Goal: Book appointment/travel/reservation

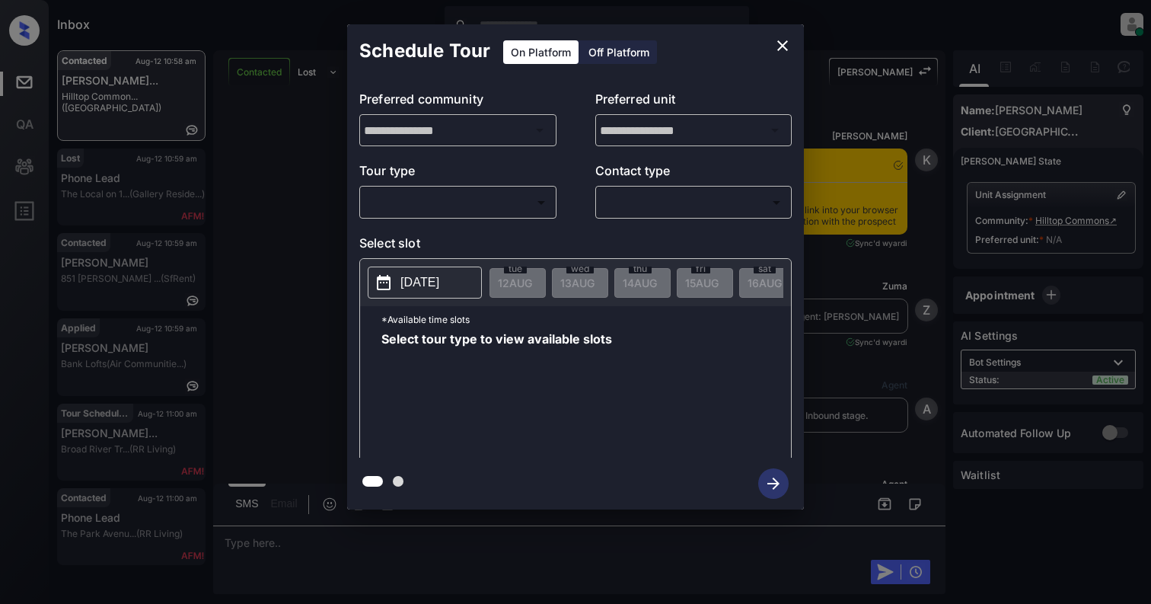
scroll to position [2655, 0]
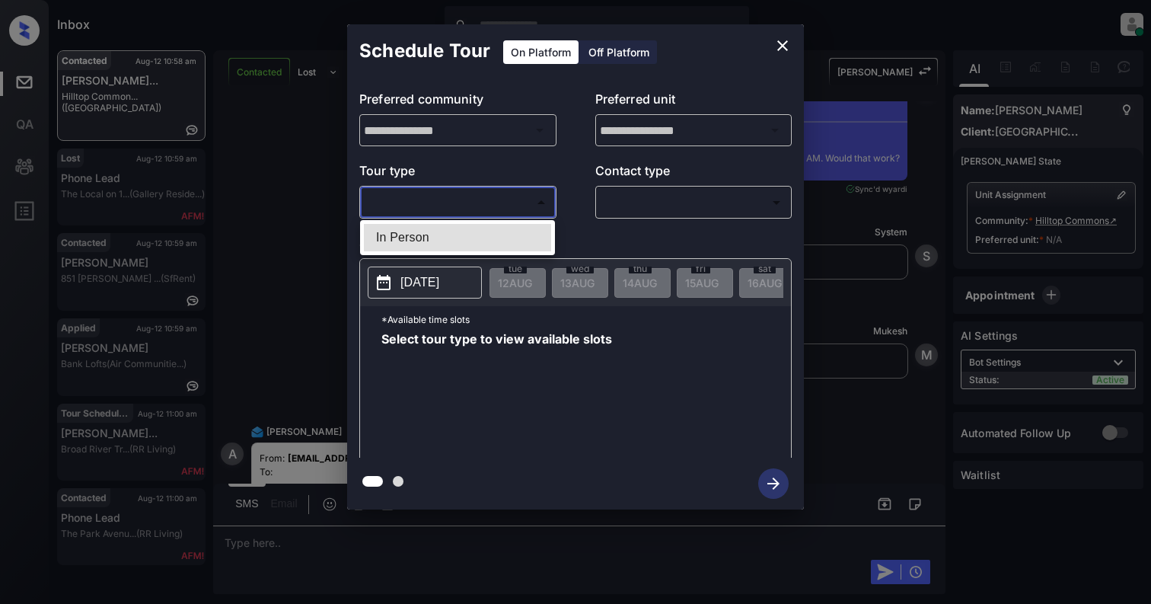
click at [454, 199] on body "Inbox Cynthia Montañez Online Set yourself offline Set yourself on break Profil…" at bounding box center [575, 302] width 1151 height 604
drag, startPoint x: 460, startPoint y: 213, endPoint x: 460, endPoint y: 222, distance: 9.2
click at [460, 214] on div at bounding box center [575, 302] width 1151 height 604
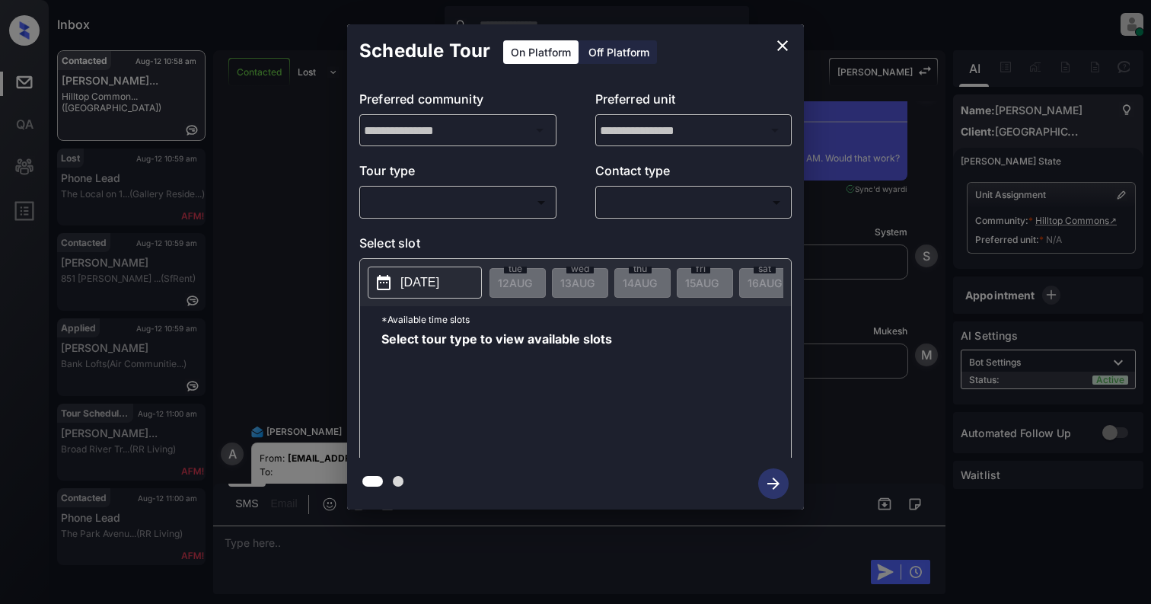
click at [470, 195] on body "Inbox Cynthia Montañez Online Set yourself offline Set yourself on break Profil…" at bounding box center [575, 302] width 1151 height 604
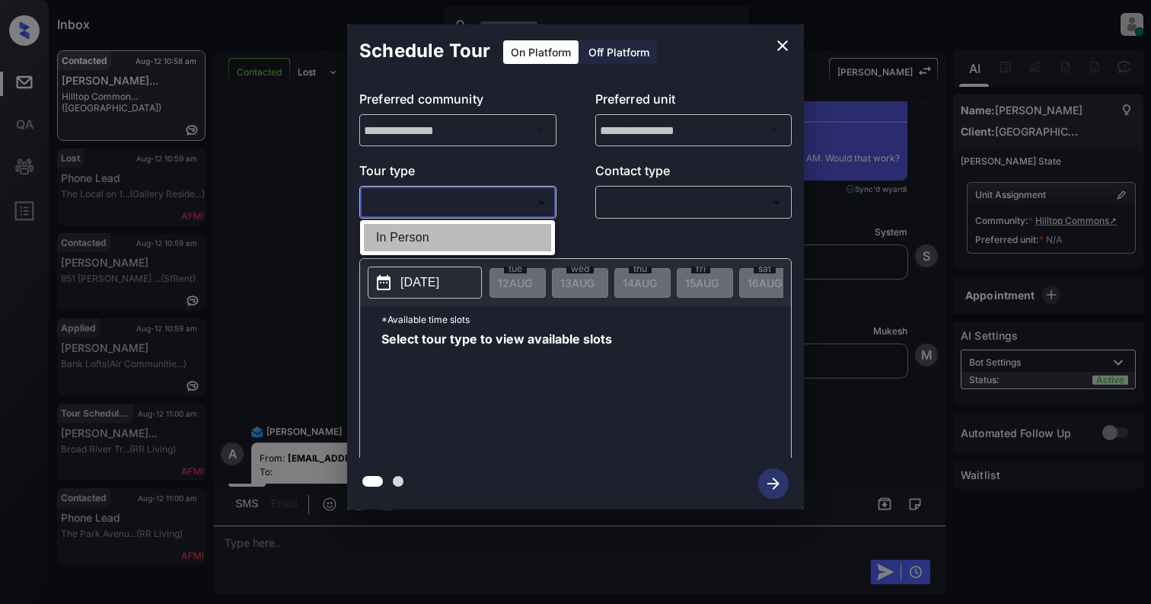
click at [461, 247] on li "In Person" at bounding box center [457, 237] width 187 height 27
type input "********"
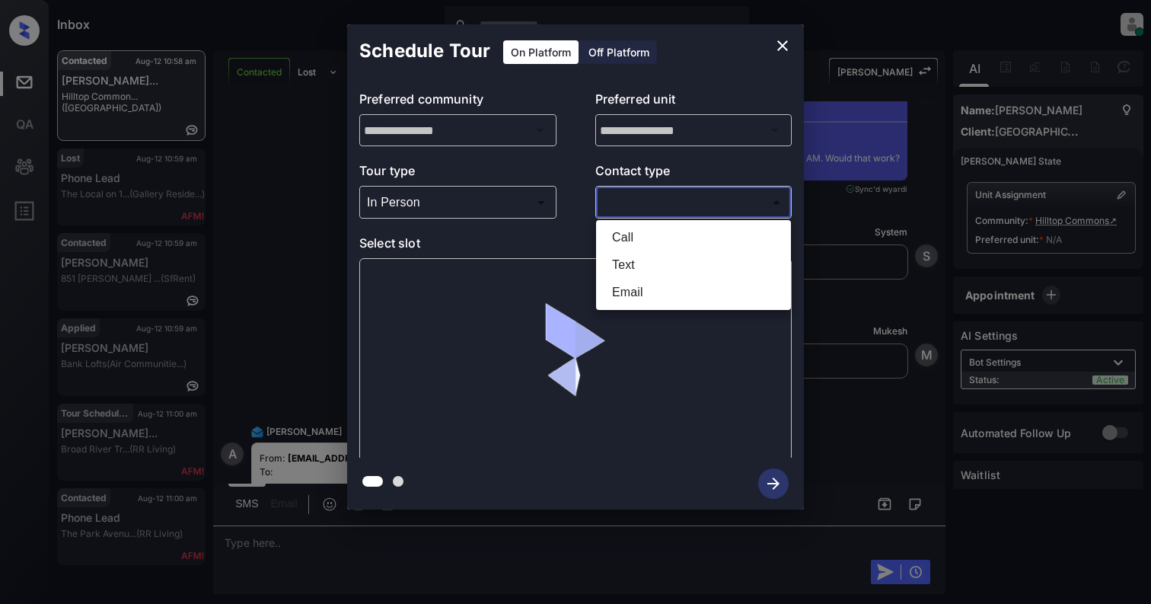
click at [653, 199] on body "Inbox Cynthia Montañez Online Set yourself offline Set yourself on break Profil…" at bounding box center [575, 302] width 1151 height 604
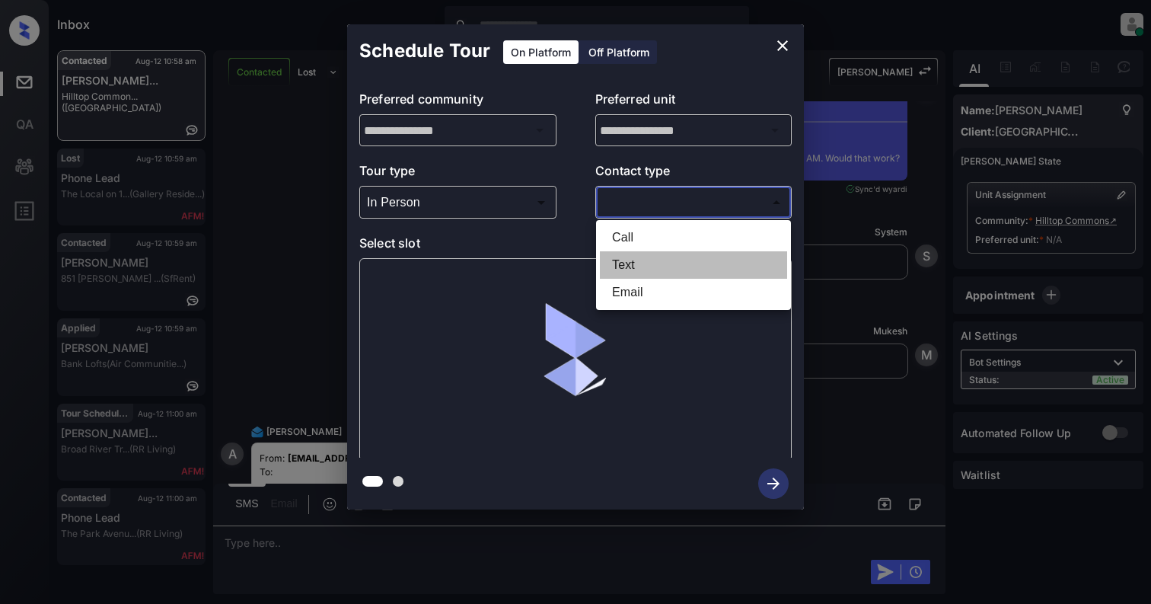
click at [646, 260] on li "Text" at bounding box center [693, 264] width 187 height 27
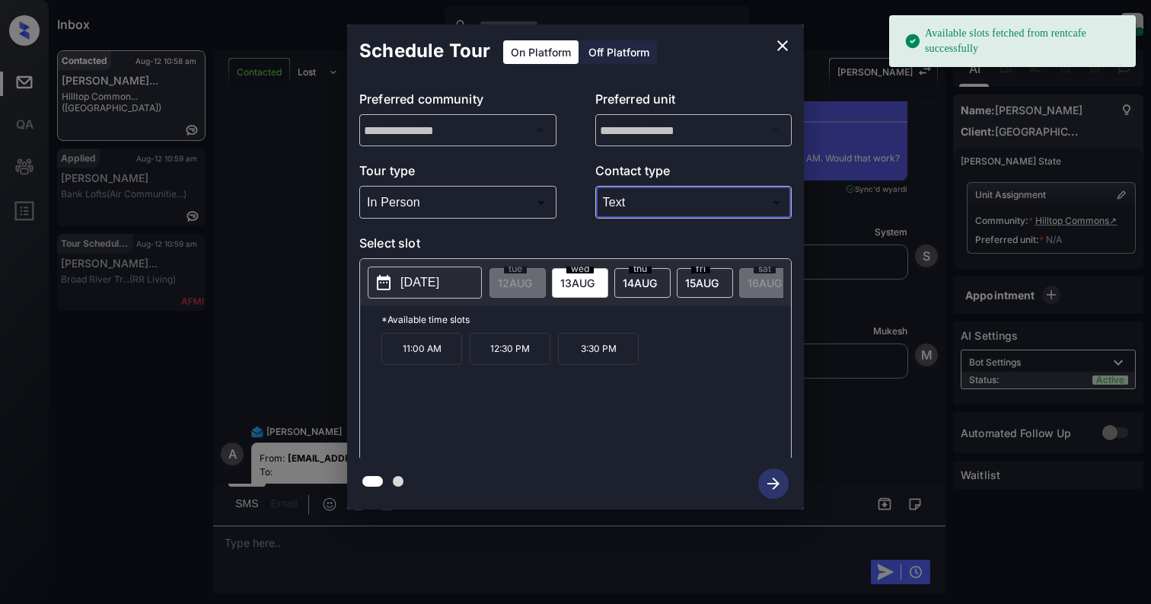
click at [647, 208] on body "Available slots fetched from rentcafe successfully Inbox Cynthia Montañez Onlin…" at bounding box center [575, 302] width 1151 height 604
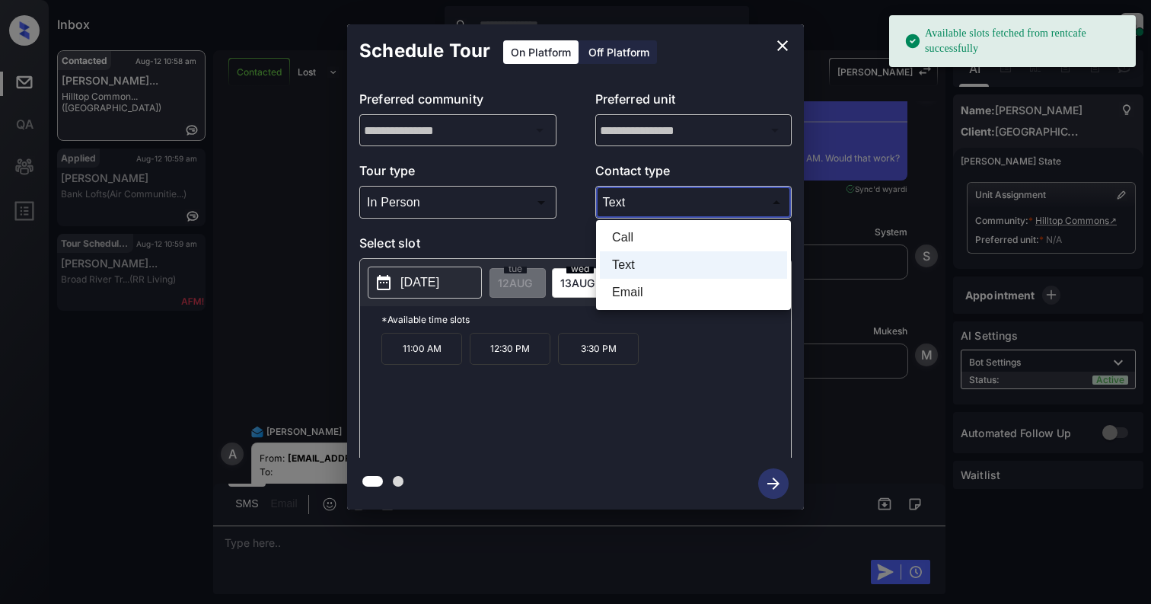
click at [637, 284] on li "Email" at bounding box center [693, 292] width 187 height 27
type input "*****"
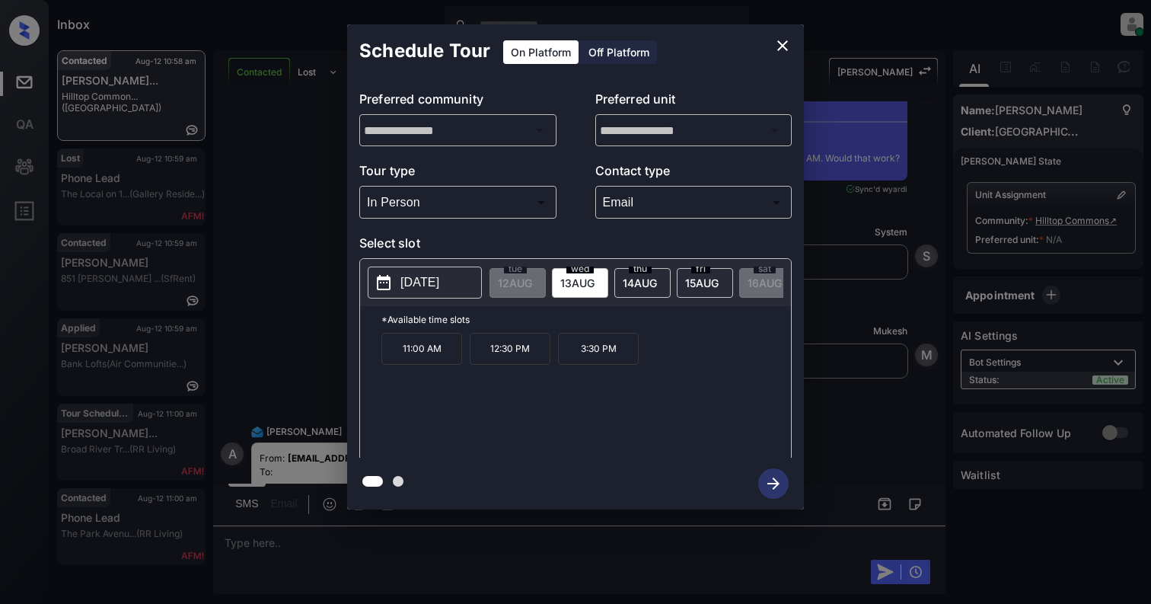
click at [624, 365] on p "3:30 PM" at bounding box center [598, 349] width 81 height 32
click at [779, 38] on icon "close" at bounding box center [782, 46] width 18 height 18
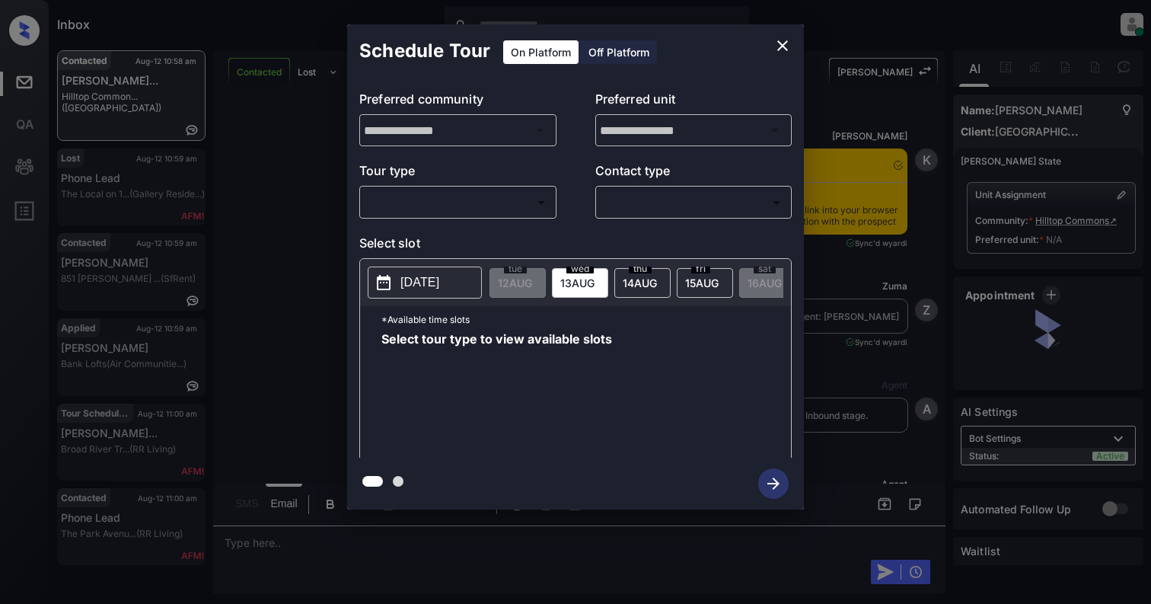
scroll to position [2959, 0]
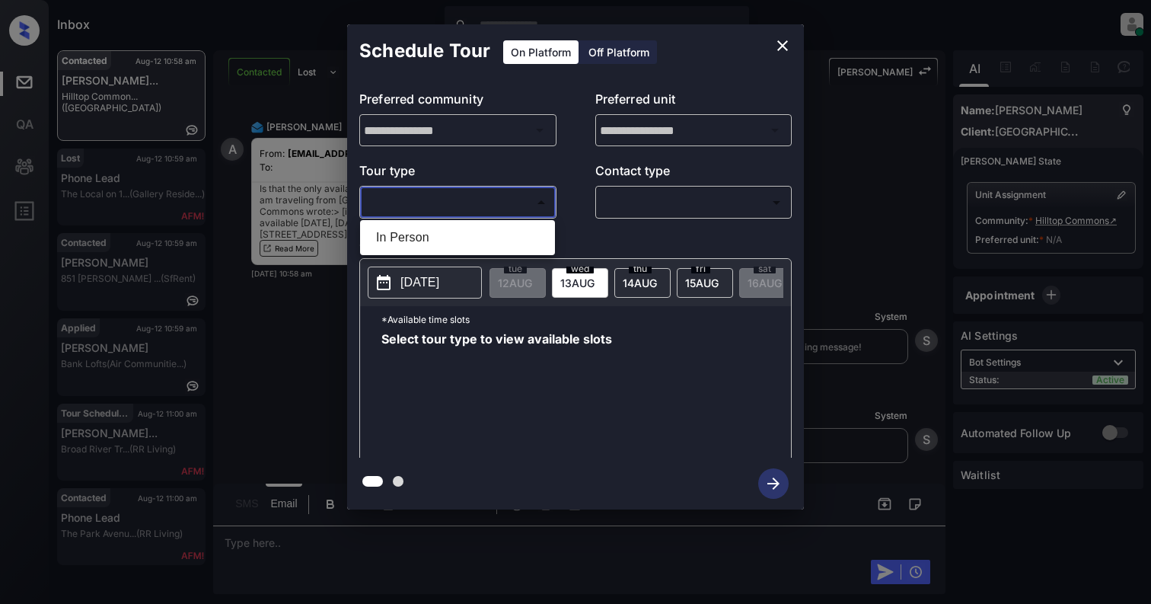
click at [467, 206] on body "Inbox Cynthia Montañez Online Set yourself offline Set yourself on break Profil…" at bounding box center [575, 302] width 1151 height 604
click at [455, 224] on li "In Person" at bounding box center [457, 237] width 187 height 27
type input "********"
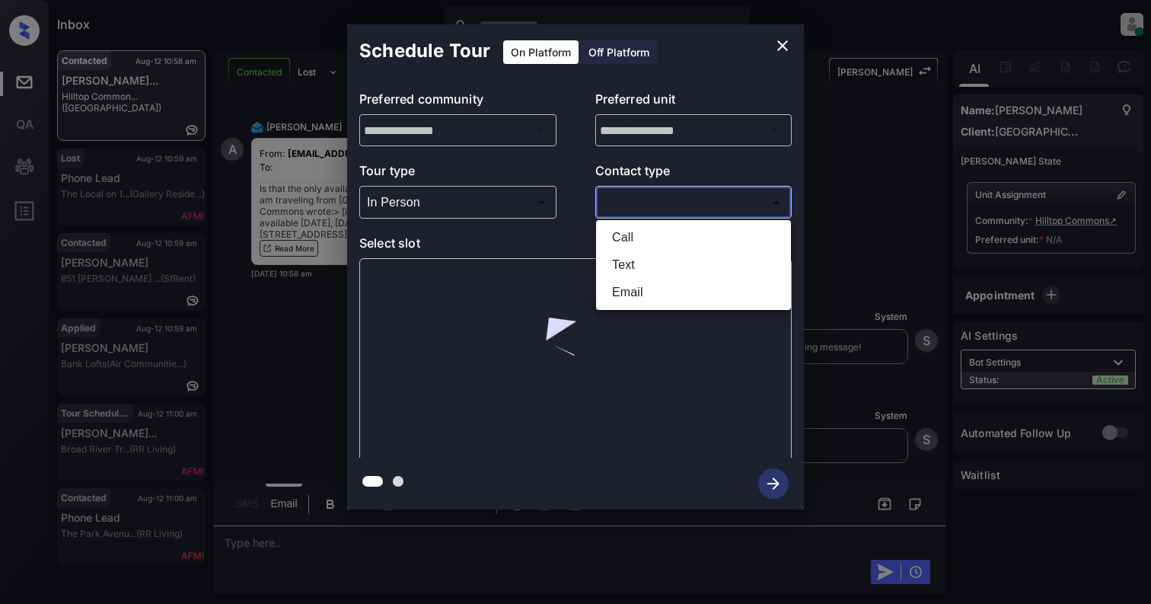
click at [734, 207] on body "Inbox Cynthia Montañez Online Set yourself offline Set yourself on break Profil…" at bounding box center [575, 302] width 1151 height 604
click at [635, 287] on li "Email" at bounding box center [693, 292] width 187 height 27
type input "*****"
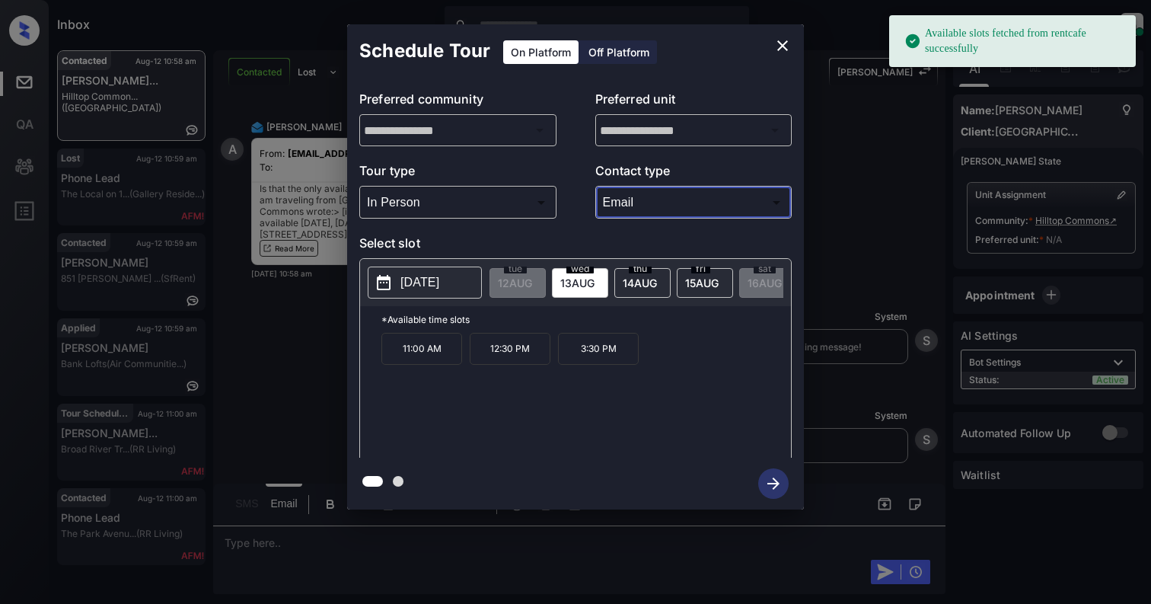
click at [397, 286] on button "[DATE]" at bounding box center [425, 282] width 114 height 32
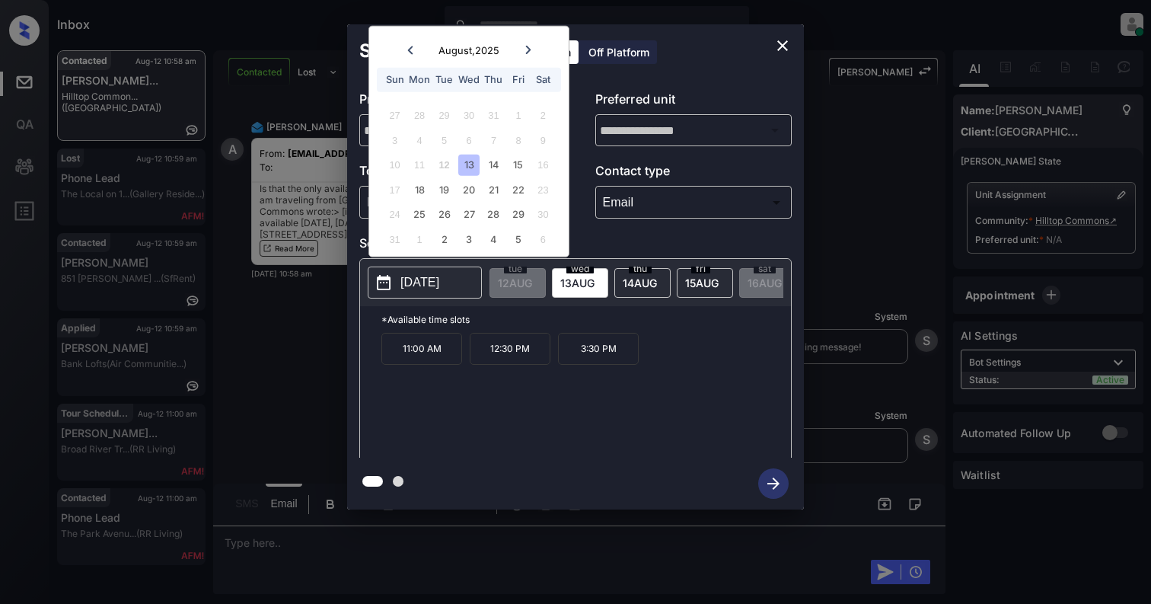
click at [778, 47] on icon "close" at bounding box center [782, 46] width 18 height 18
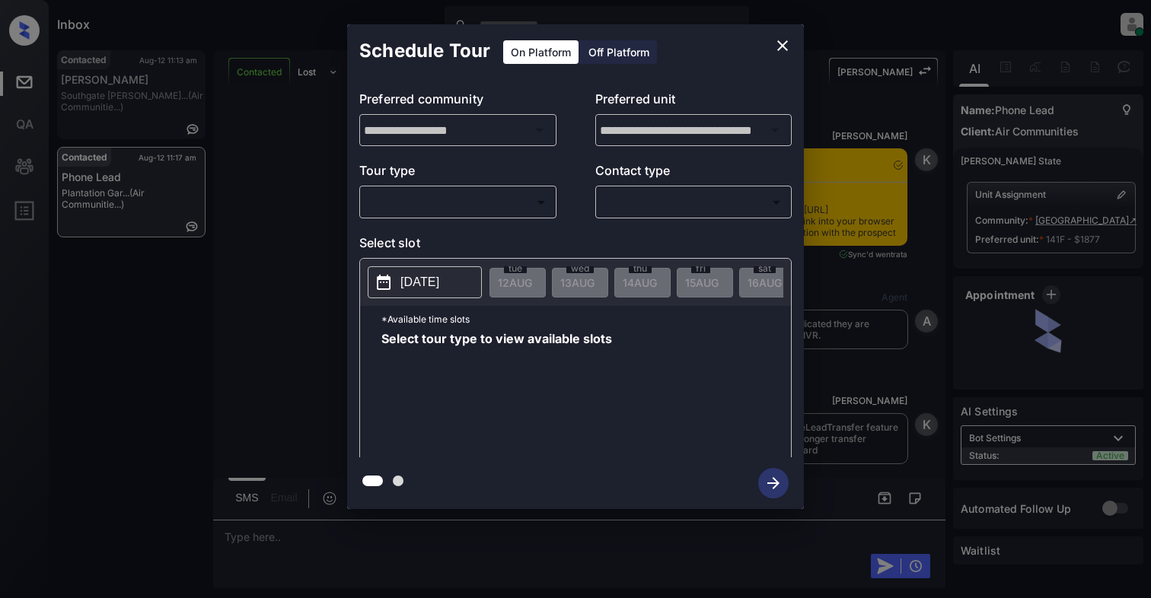
scroll to position [2917, 0]
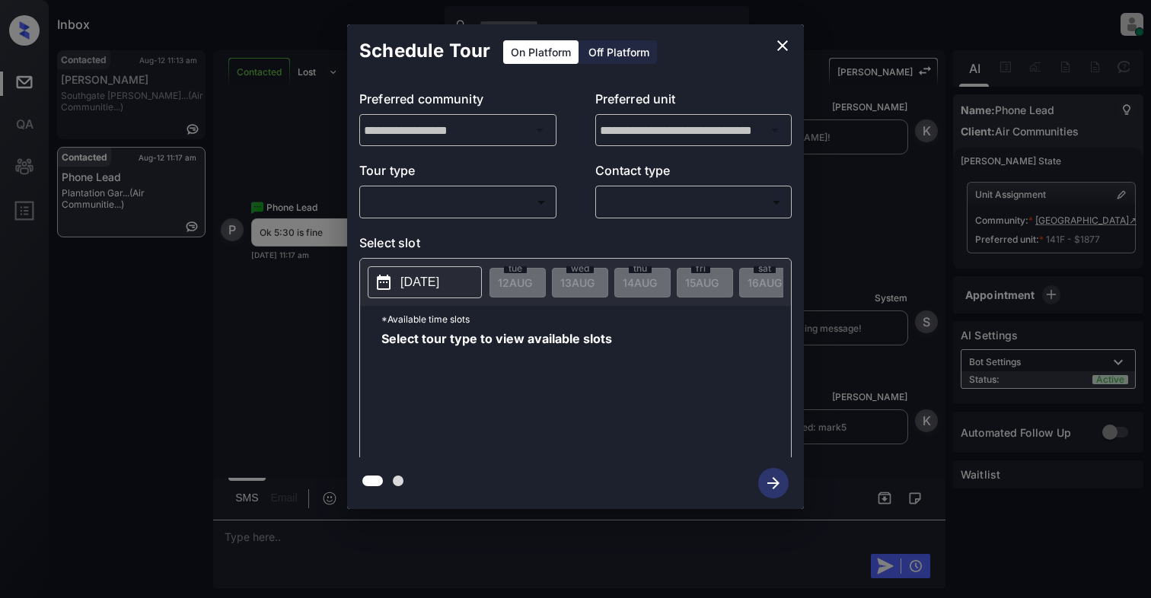
click at [498, 198] on body "Inbox Cynthia Montañez Online Set yourself offline Set yourself on break Profil…" at bounding box center [575, 299] width 1151 height 598
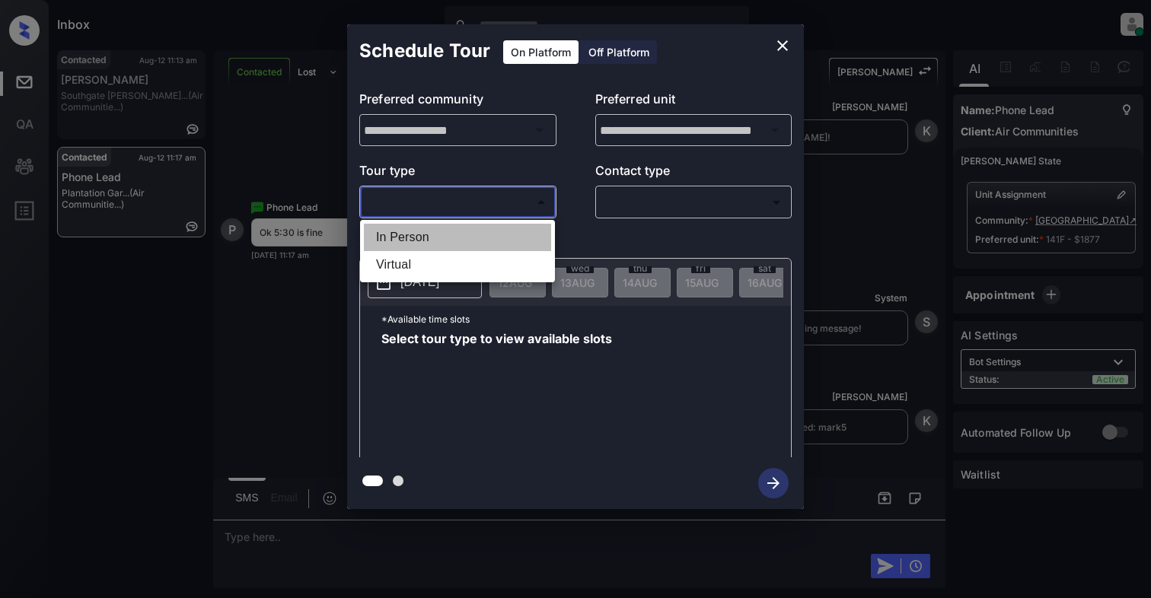
click at [405, 234] on li "In Person" at bounding box center [457, 237] width 187 height 27
type input "********"
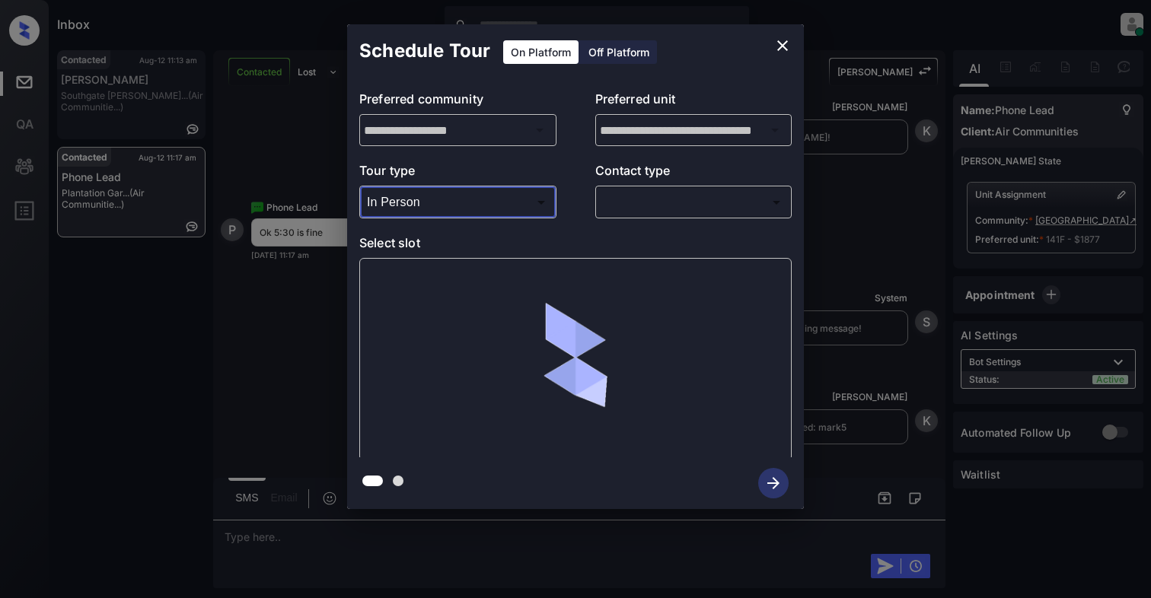
click at [720, 193] on body "Inbox Cynthia Montañez Online Set yourself offline Set yourself on break Profil…" at bounding box center [575, 299] width 1151 height 598
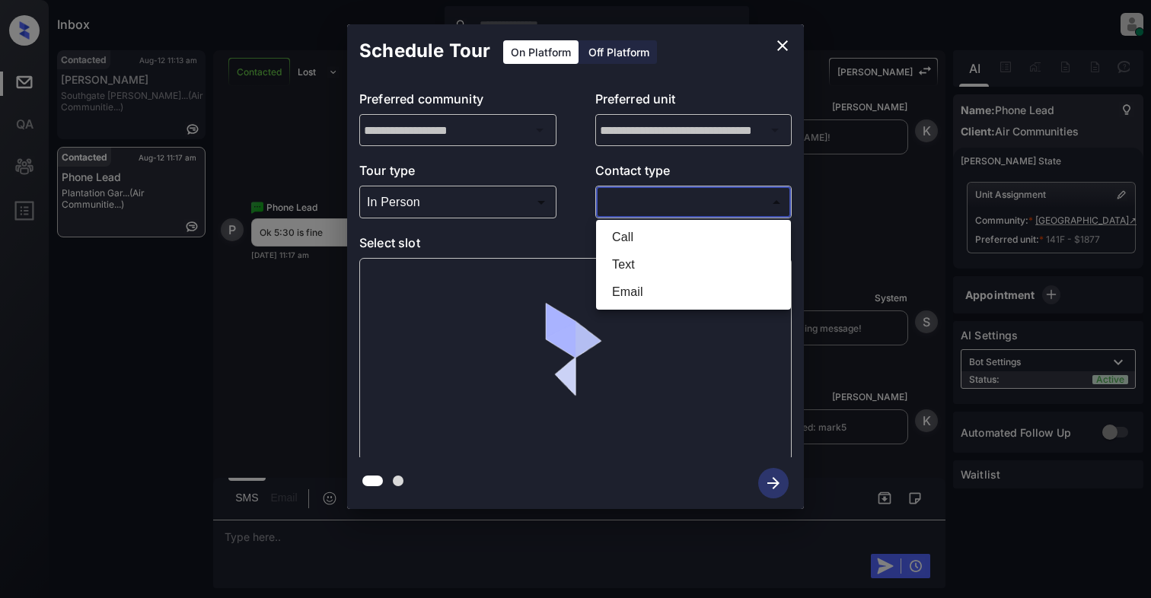
click at [630, 257] on li "Text" at bounding box center [693, 264] width 187 height 27
type input "****"
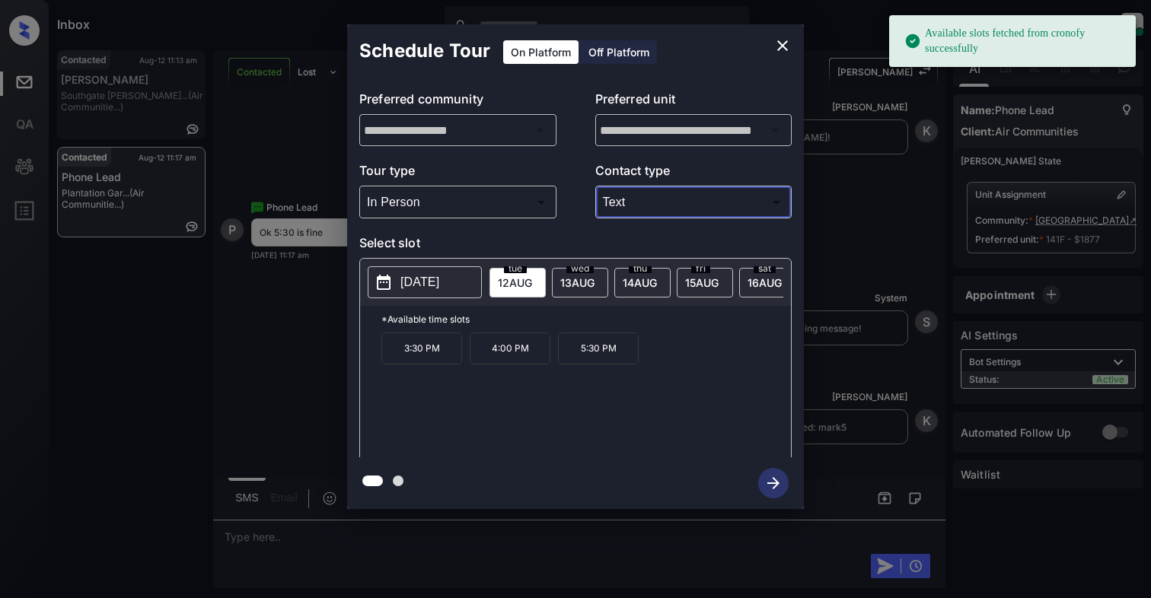
click at [586, 350] on p "5:30 PM" at bounding box center [598, 349] width 81 height 32
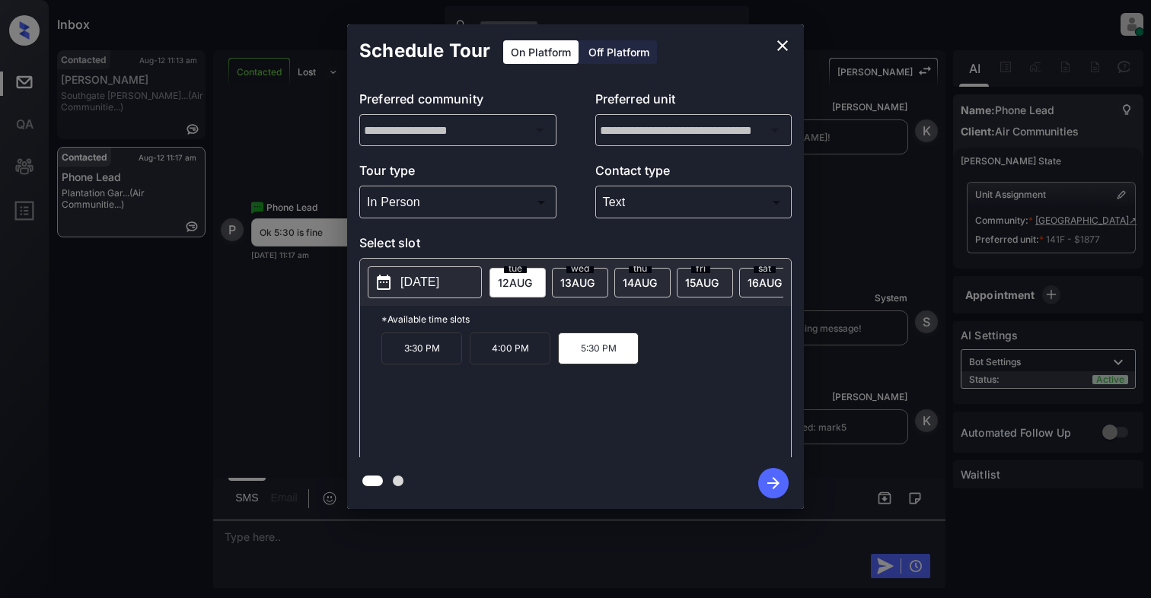
click at [765, 478] on icon "button" at bounding box center [773, 483] width 30 height 30
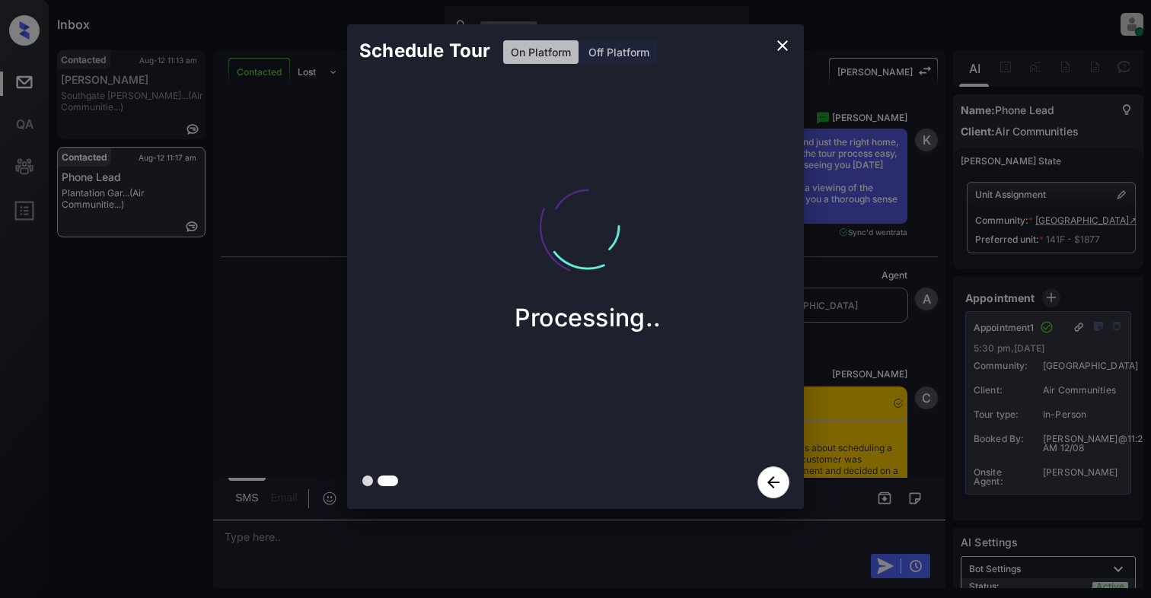
scroll to position [3730, 0]
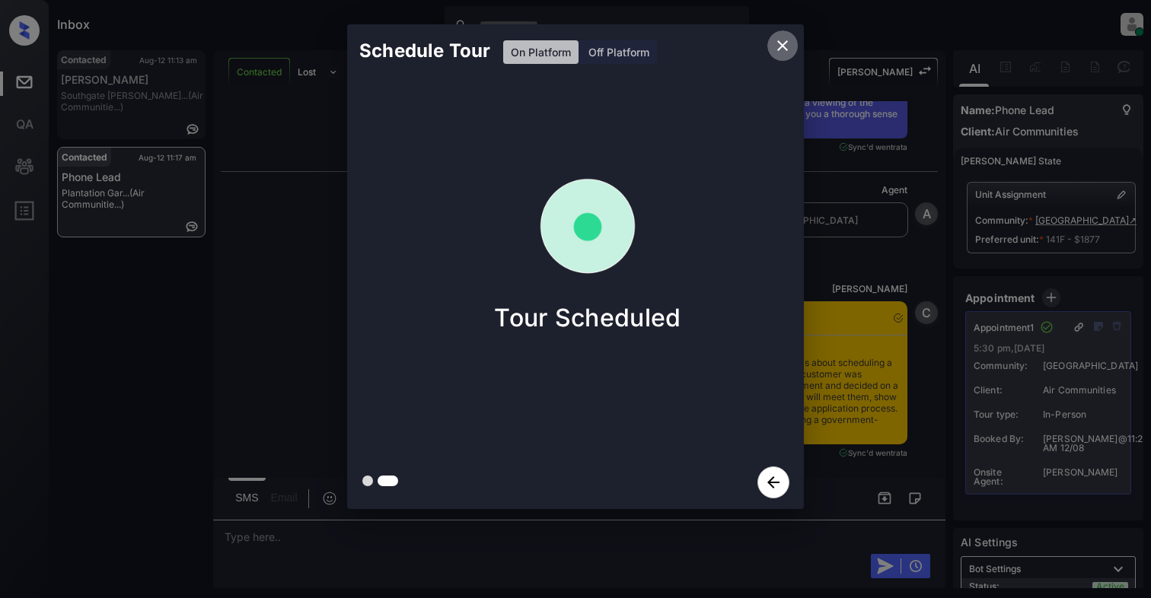
click at [781, 46] on icon "close" at bounding box center [782, 45] width 11 height 11
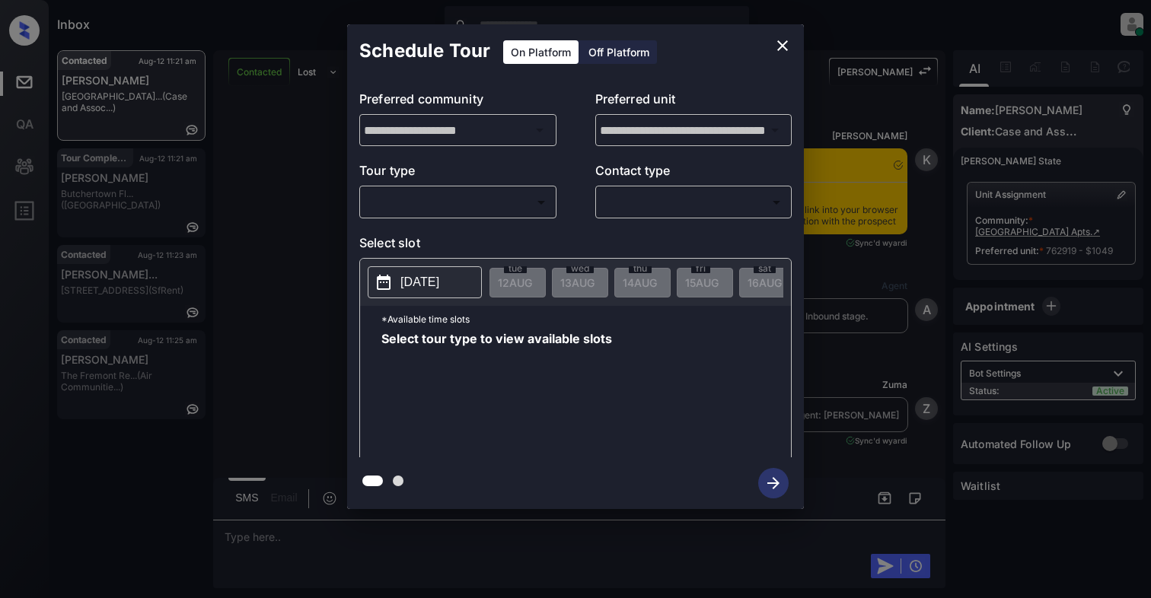
scroll to position [4093, 0]
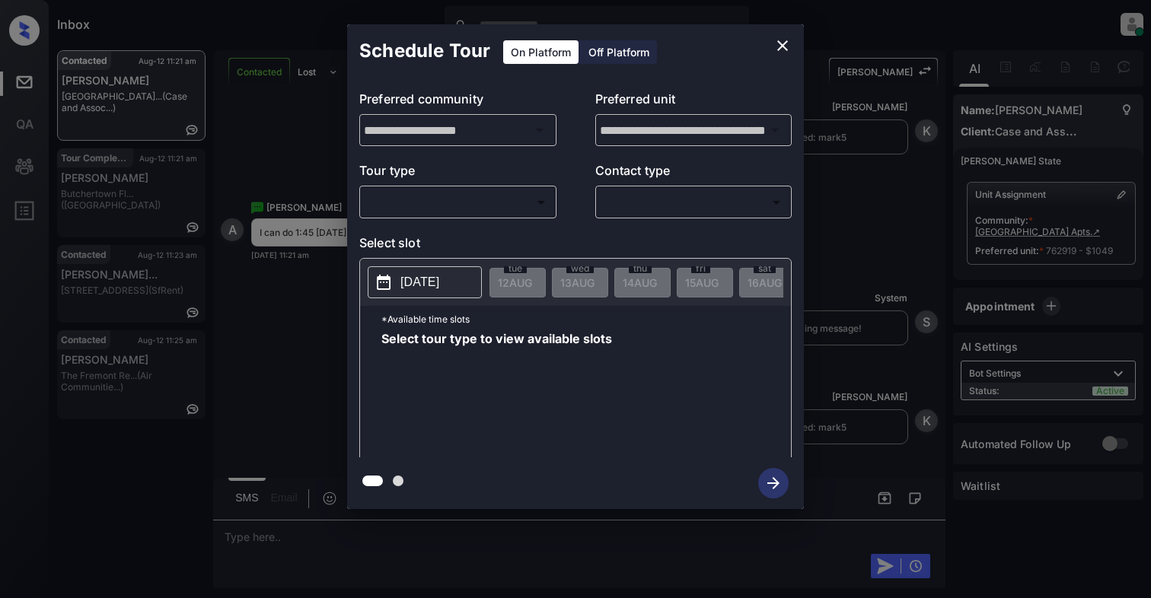
click at [467, 193] on body "Inbox [PERSON_NAME] Online Set yourself offline Set yourself on break Profile S…" at bounding box center [575, 299] width 1151 height 598
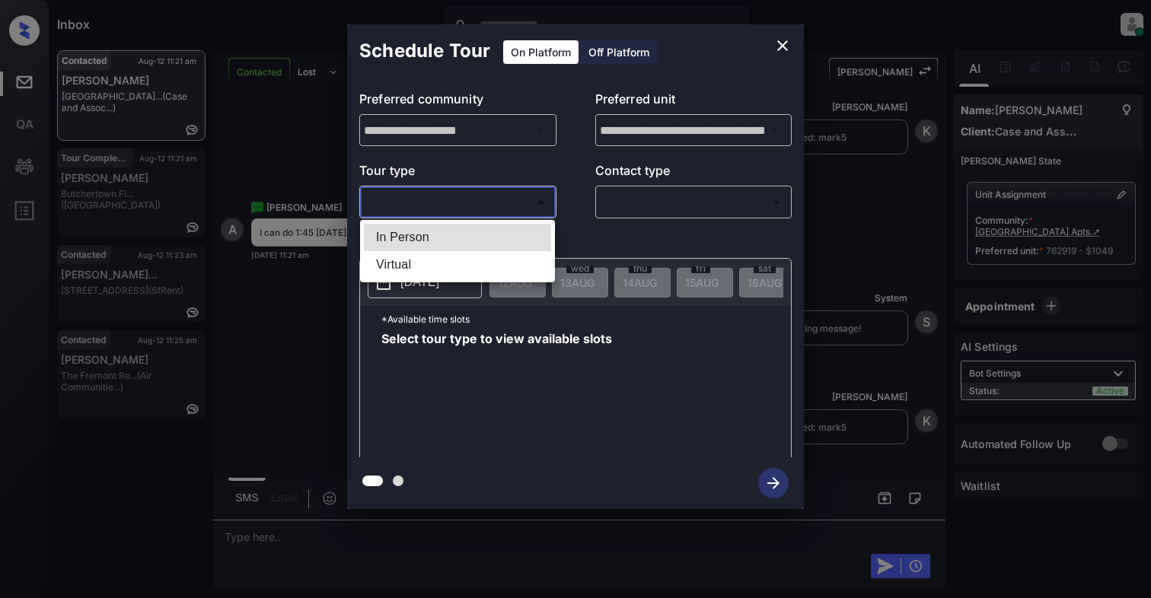
click at [442, 237] on li "In Person" at bounding box center [457, 237] width 187 height 27
type input "********"
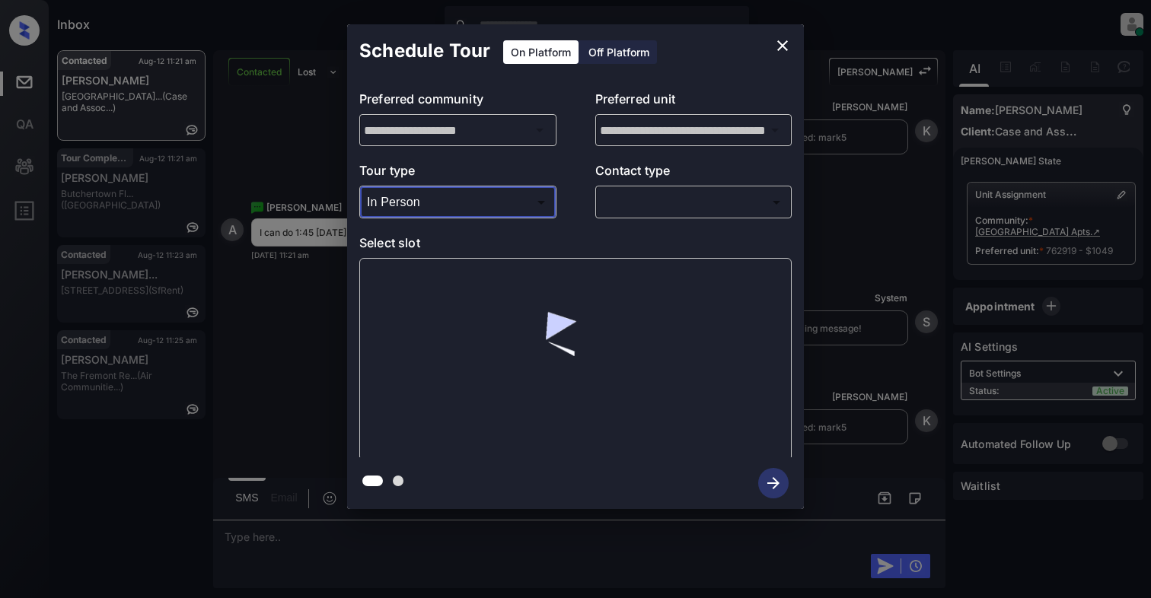
click at [677, 196] on body "Inbox [PERSON_NAME] Online Set yourself offline Set yourself on break Profile S…" at bounding box center [575, 299] width 1151 height 598
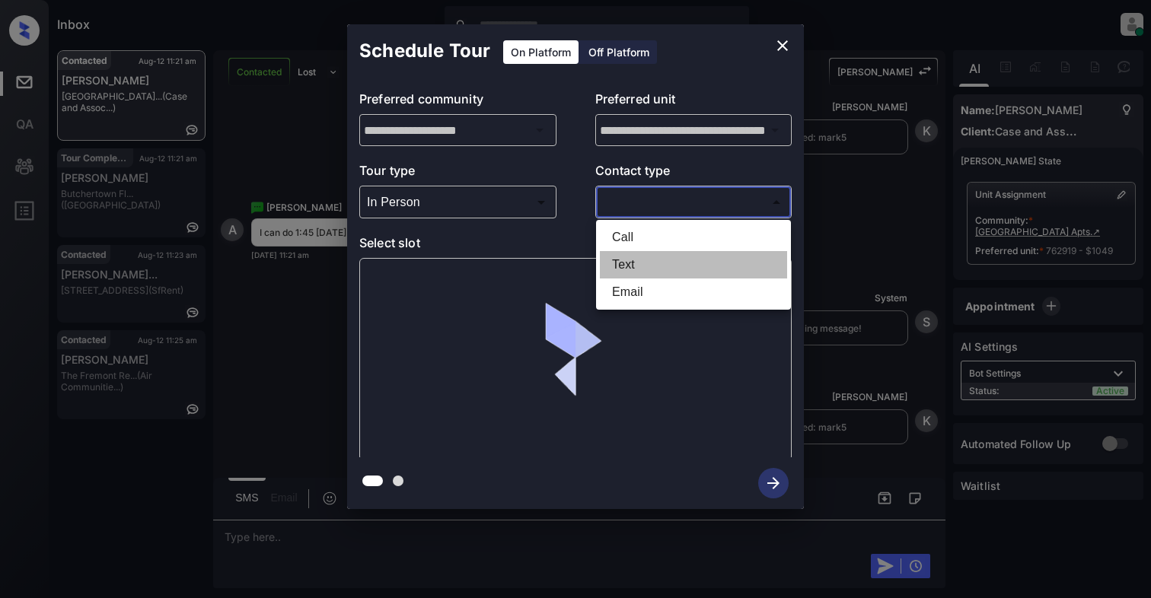
click at [641, 257] on li "Text" at bounding box center [693, 264] width 187 height 27
type input "****"
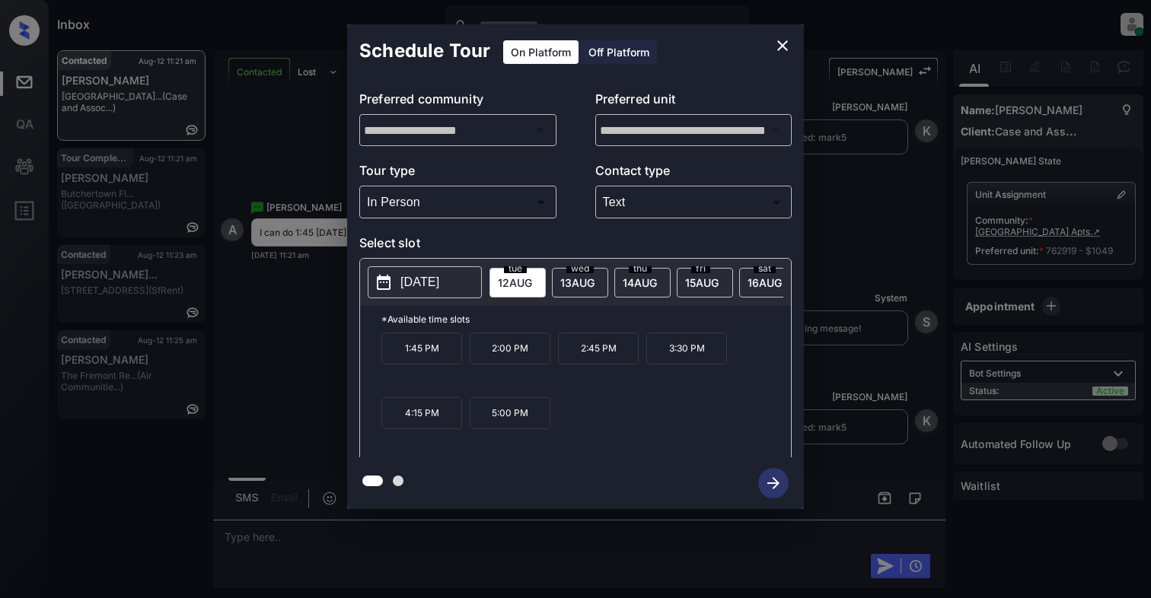
click at [418, 288] on p "[DATE]" at bounding box center [419, 282] width 39 height 18
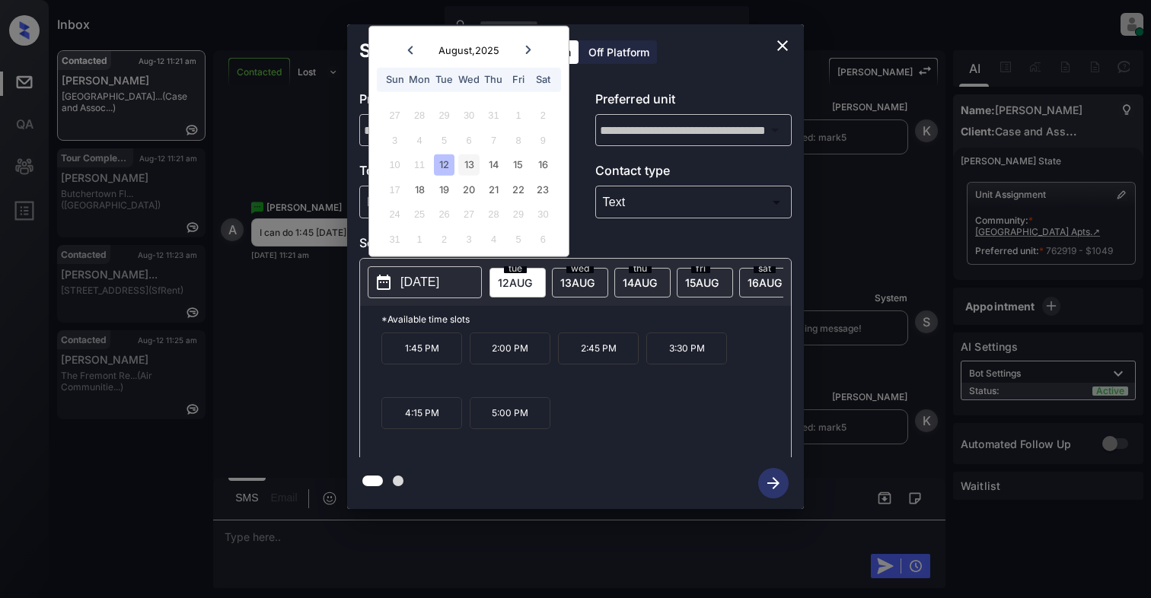
click at [467, 167] on div "13" at bounding box center [468, 165] width 21 height 21
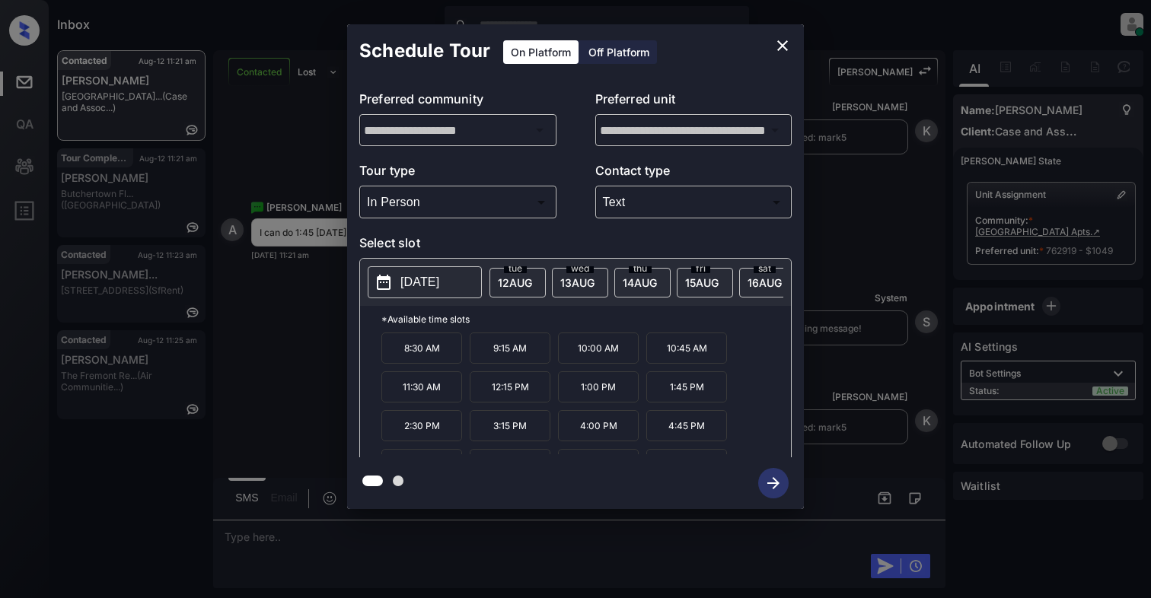
click at [686, 403] on p "1:45 PM" at bounding box center [686, 386] width 81 height 31
click at [772, 493] on icon "button" at bounding box center [773, 483] width 30 height 30
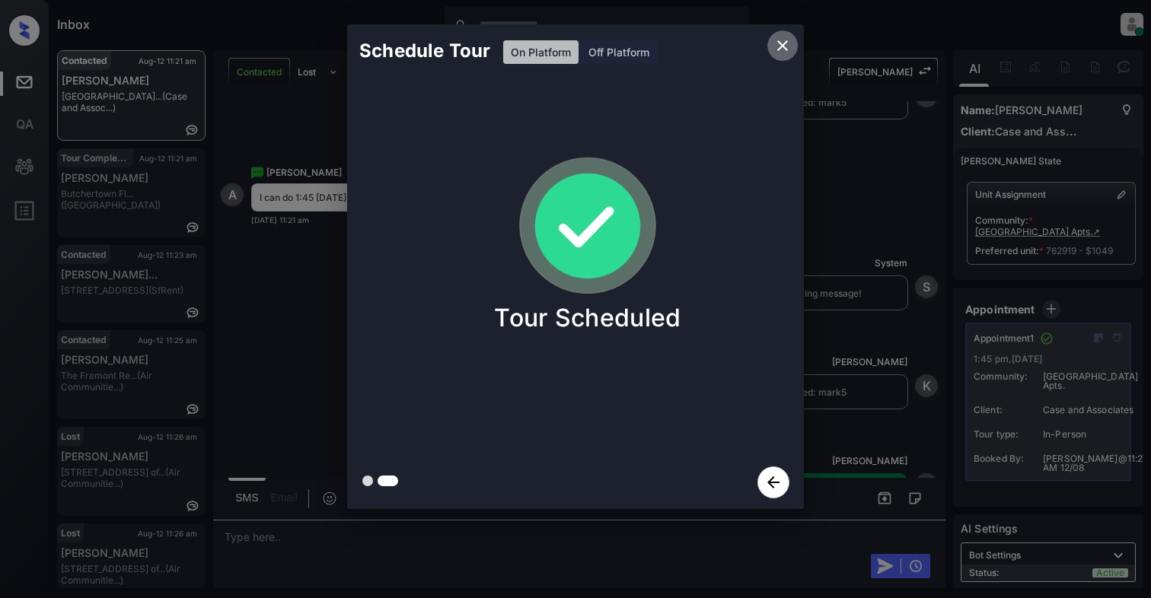
click at [782, 46] on icon "close" at bounding box center [782, 45] width 11 height 11
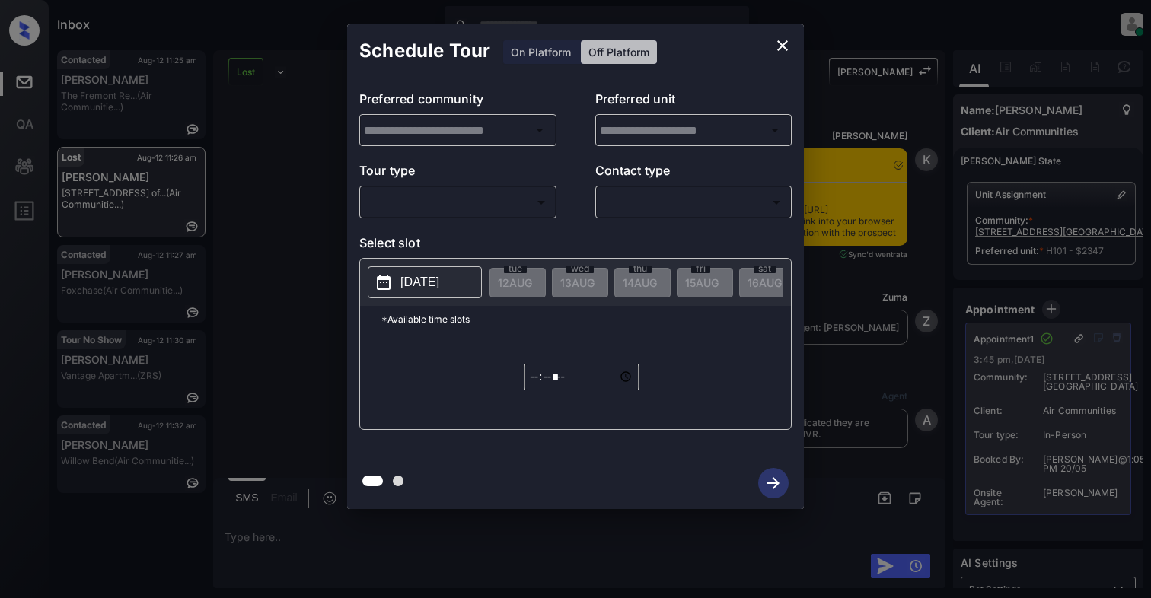
scroll to position [9660, 0]
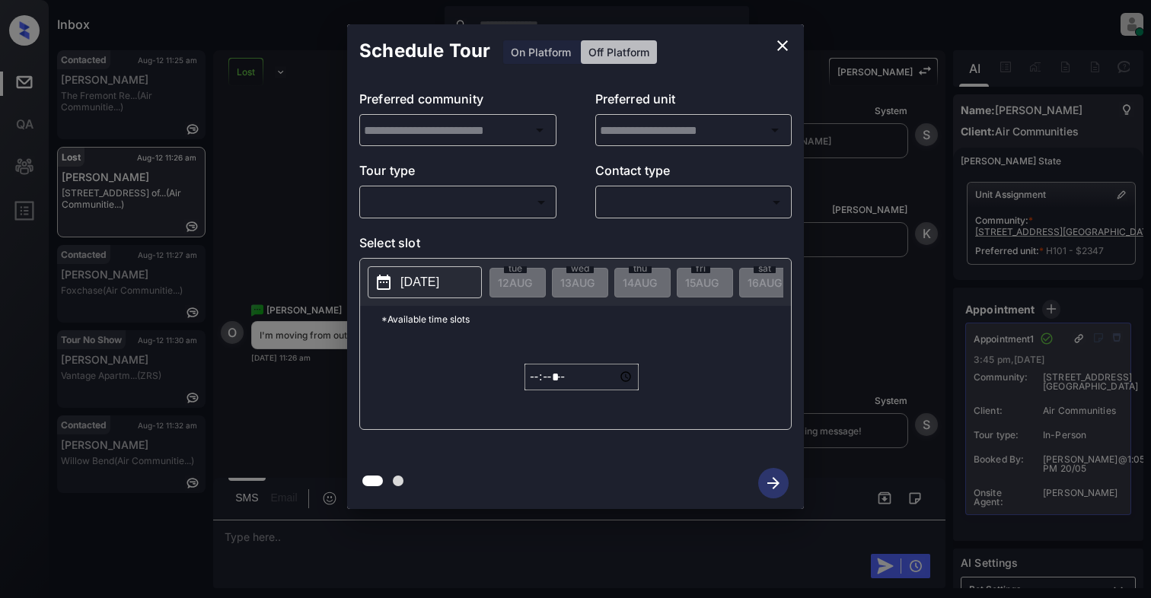
click at [394, 190] on body "Inbox Cynthia Montañez Online Set yourself offline Set yourself on break Profil…" at bounding box center [575, 299] width 1151 height 598
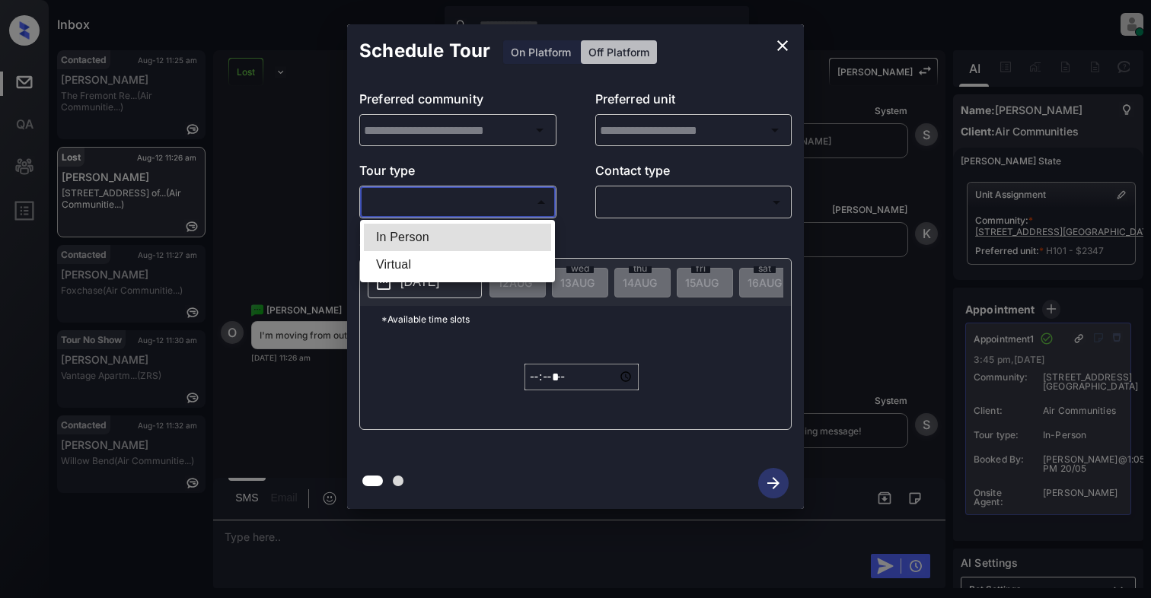
type input "**********"
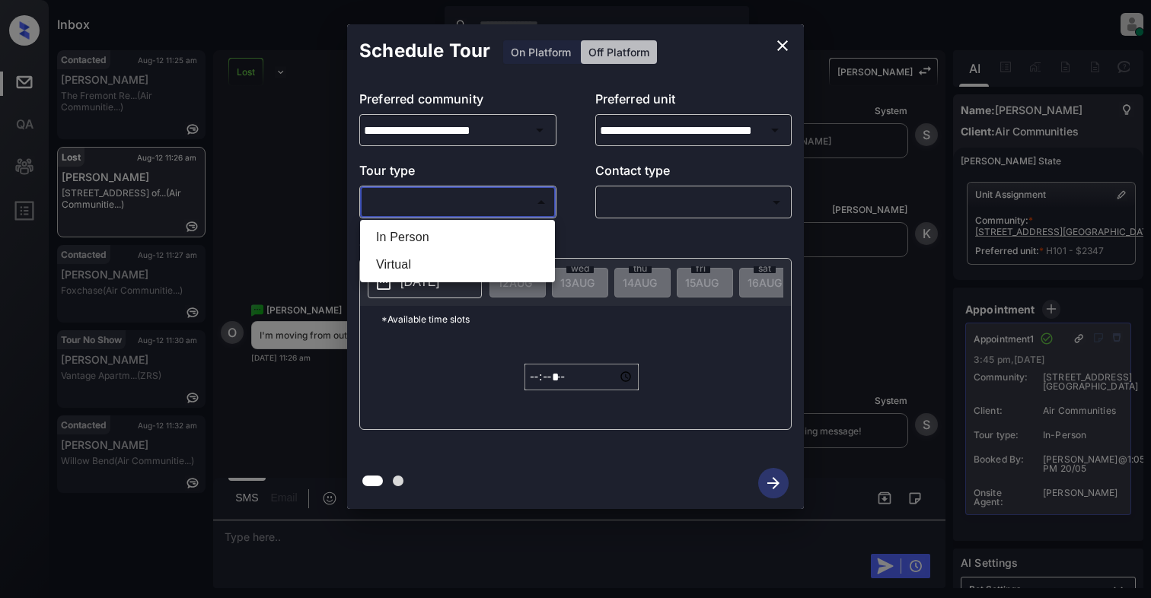
click at [780, 38] on div at bounding box center [575, 299] width 1151 height 598
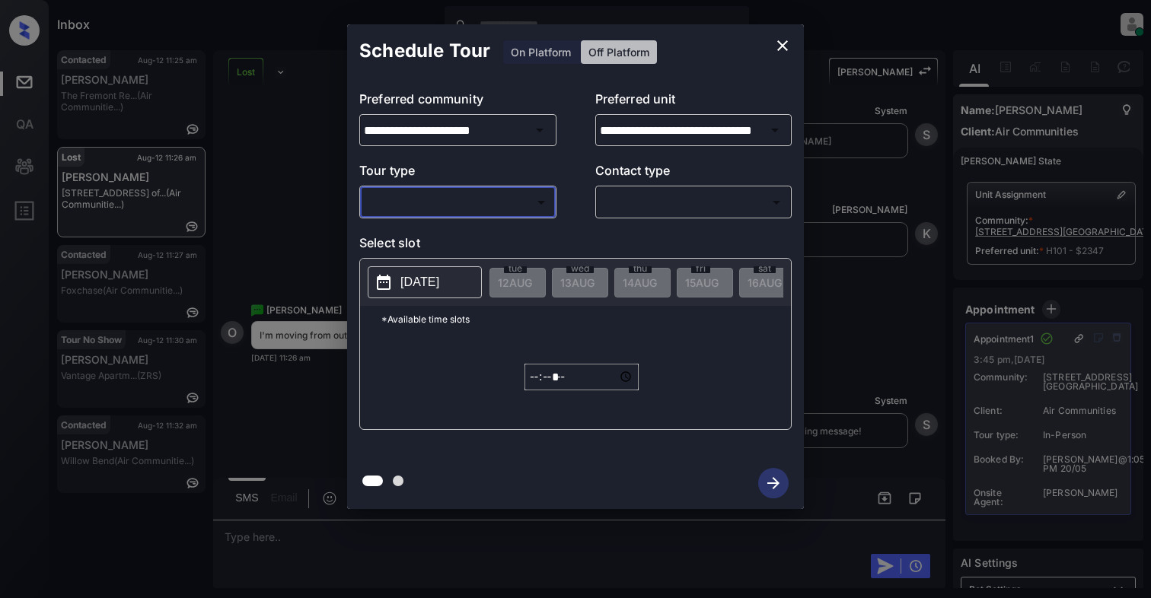
click at [780, 46] on icon "close" at bounding box center [782, 45] width 11 height 11
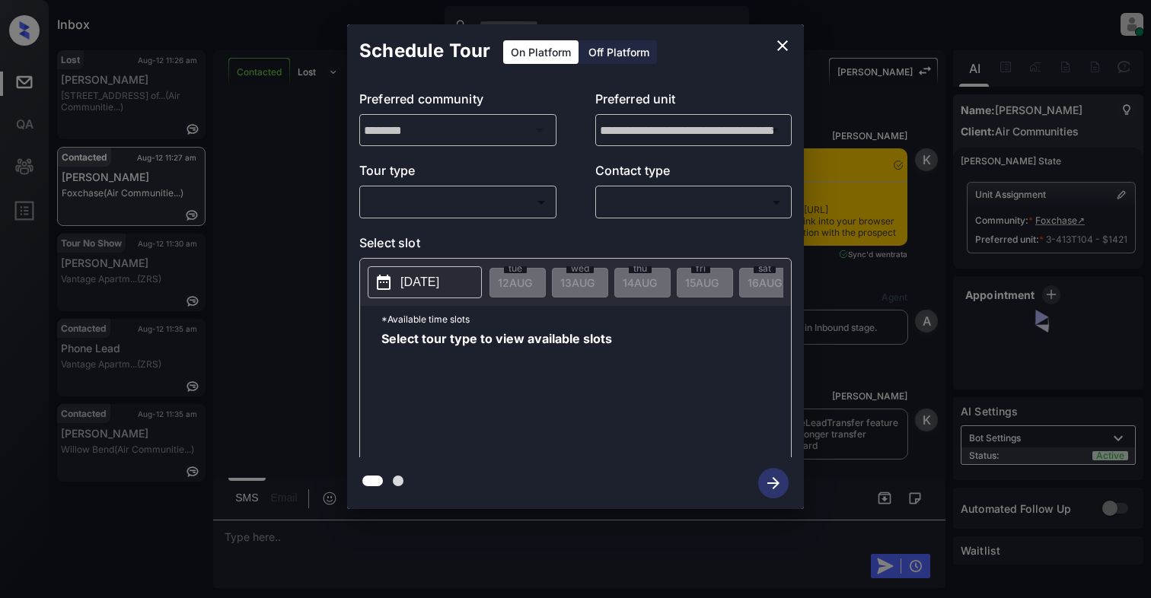
scroll to position [1346, 0]
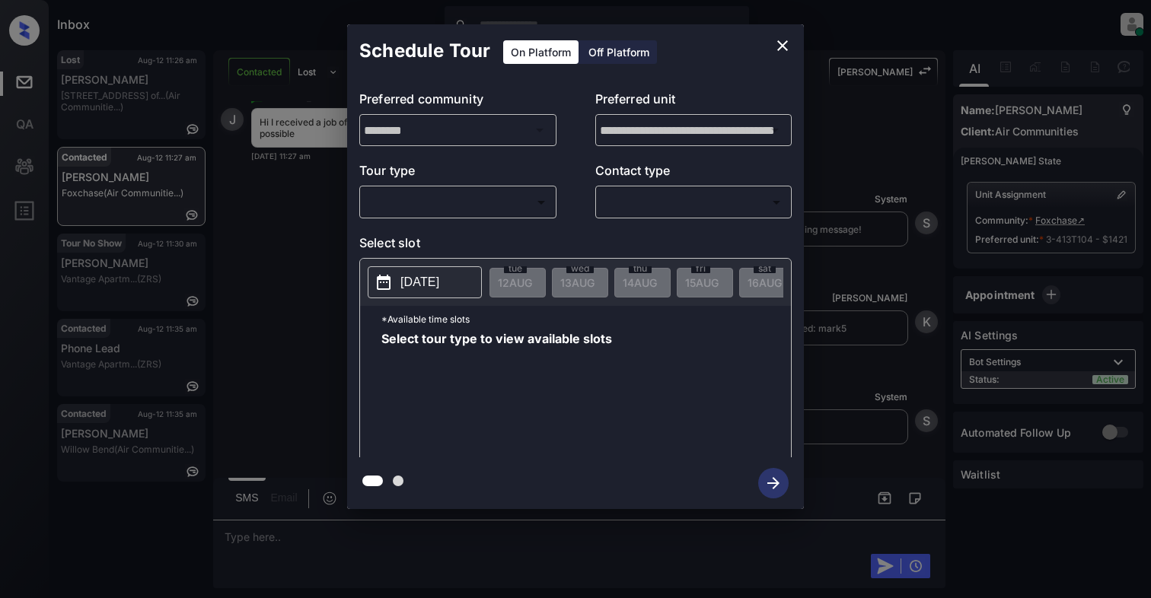
click at [399, 213] on body "Inbox Cynthia Montañez Online Set yourself offline Set yourself on break Profil…" at bounding box center [575, 299] width 1151 height 598
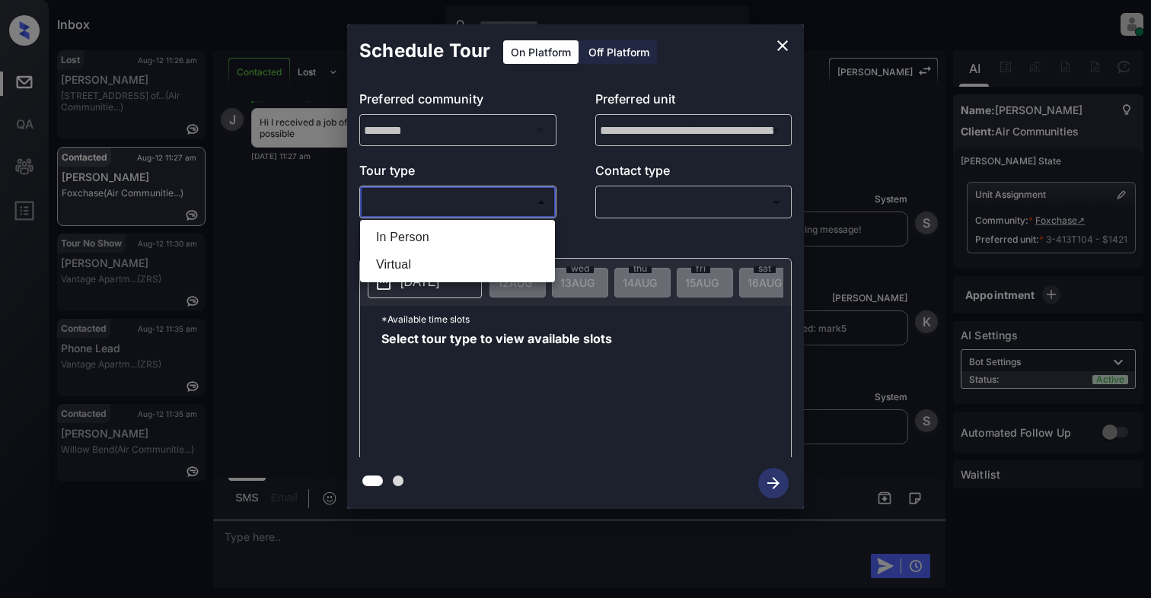
click at [787, 40] on div at bounding box center [575, 299] width 1151 height 598
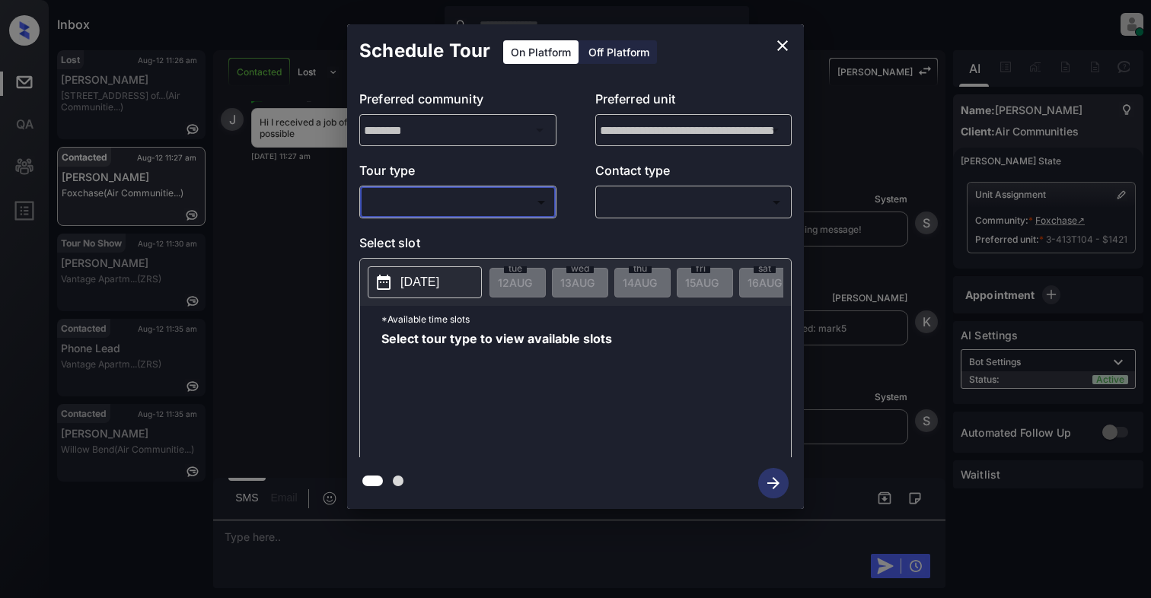
click at [776, 46] on icon "close" at bounding box center [782, 46] width 18 height 18
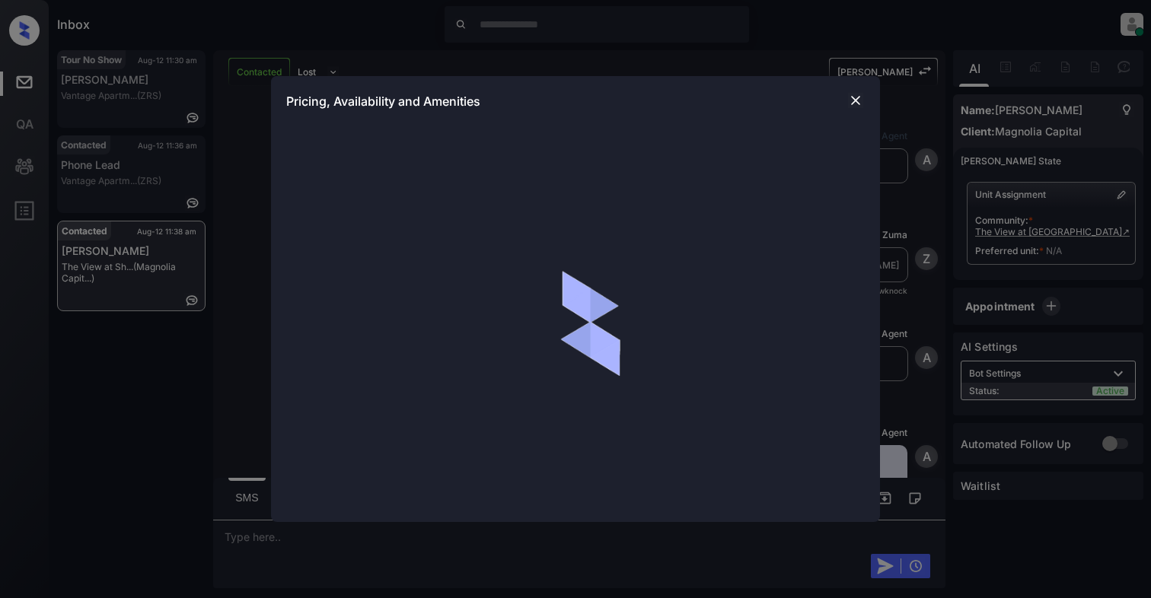
scroll to position [1596, 0]
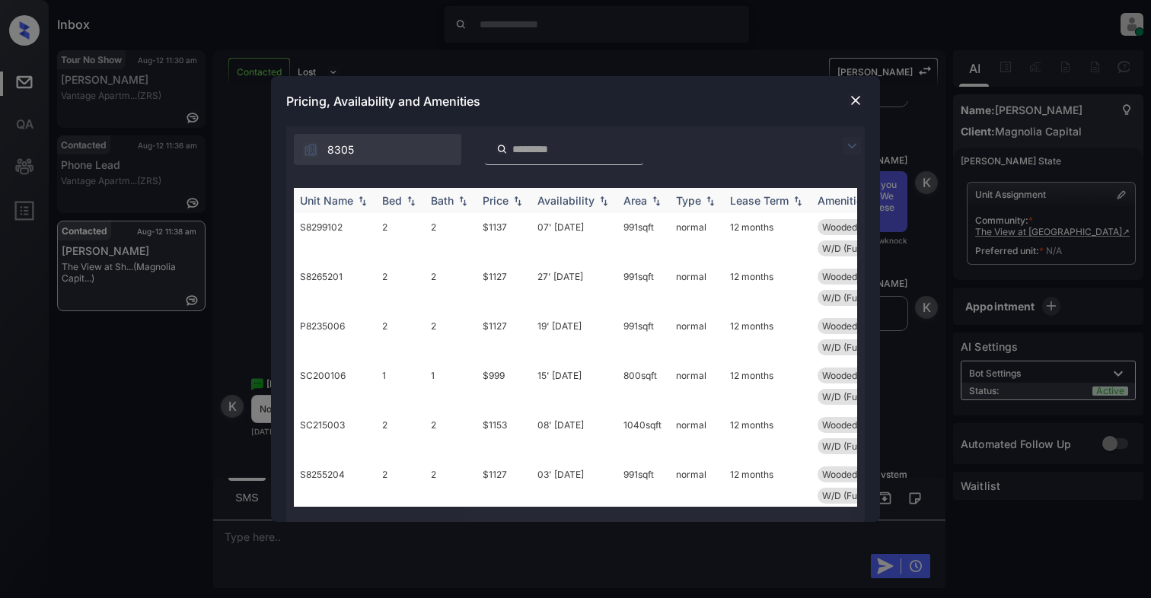
click at [411, 199] on img at bounding box center [410, 201] width 15 height 11
click at [411, 199] on img at bounding box center [410, 200] width 15 height 11
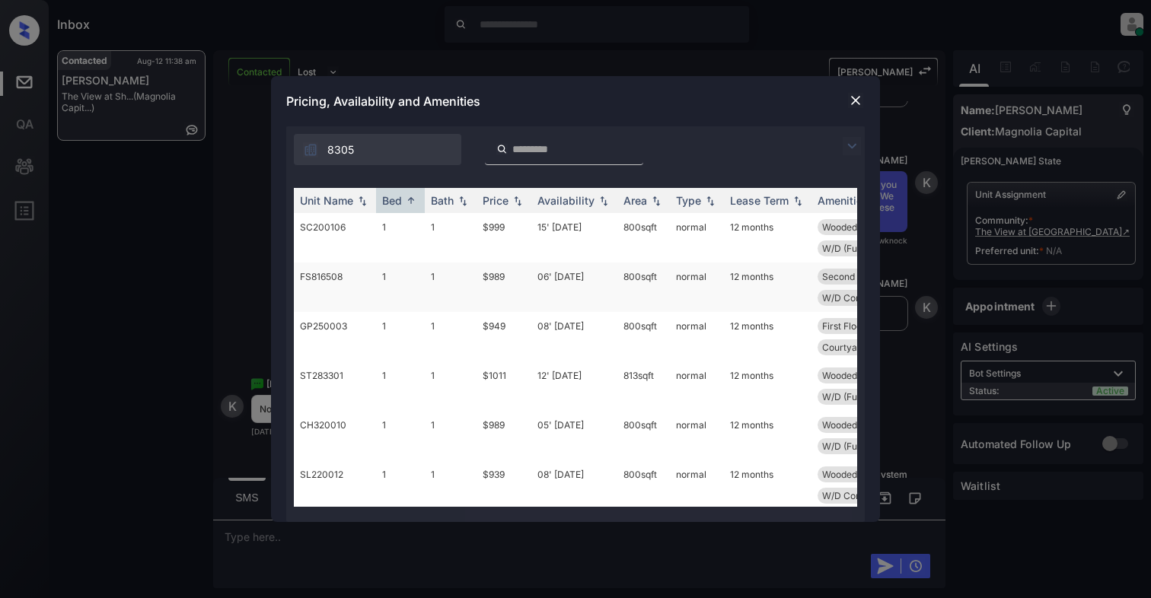
click at [318, 293] on td "FS816508" at bounding box center [335, 287] width 82 height 49
click at [318, 292] on td "FS816508" at bounding box center [335, 287] width 82 height 49
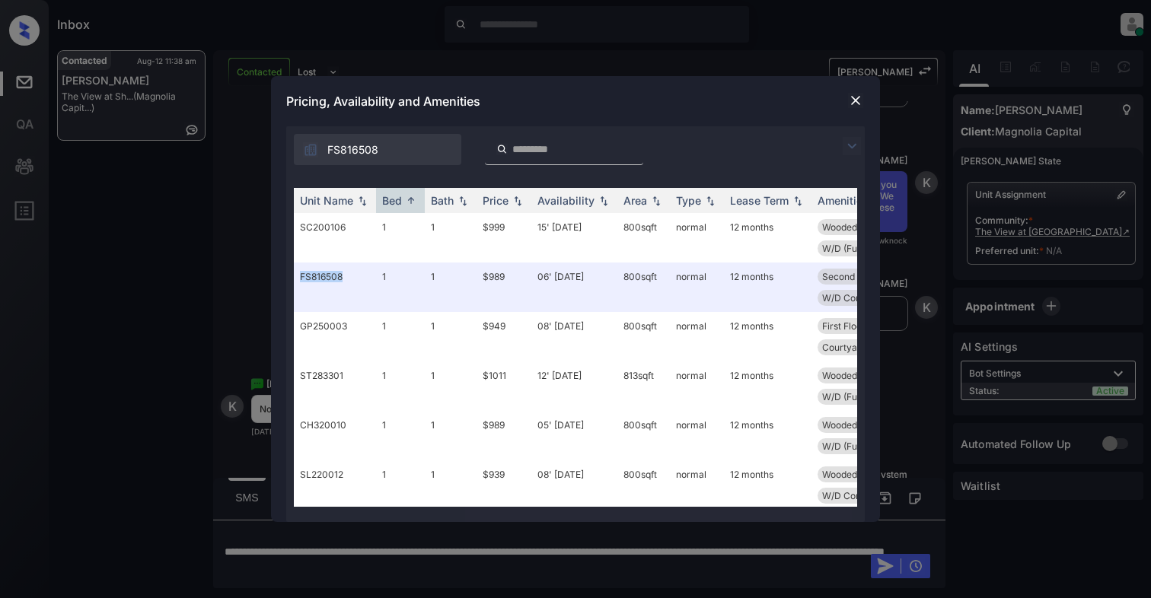
click at [854, 102] on img at bounding box center [855, 100] width 15 height 15
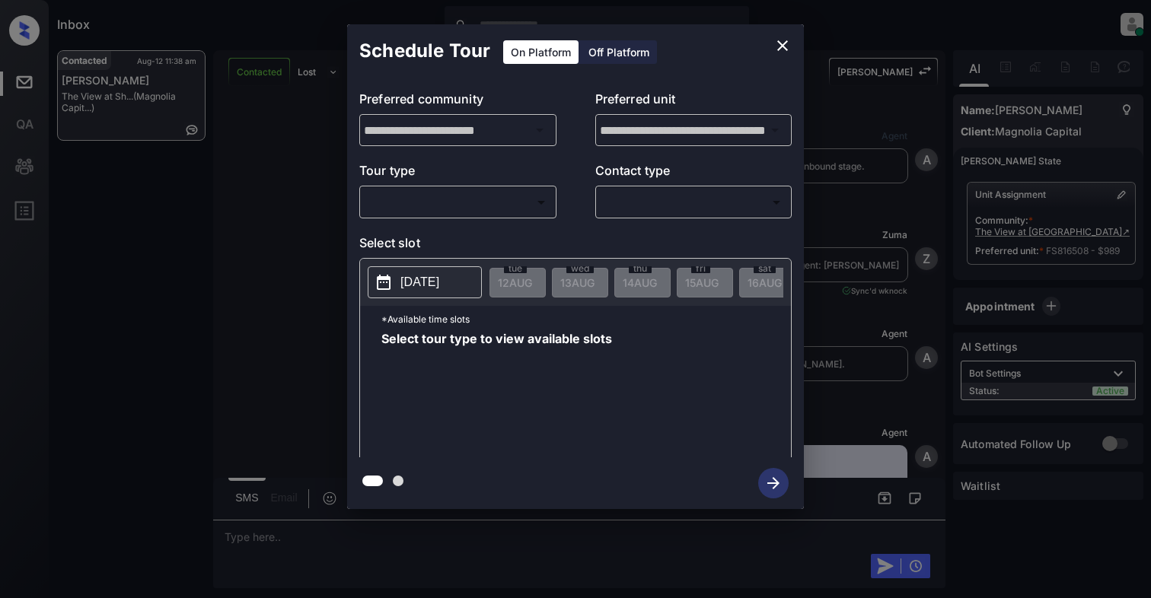
scroll to position [2199, 0]
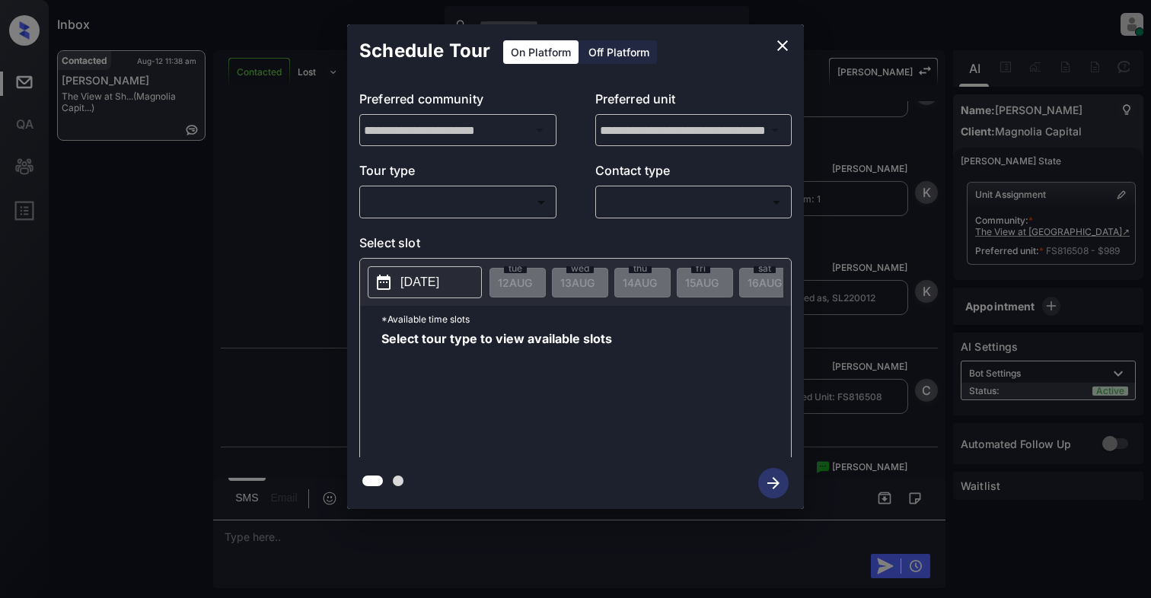
click at [777, 44] on icon "close" at bounding box center [782, 46] width 18 height 18
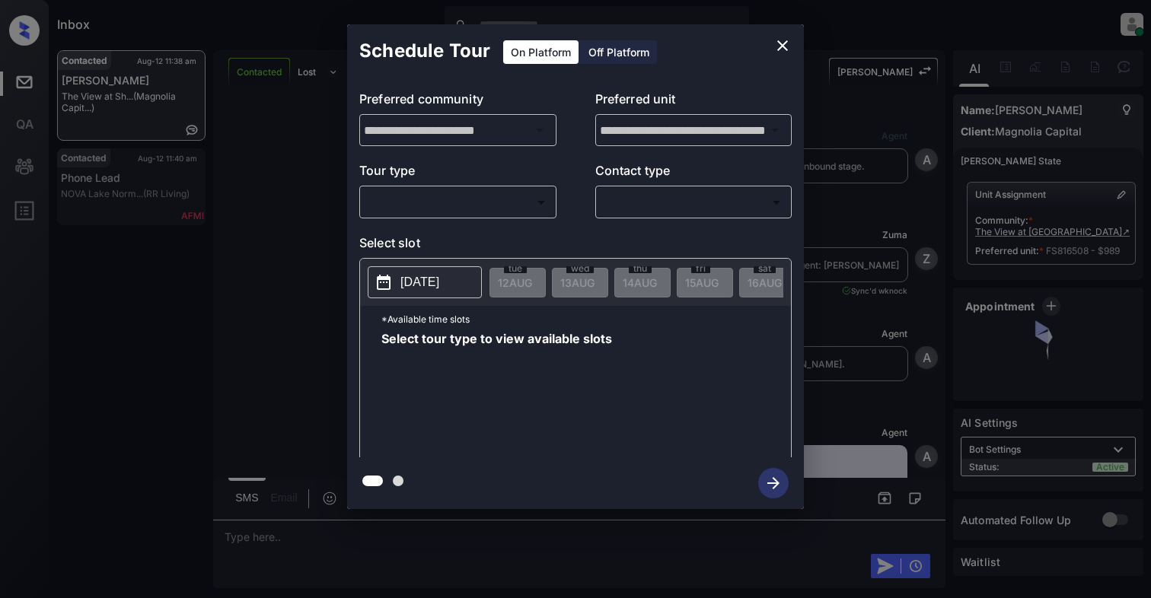
scroll to position [2614, 0]
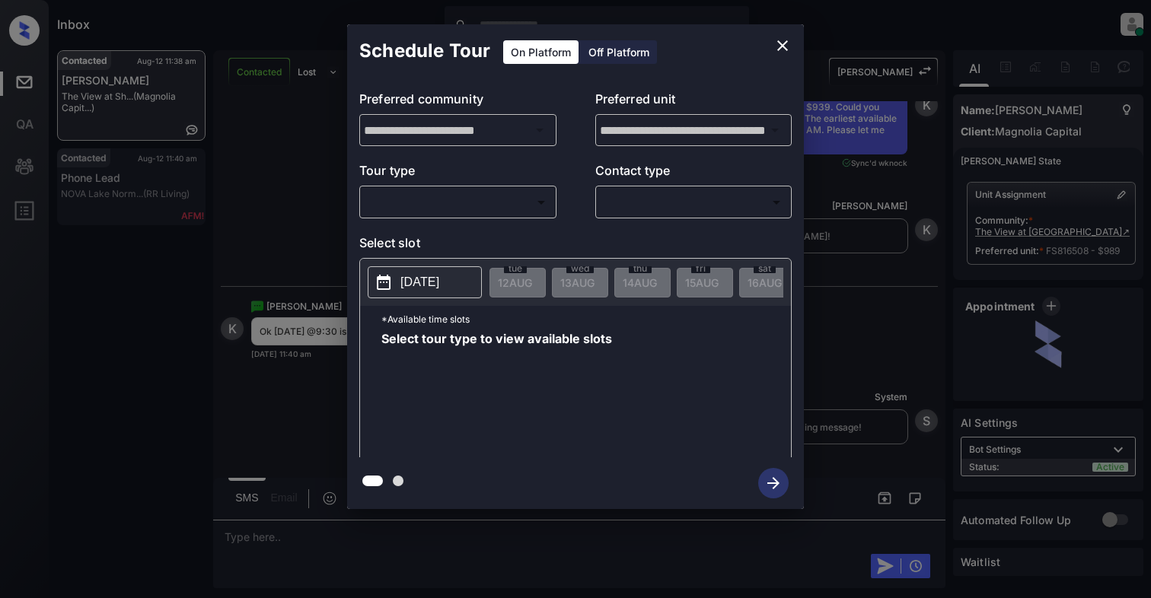
click at [440, 214] on body "Inbox [PERSON_NAME] Online Set yourself offline Set yourself on break Profile S…" at bounding box center [575, 299] width 1151 height 598
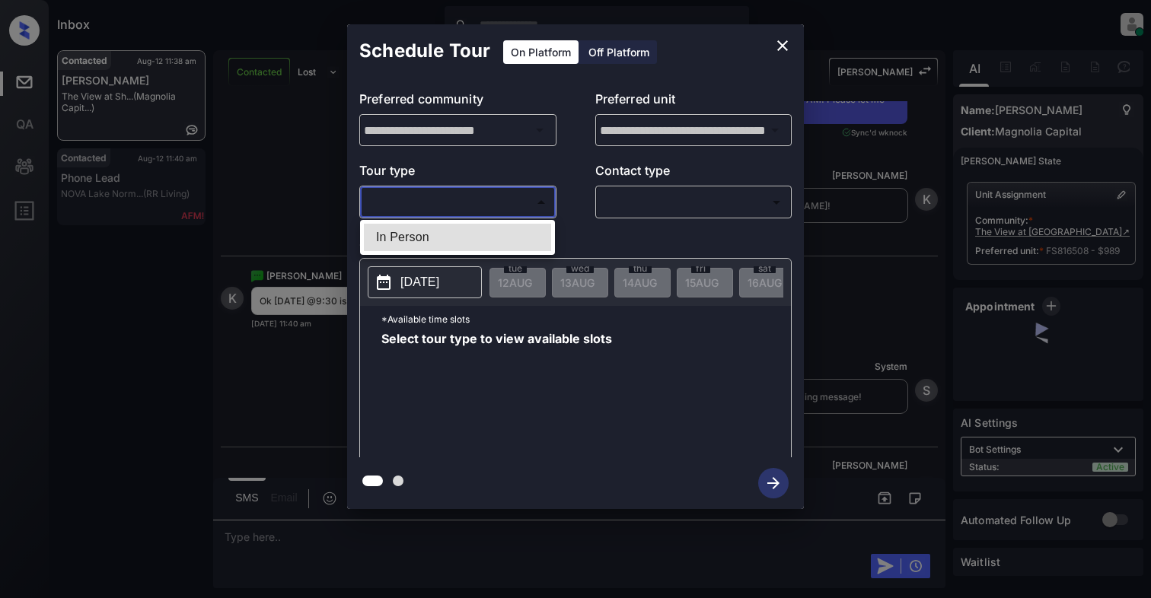
click at [402, 231] on li "In Person" at bounding box center [457, 237] width 187 height 27
type input "********"
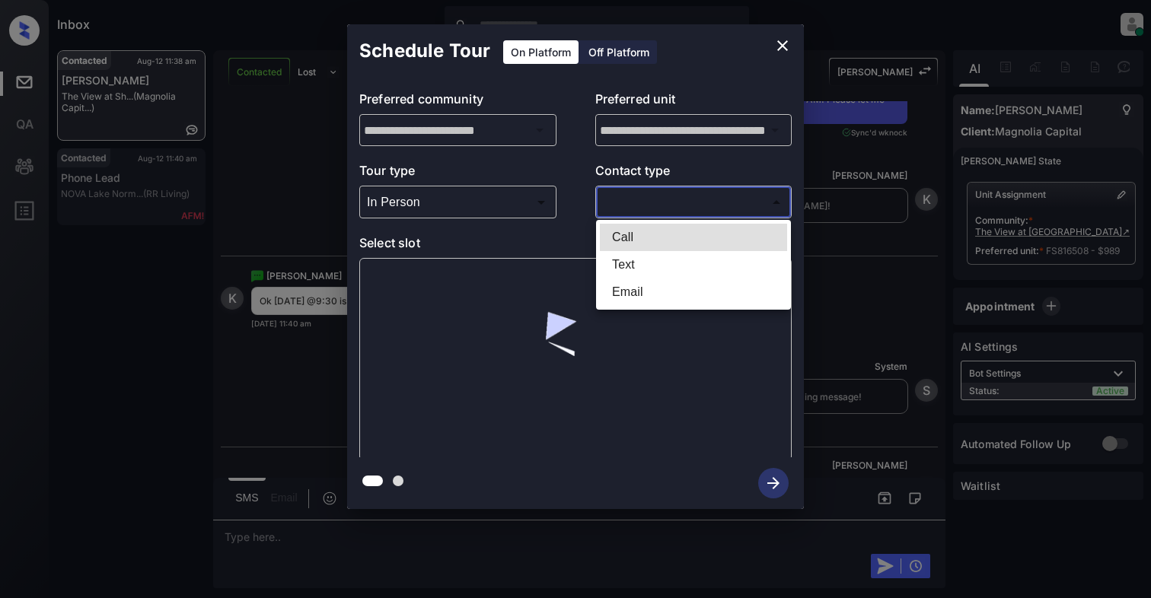
click at [647, 202] on body "Inbox Cynthia Montañez Online Set yourself offline Set yourself on break Profil…" at bounding box center [575, 299] width 1151 height 598
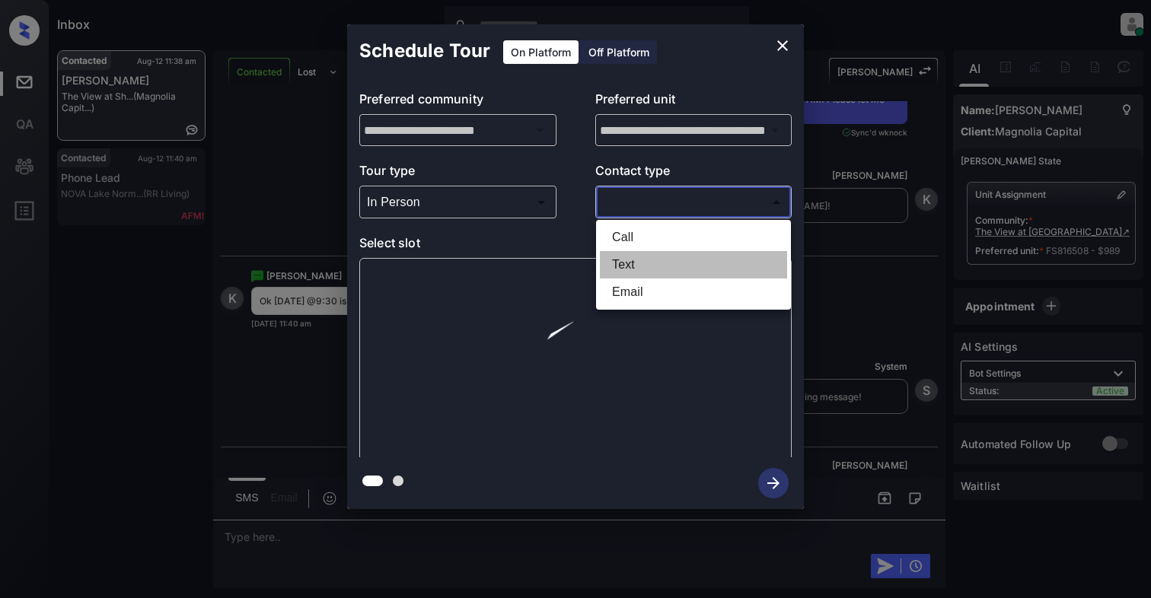
click at [621, 257] on li "Text" at bounding box center [693, 264] width 187 height 27
type input "****"
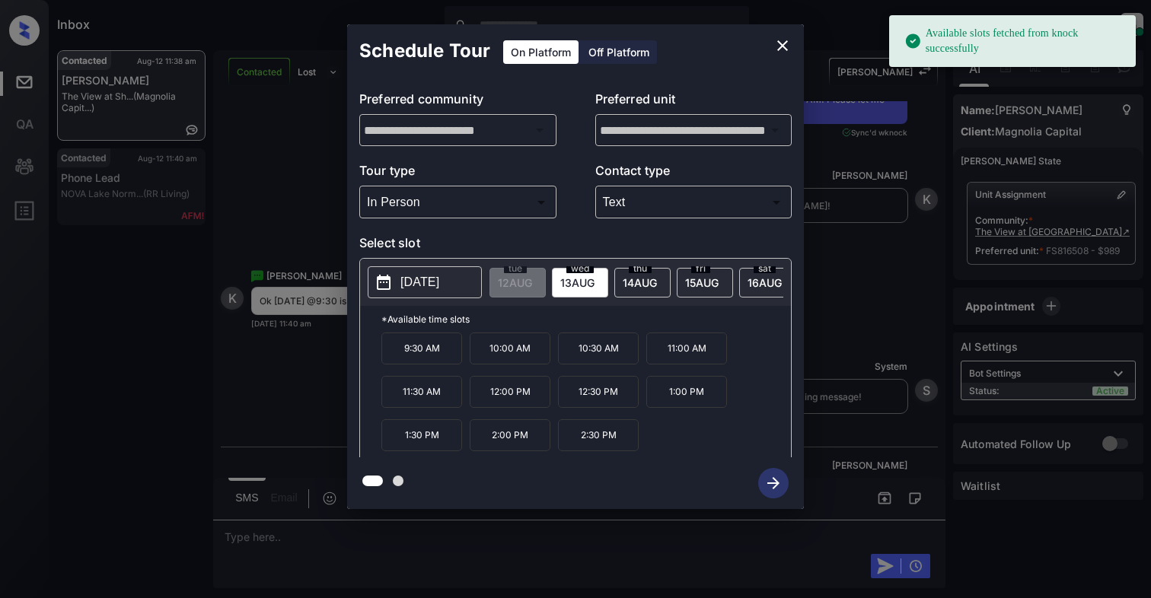
click at [413, 290] on p "[DATE]" at bounding box center [419, 282] width 39 height 18
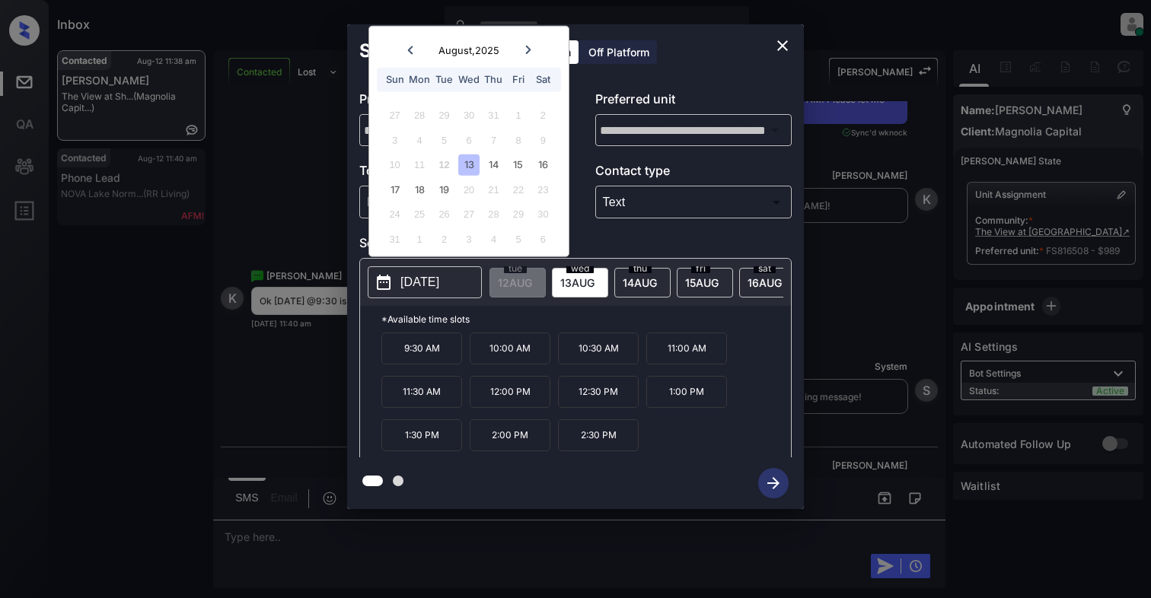
click at [443, 362] on p "9:30 AM" at bounding box center [421, 349] width 81 height 32
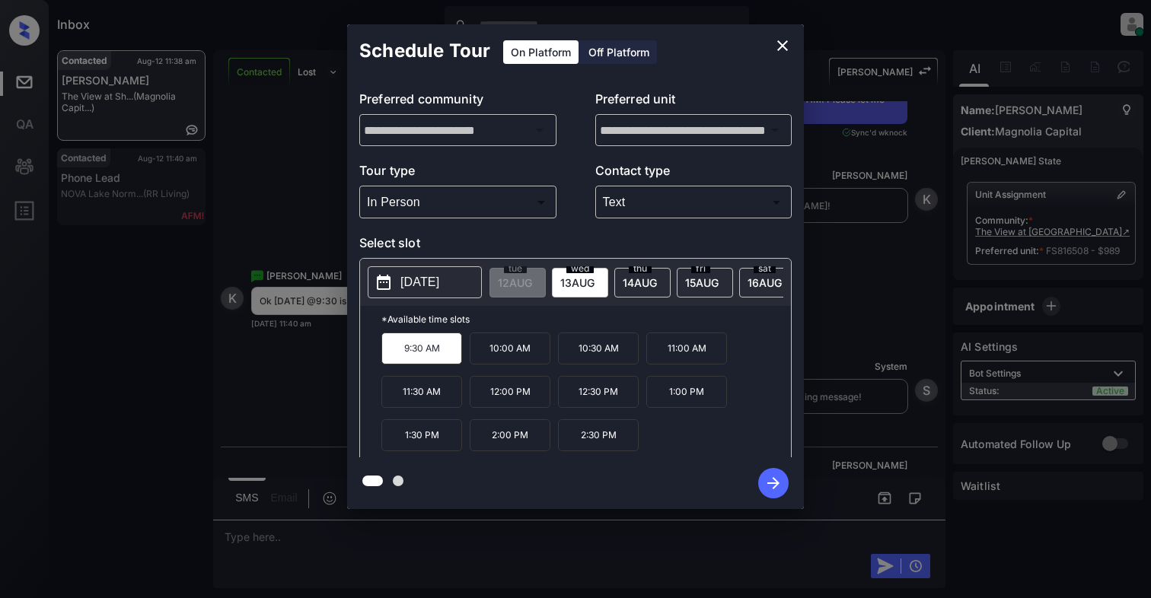
click at [765, 488] on icon "button" at bounding box center [773, 483] width 30 height 30
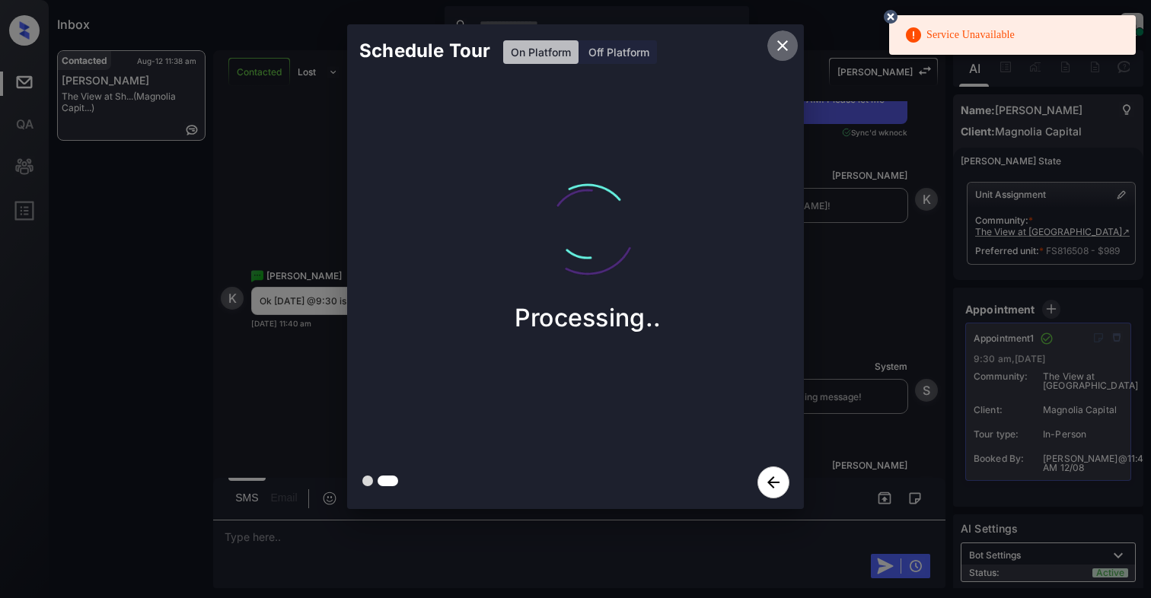
click at [786, 37] on icon "close" at bounding box center [782, 46] width 18 height 18
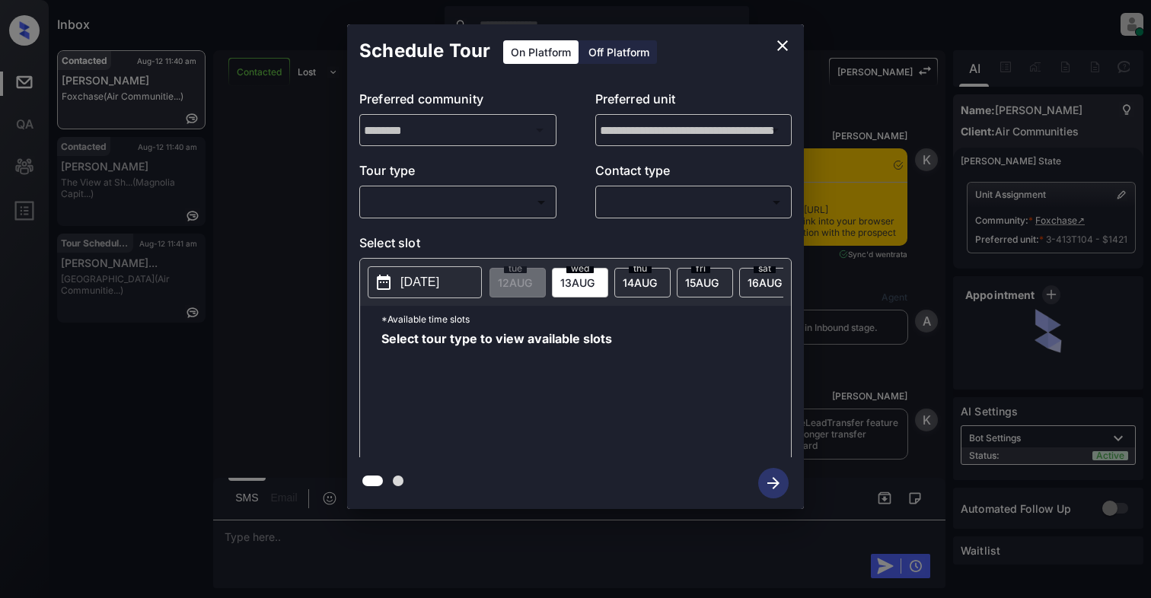
scroll to position [2424, 0]
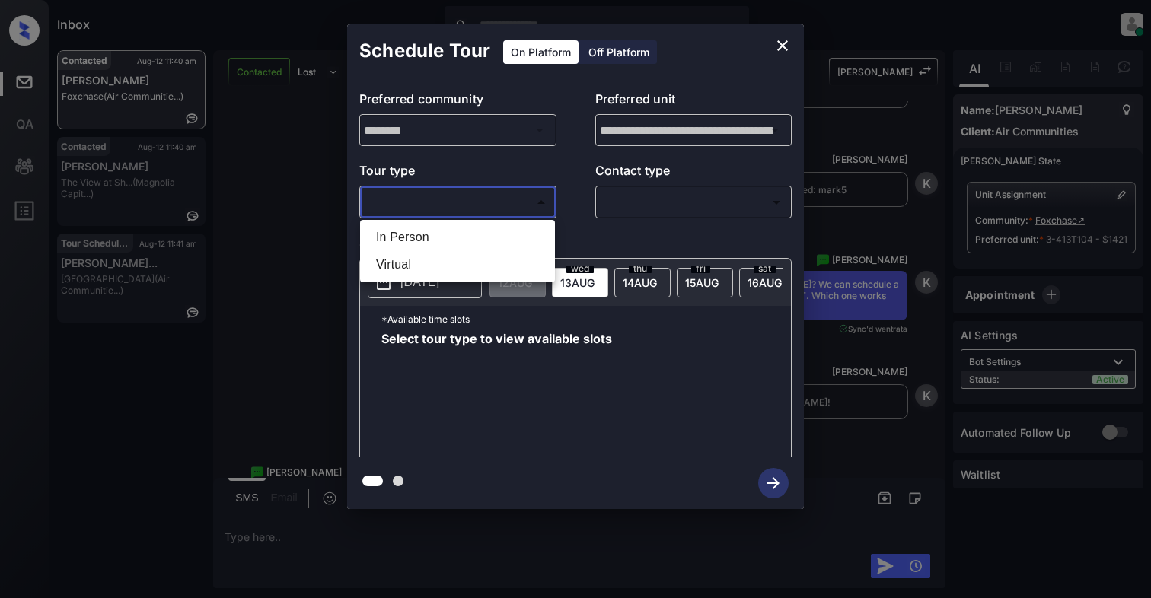
click at [440, 208] on body "Inbox [PERSON_NAME] Online Set yourself offline Set yourself on break Profile S…" at bounding box center [575, 299] width 1151 height 598
click at [428, 236] on li "In Person" at bounding box center [457, 237] width 187 height 27
type input "********"
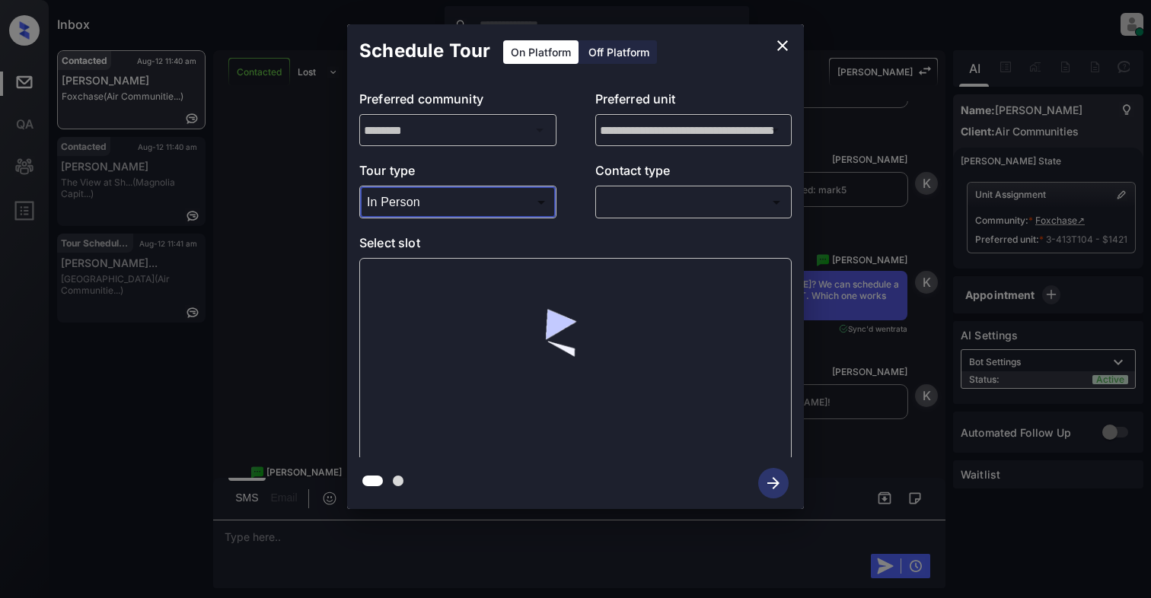
click at [658, 198] on body "Inbox [PERSON_NAME] Online Set yourself offline Set yourself on break Profile S…" at bounding box center [575, 299] width 1151 height 598
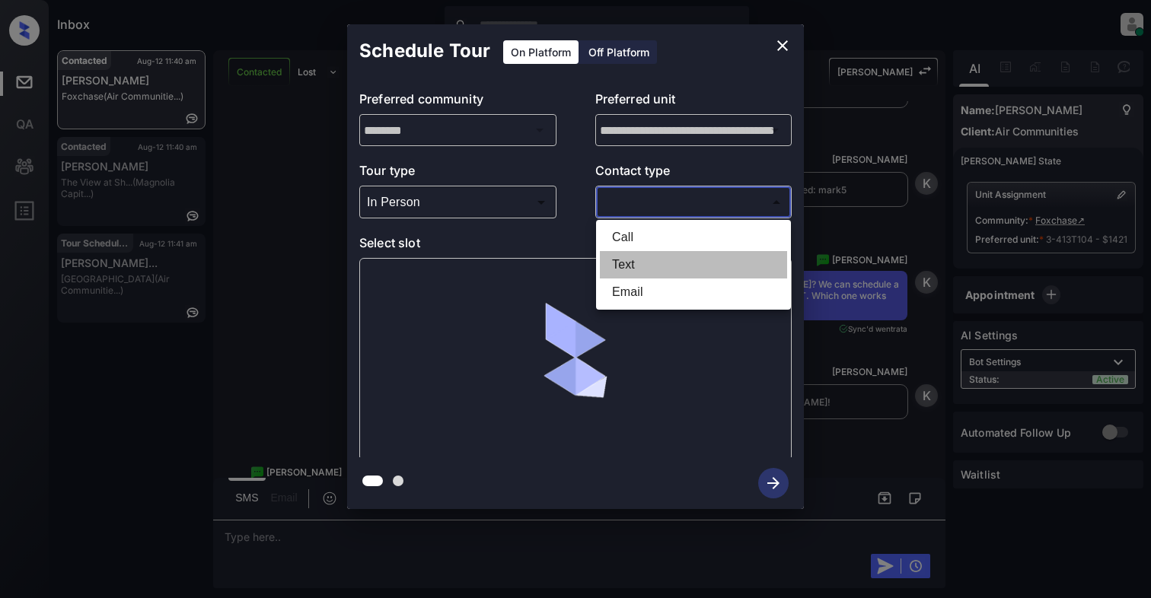
click at [618, 266] on li "Text" at bounding box center [693, 264] width 187 height 27
type input "****"
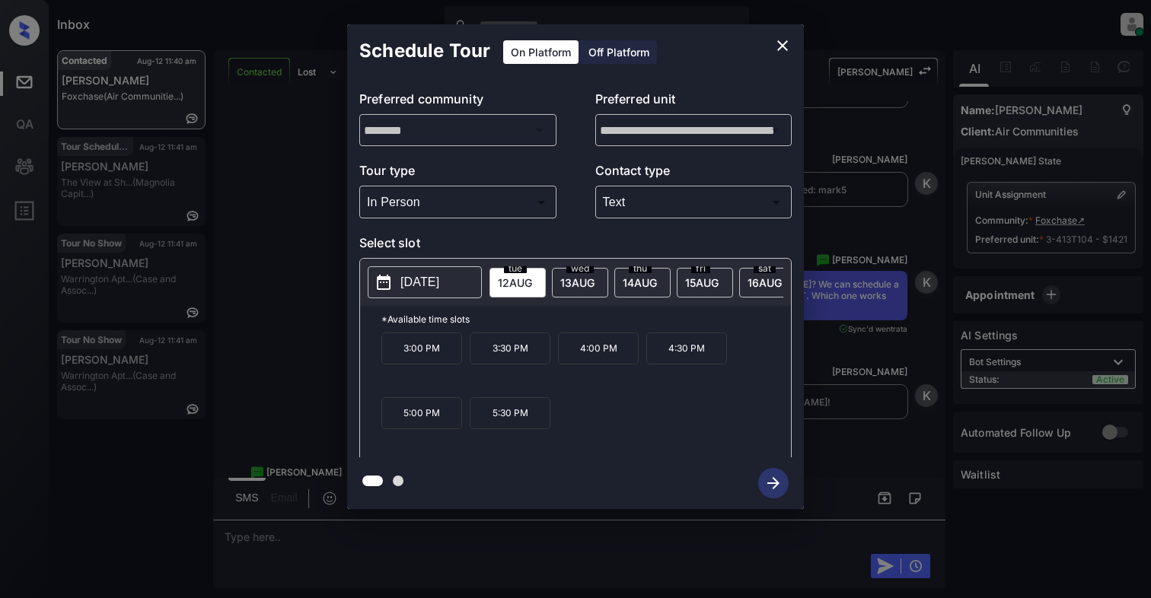
click at [431, 288] on p "[DATE]" at bounding box center [419, 282] width 39 height 18
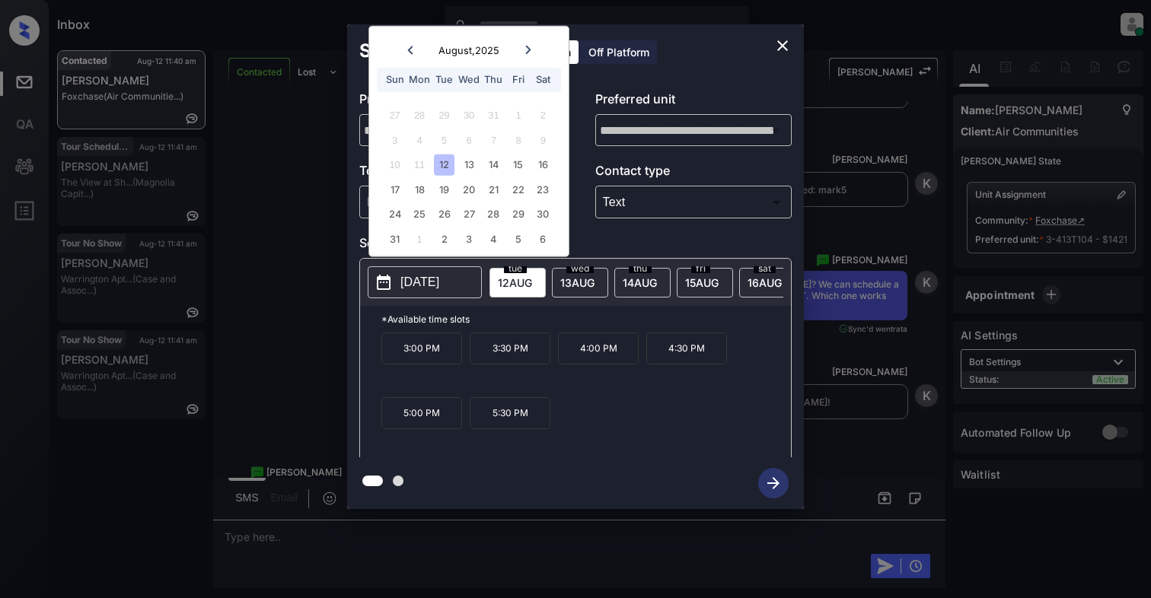
click at [448, 155] on div "12" at bounding box center [444, 165] width 21 height 21
click at [591, 365] on p "4:00 PM" at bounding box center [598, 349] width 81 height 32
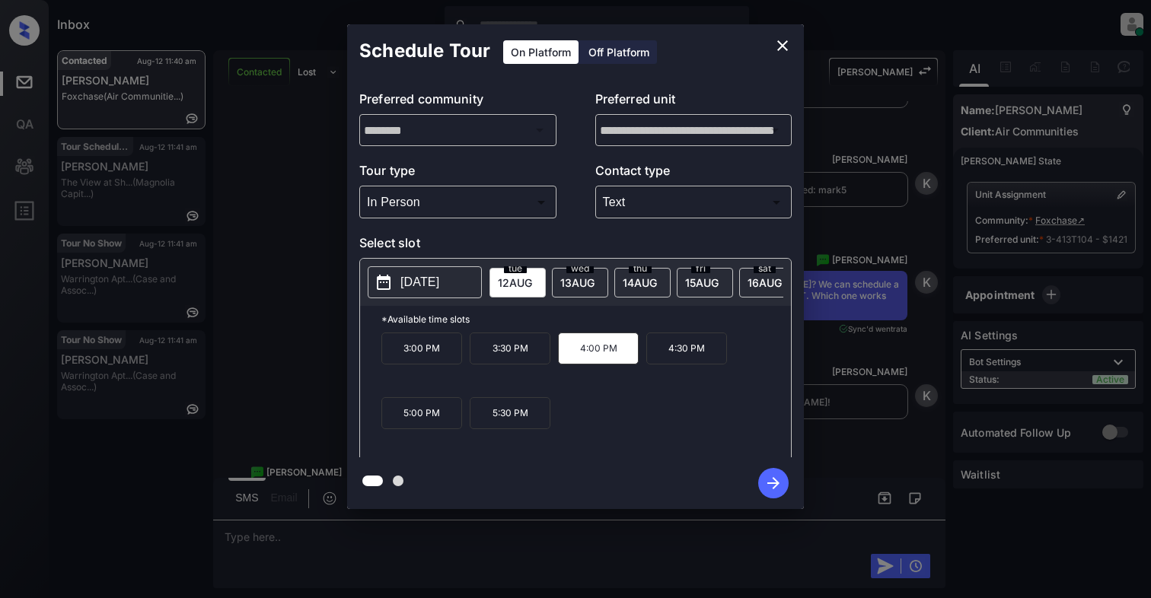
click at [766, 479] on icon "button" at bounding box center [773, 483] width 30 height 30
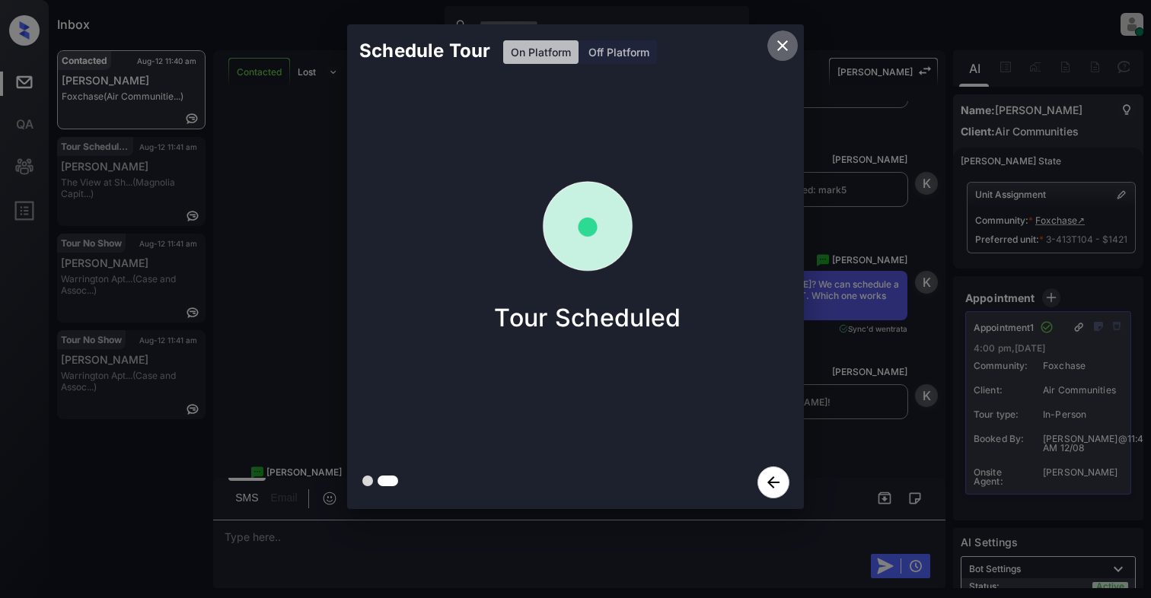
click at [779, 40] on icon "close" at bounding box center [782, 46] width 18 height 18
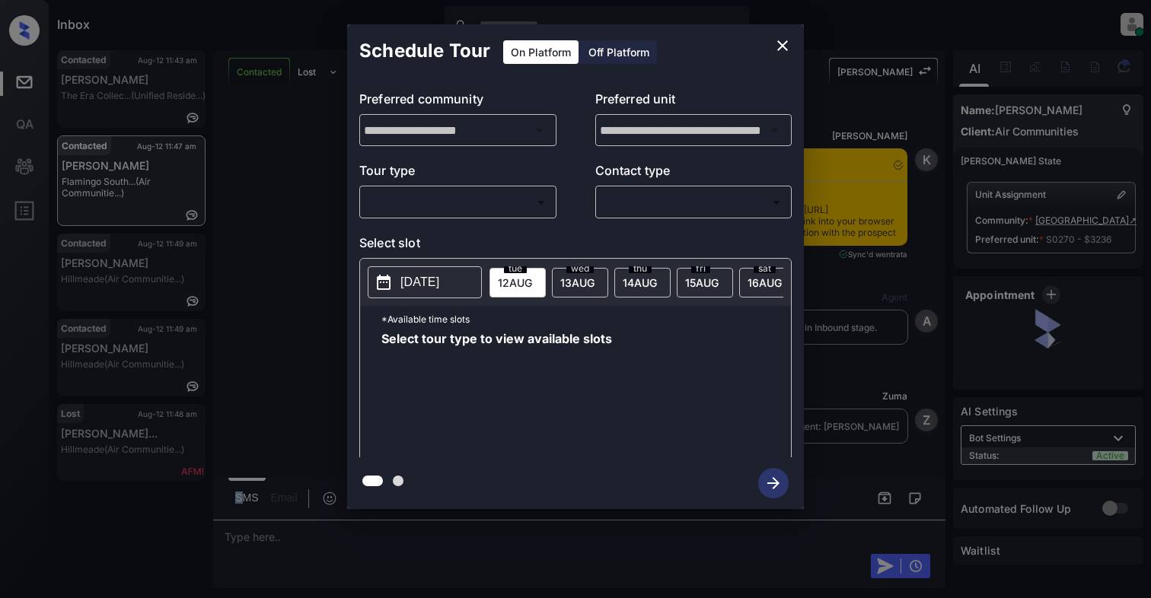
scroll to position [3042, 0]
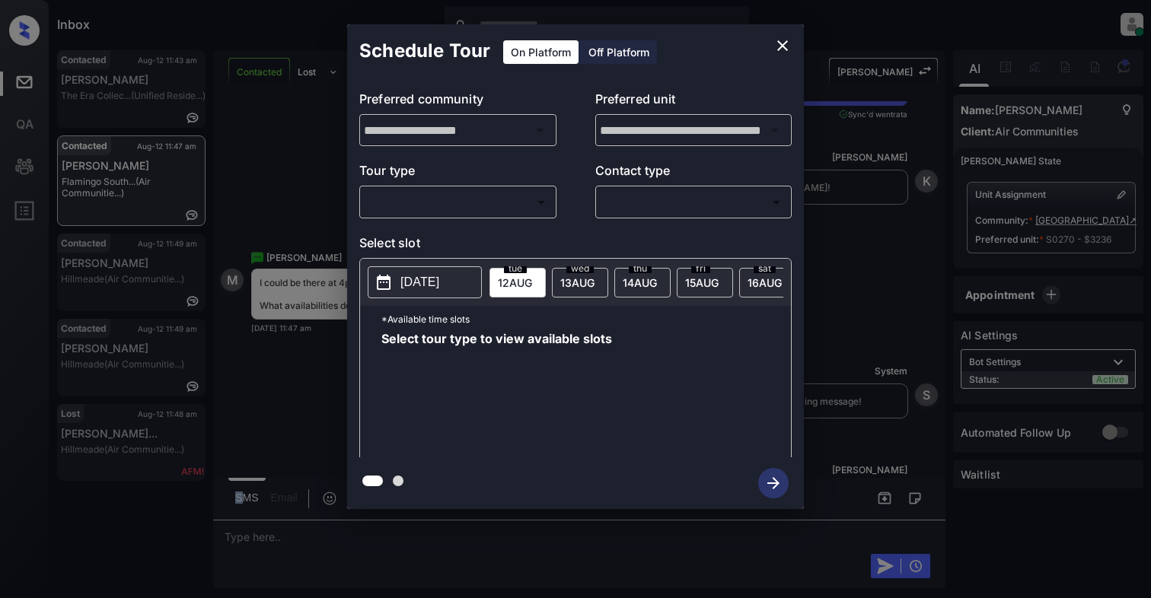
click at [488, 212] on body "Inbox [PERSON_NAME] Online Set yourself offline Set yourself on break Profile S…" at bounding box center [575, 299] width 1151 height 598
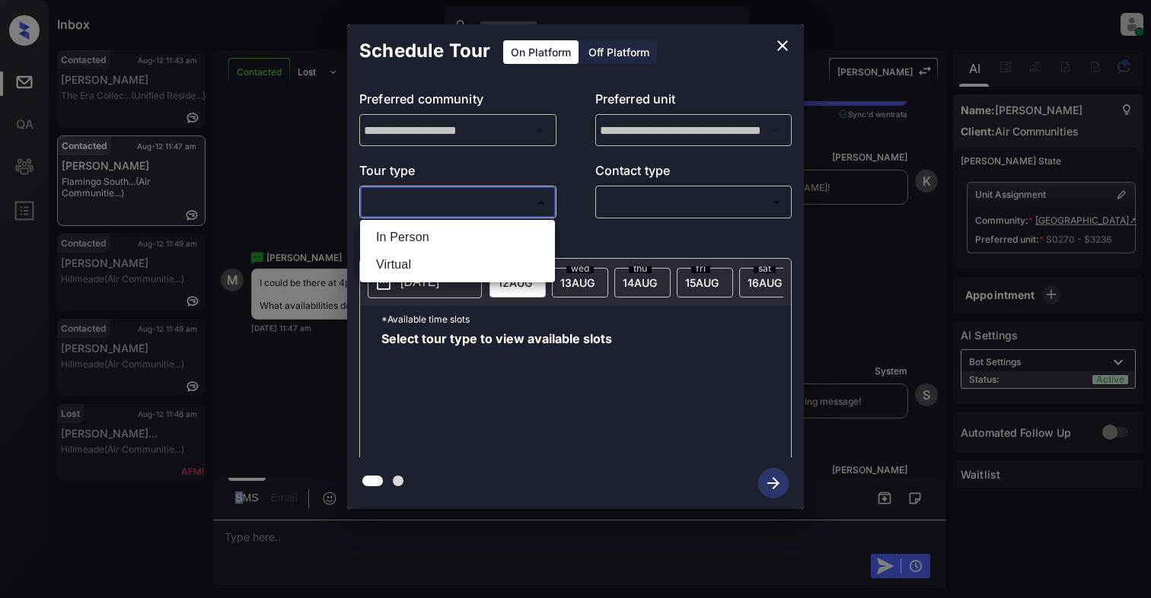
click at [469, 237] on li "In Person" at bounding box center [457, 237] width 187 height 27
type input "********"
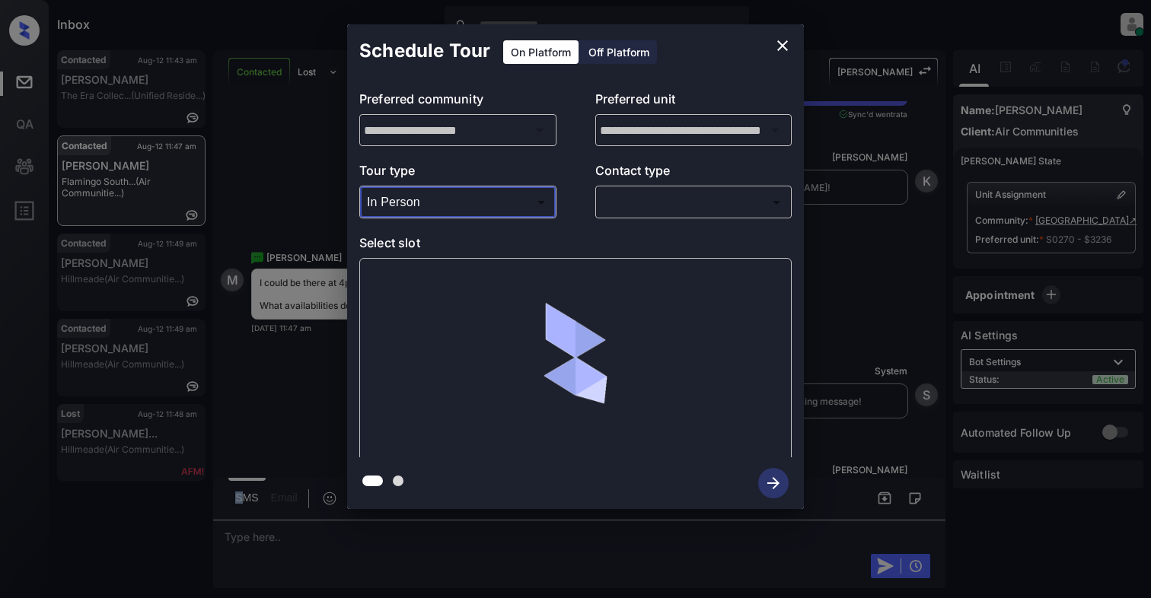
click at [638, 196] on body "Inbox [PERSON_NAME] Online Set yourself offline Set yourself on break Profile S…" at bounding box center [575, 299] width 1151 height 598
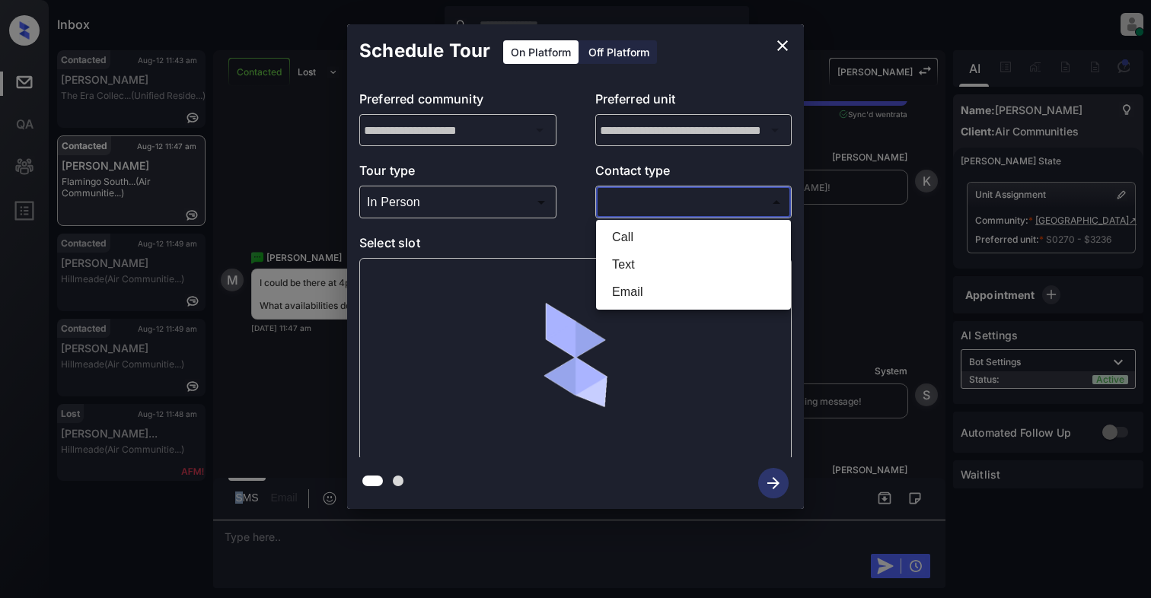
click at [619, 263] on li "Text" at bounding box center [693, 264] width 187 height 27
type input "****"
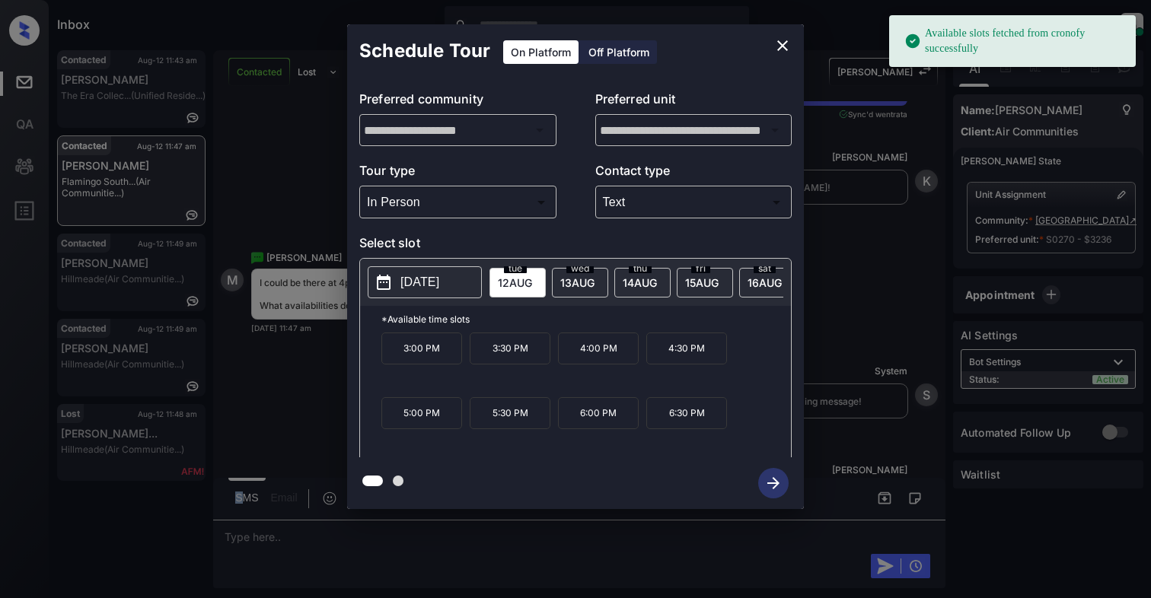
click at [454, 269] on button "[DATE]" at bounding box center [425, 282] width 114 height 32
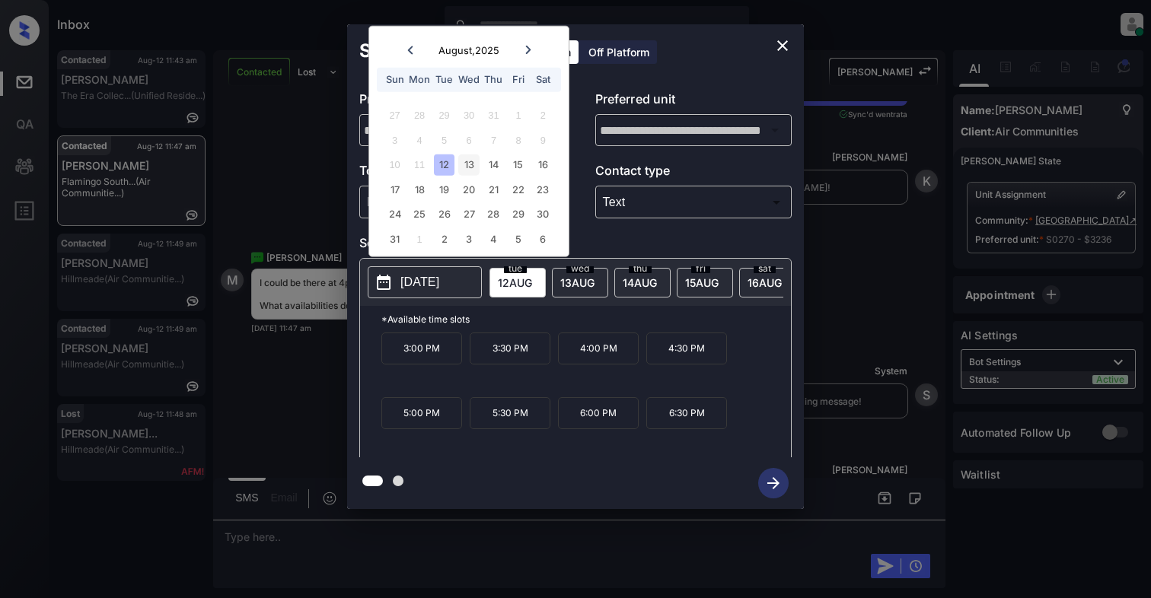
click at [470, 161] on div "13" at bounding box center [468, 165] width 21 height 21
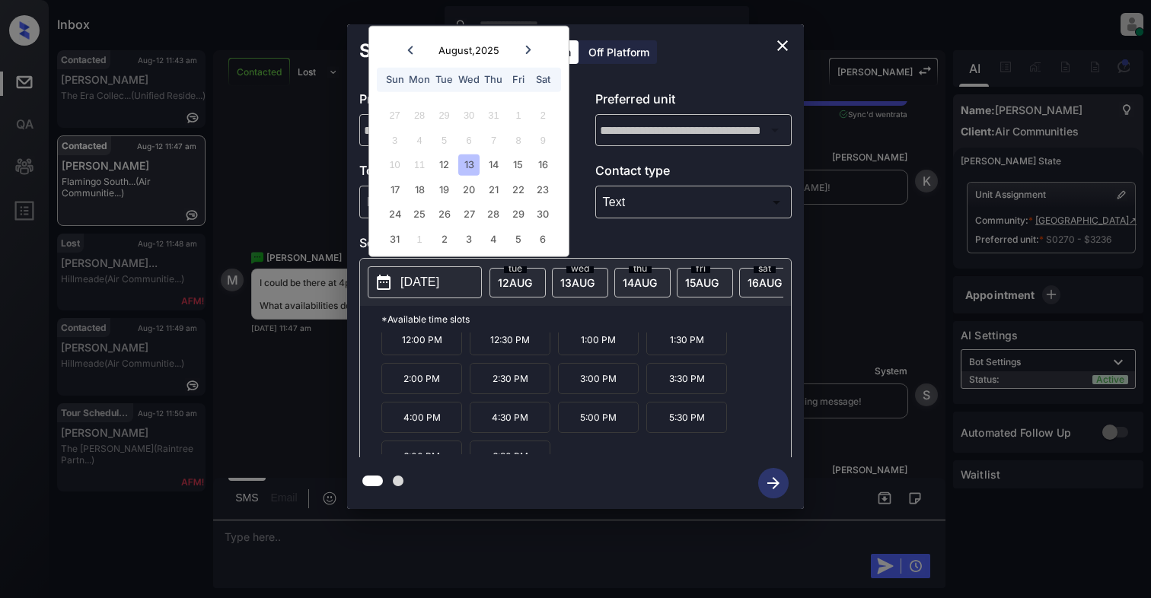
scroll to position [67, 0]
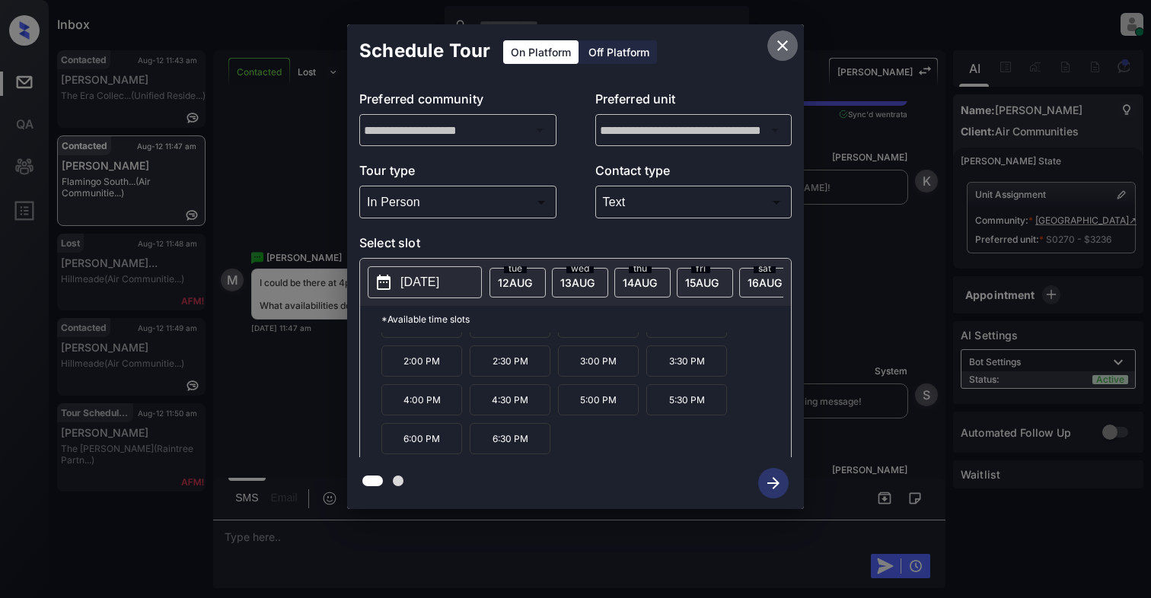
click at [779, 44] on icon "close" at bounding box center [782, 46] width 18 height 18
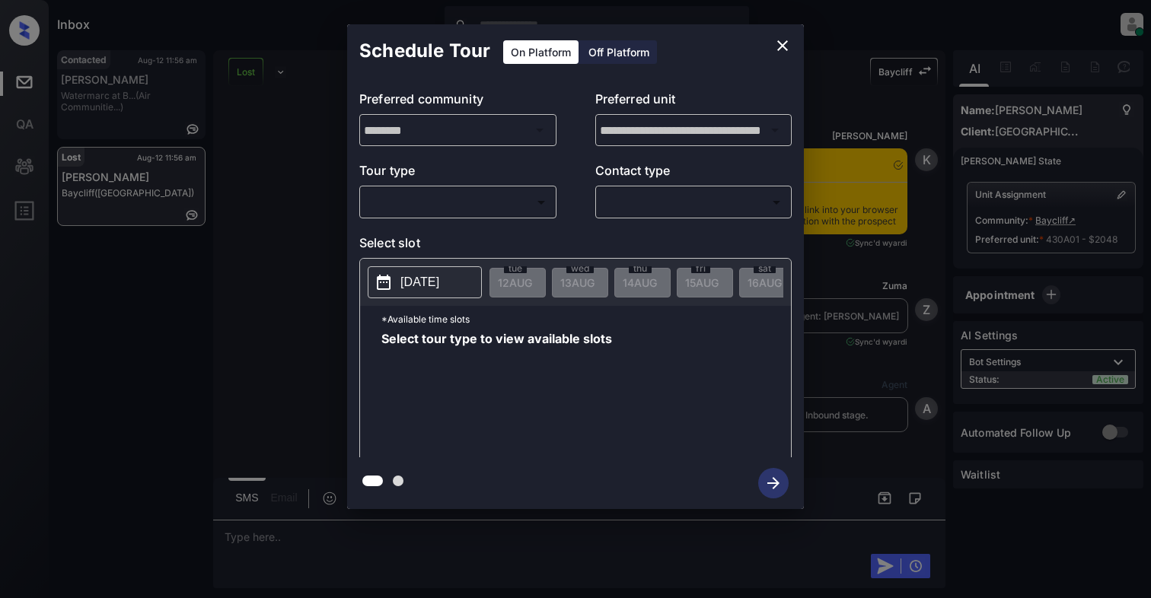
scroll to position [6231, 0]
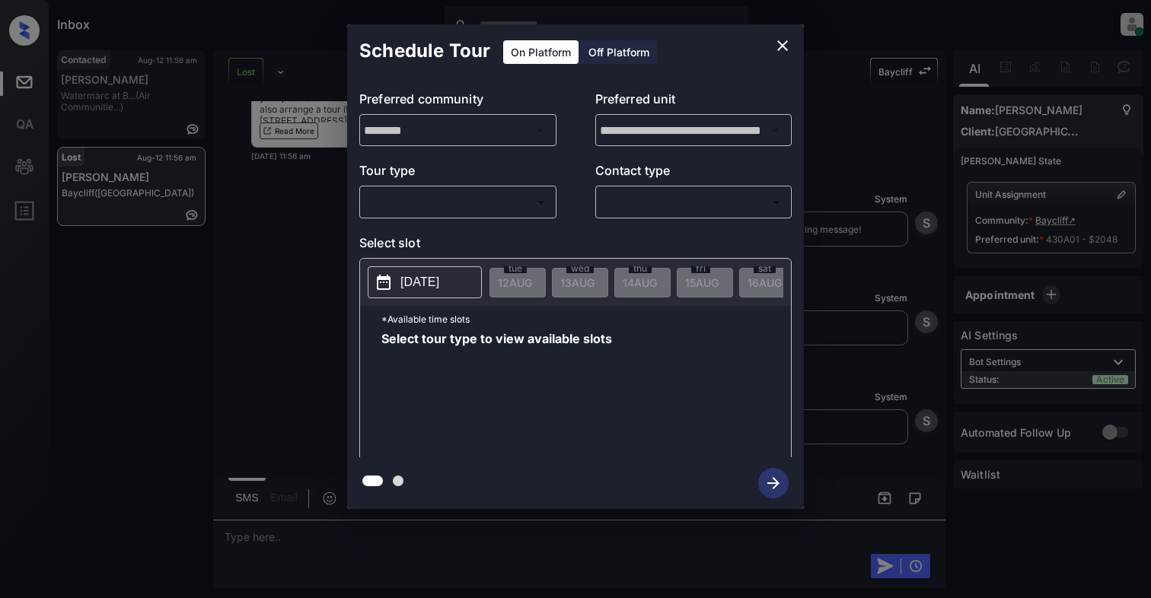
click at [406, 205] on body "Inbox Cynthia Montañez Online Set yourself offline Set yourself on break Profil…" at bounding box center [575, 299] width 1151 height 598
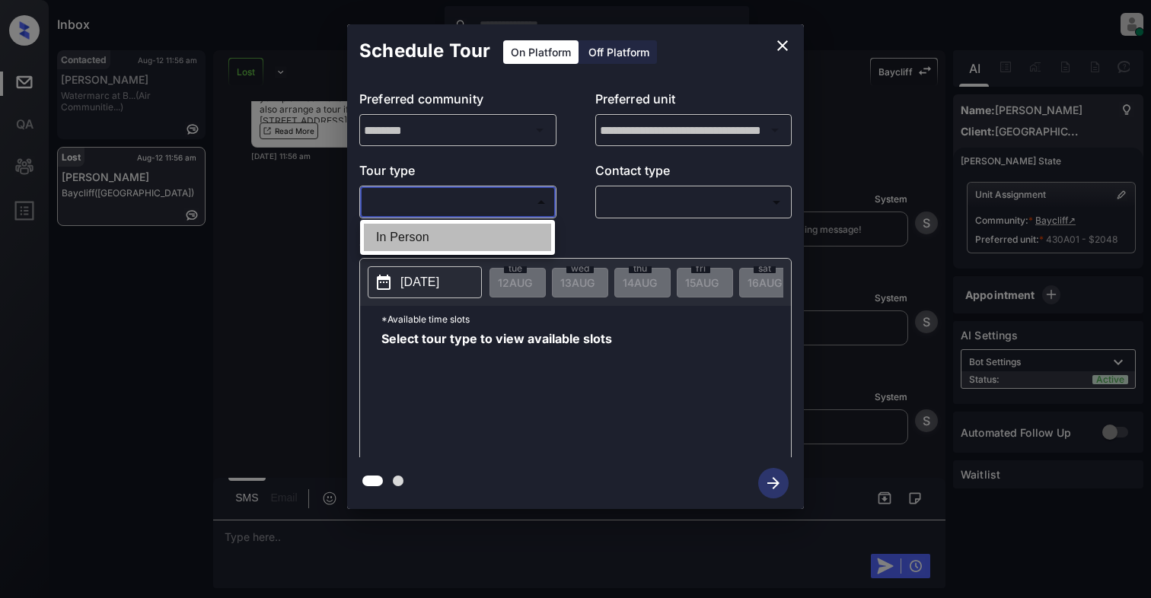
click at [406, 225] on li "In Person" at bounding box center [457, 237] width 187 height 27
type input "********"
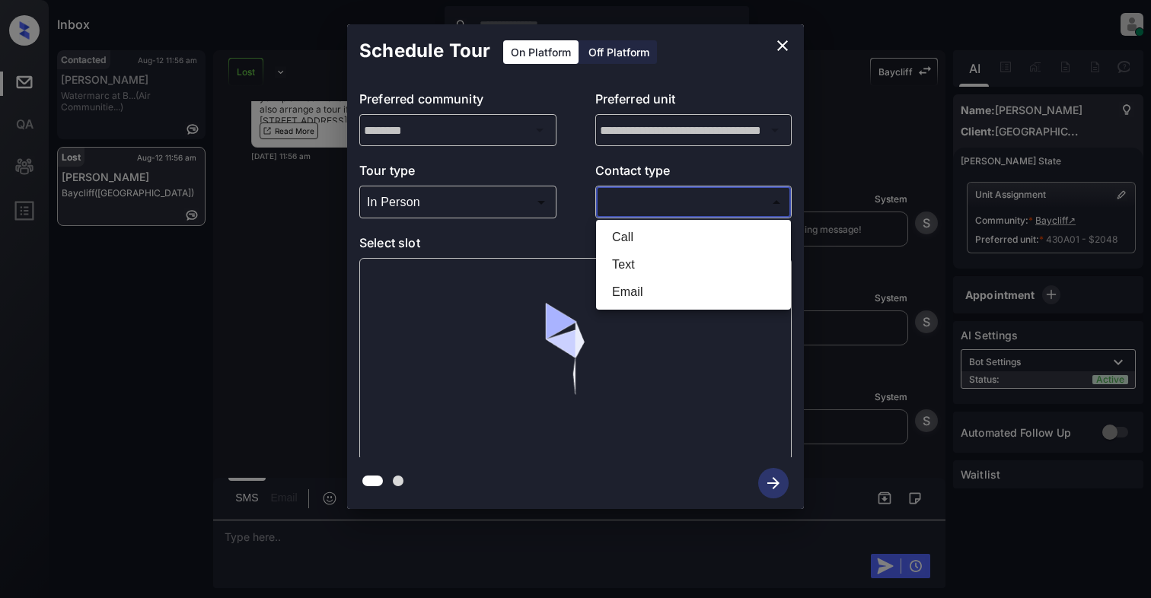
click at [686, 207] on body "Inbox Cynthia Montañez Online Set yourself offline Set yourself on break Profil…" at bounding box center [575, 299] width 1151 height 598
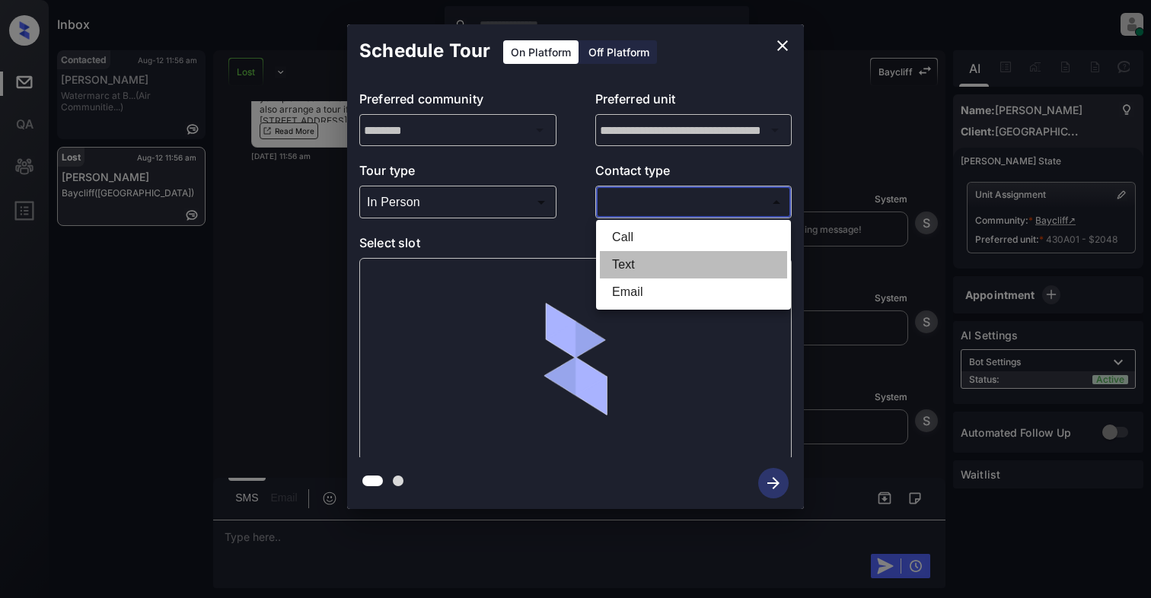
click at [631, 257] on li "Text" at bounding box center [693, 264] width 187 height 27
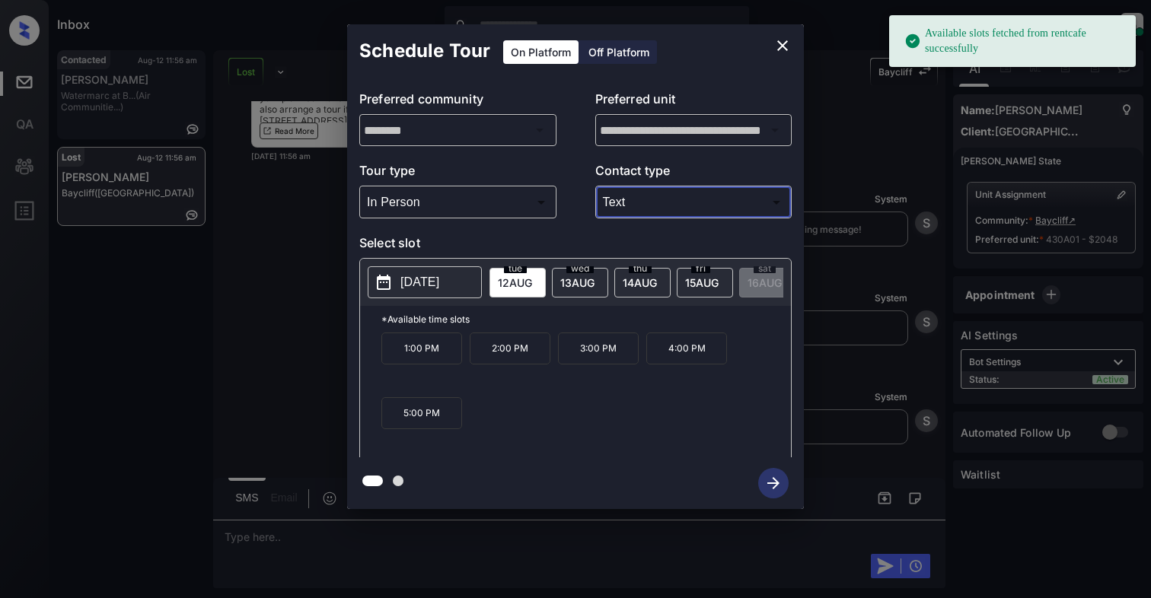
click at [642, 199] on body "Available slots fetched from rentcafe successfully Inbox Cynthia Montañez Onlin…" at bounding box center [575, 299] width 1151 height 598
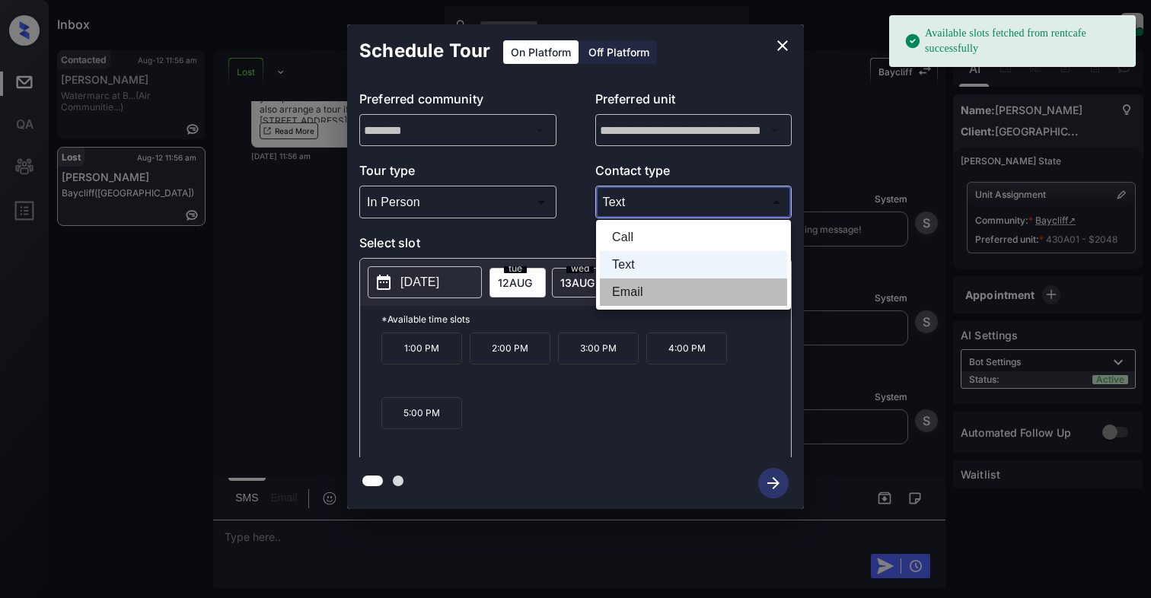
click at [633, 292] on li "Email" at bounding box center [693, 292] width 187 height 27
type input "*****"
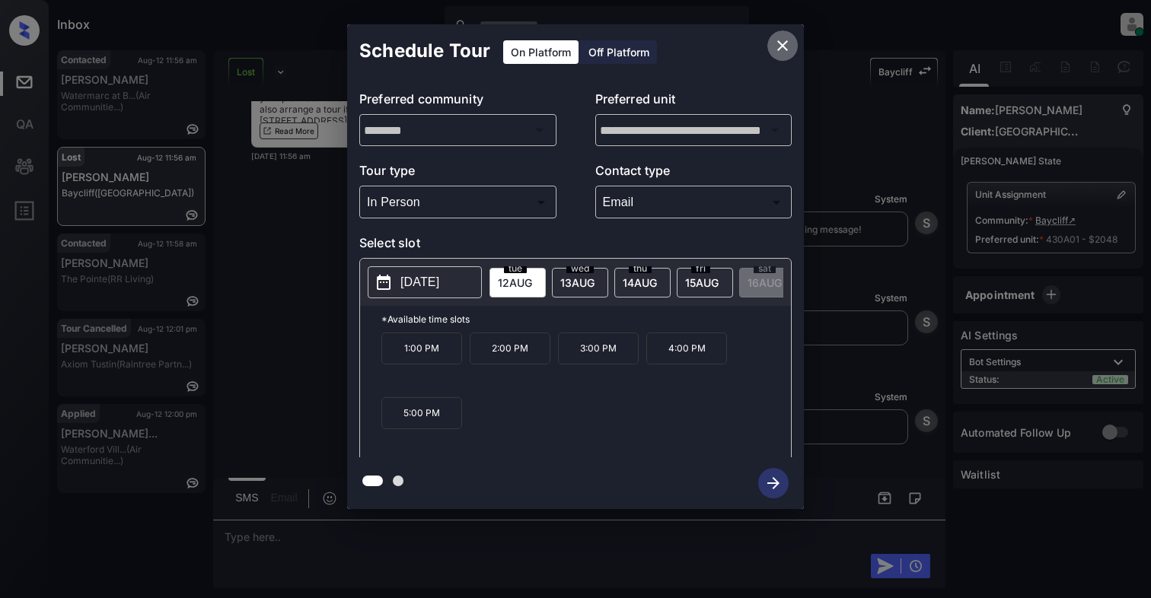
click at [781, 44] on icon "close" at bounding box center [782, 45] width 11 height 11
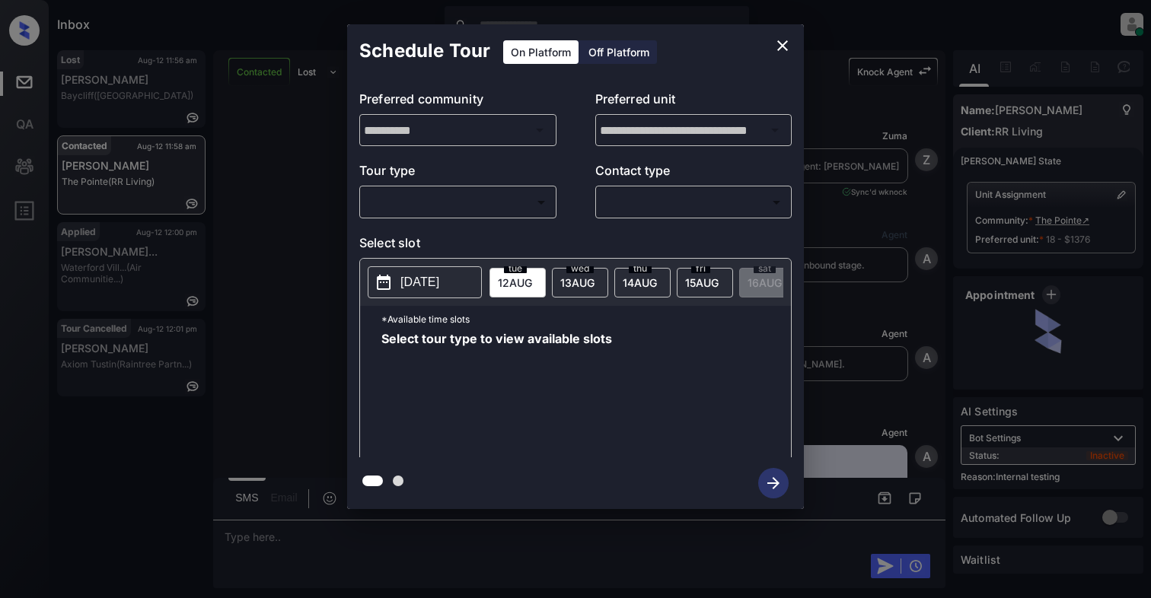
scroll to position [6989, 0]
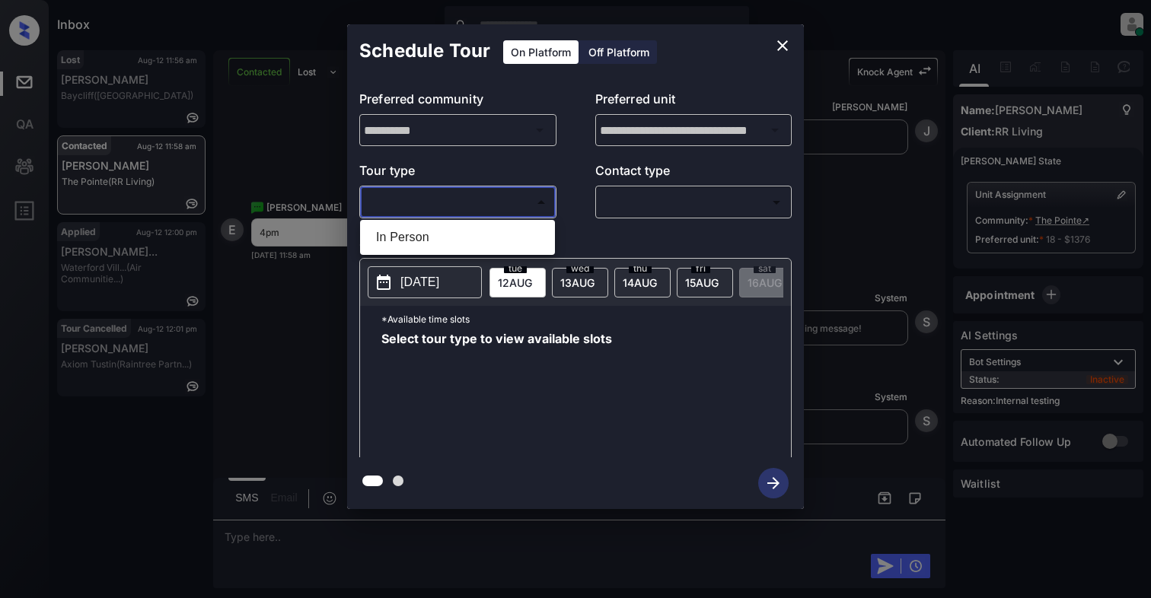
click at [411, 212] on body "Inbox [PERSON_NAME] Online Set yourself offline Set yourself on break Profile S…" at bounding box center [575, 299] width 1151 height 598
click at [421, 244] on li "In Person" at bounding box center [457, 237] width 187 height 27
type input "********"
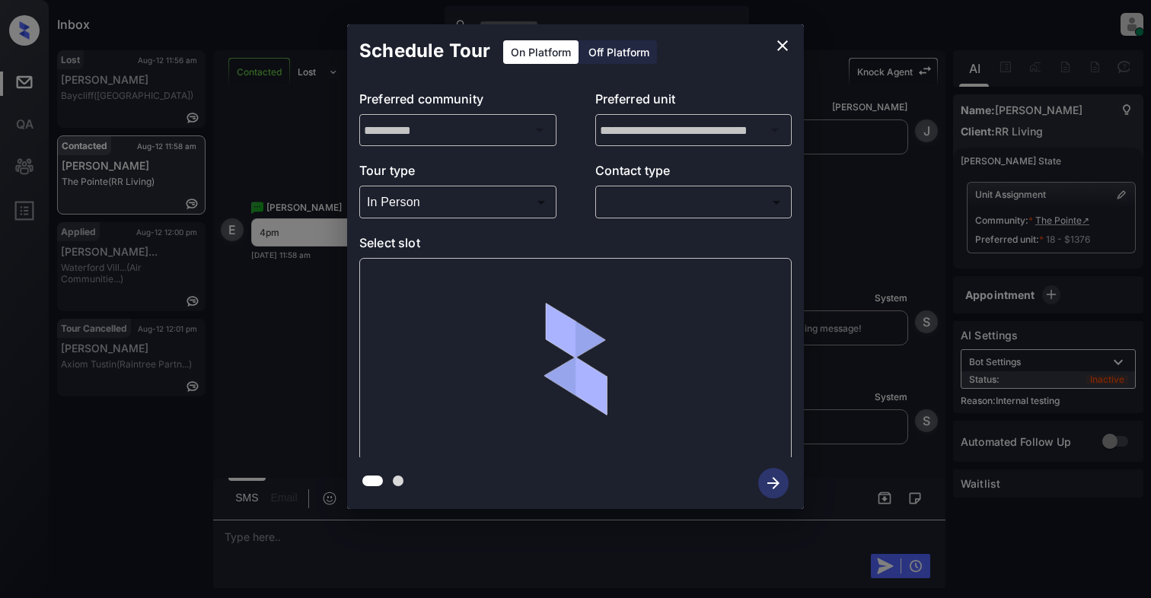
click at [664, 217] on div "​ ​" at bounding box center [693, 202] width 197 height 33
click at [648, 201] on body "Inbox Cynthia Montañez Online Set yourself offline Set yourself on break Profil…" at bounding box center [575, 299] width 1151 height 598
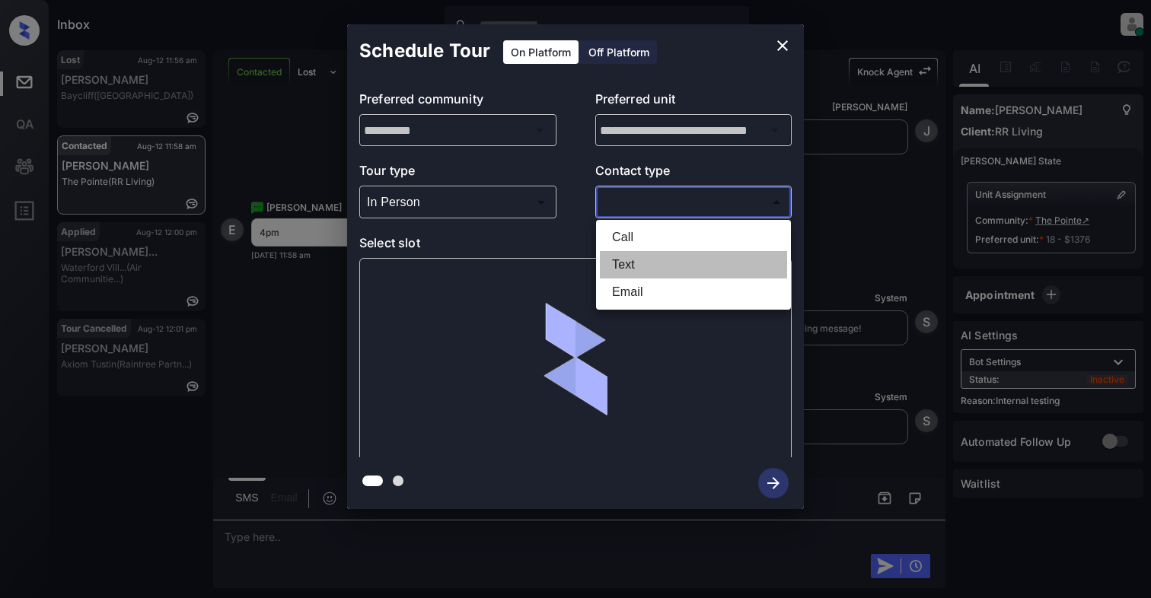
click at [632, 262] on li "Text" at bounding box center [693, 264] width 187 height 27
type input "****"
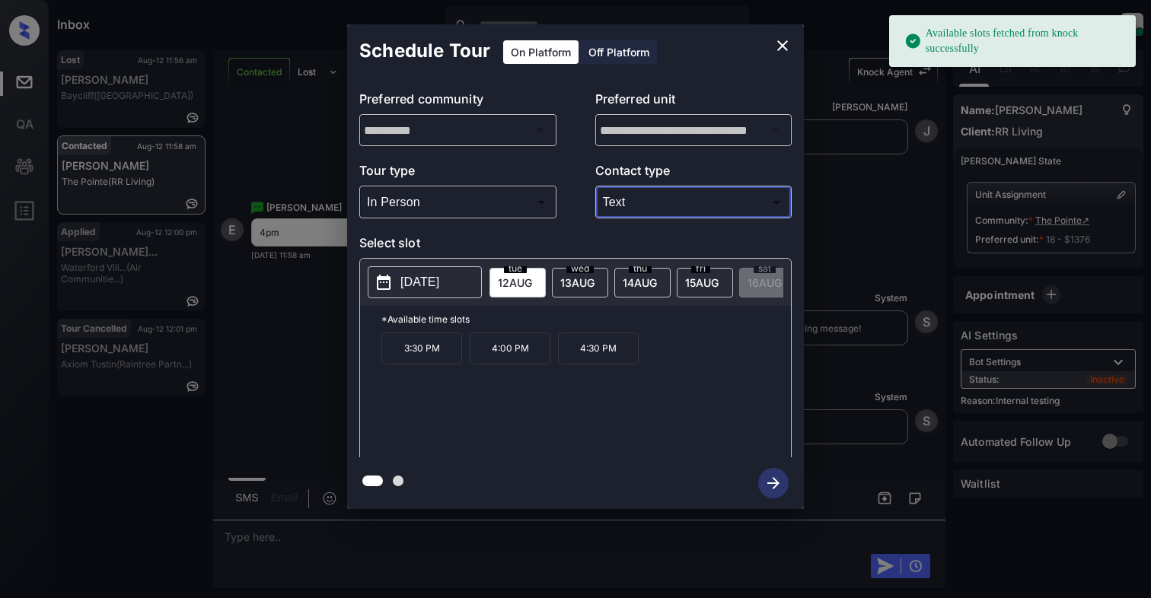
click at [412, 282] on p "[DATE]" at bounding box center [419, 282] width 39 height 18
drag, startPoint x: 604, startPoint y: 422, endPoint x: 525, endPoint y: 363, distance: 98.5
click at [607, 422] on div "3:30 PM 4:00 PM 4:30 PM" at bounding box center [585, 394] width 409 height 122
drag, startPoint x: 488, startPoint y: 345, endPoint x: 510, endPoint y: 363, distance: 28.7
click at [489, 347] on div "*Available time slots 3:30 PM 4:00 PM 4:30 PM" at bounding box center [575, 384] width 431 height 156
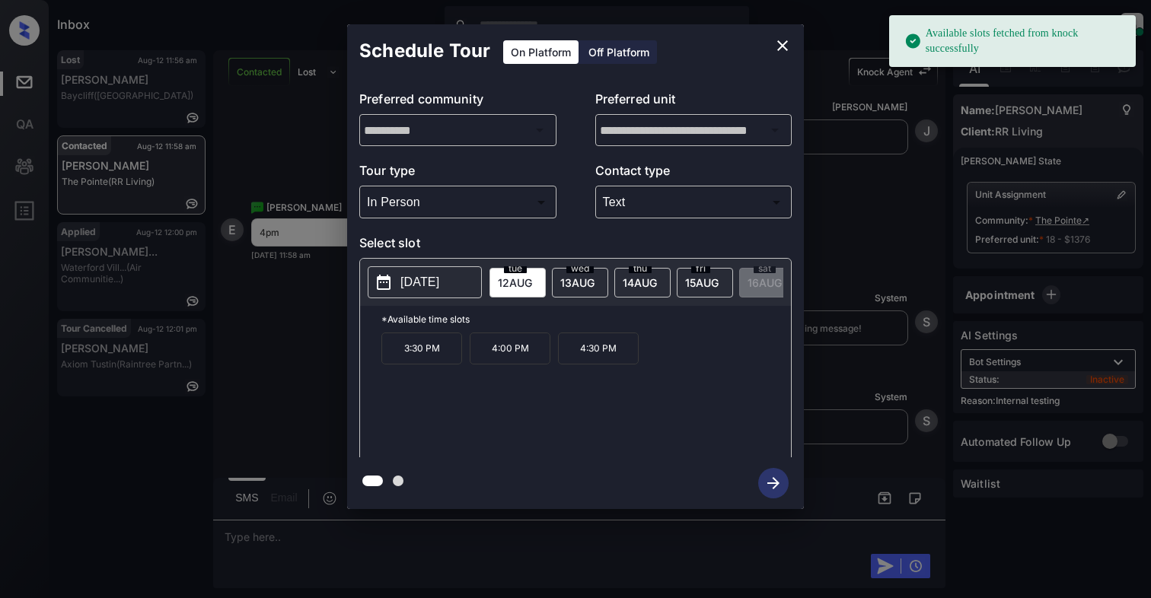
click at [512, 364] on p "4:00 PM" at bounding box center [510, 349] width 81 height 32
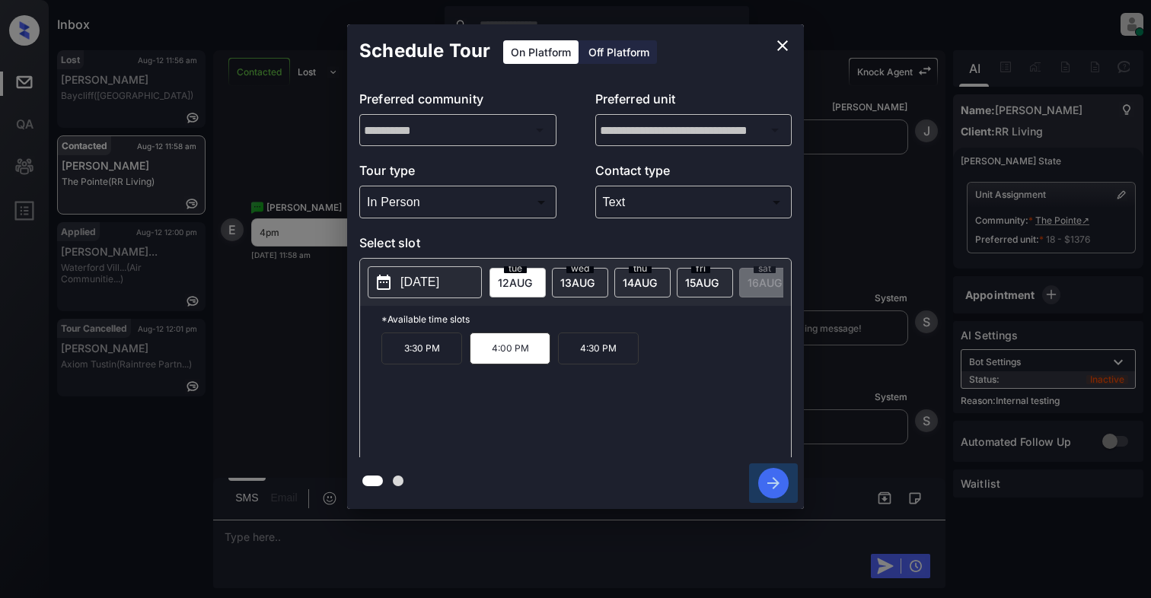
click at [766, 485] on icon "button" at bounding box center [773, 483] width 30 height 30
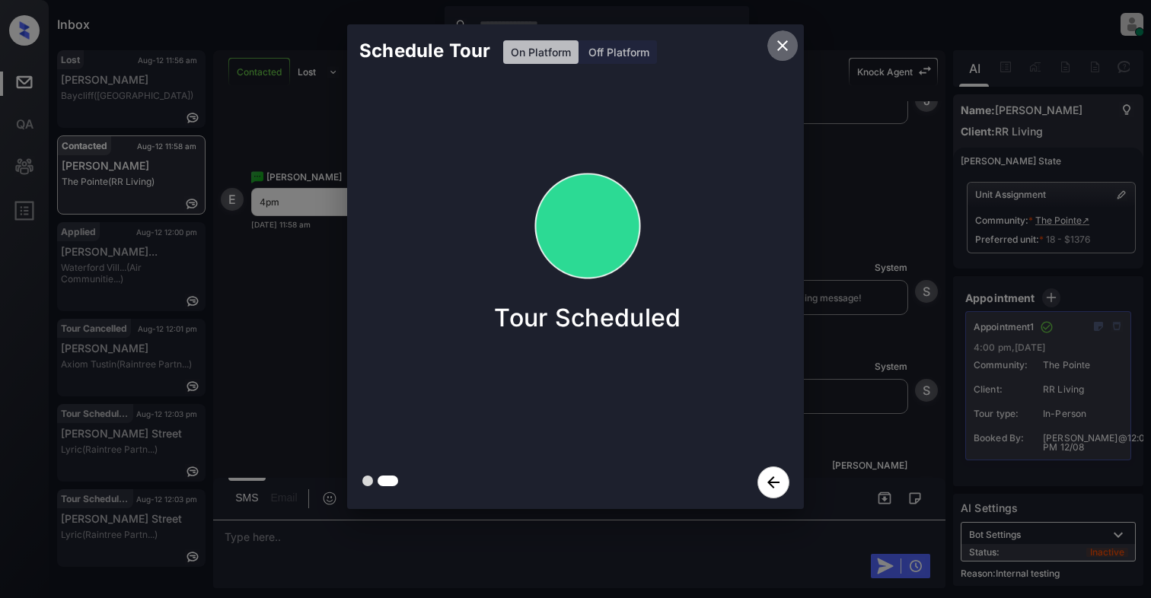
click at [778, 49] on icon "close" at bounding box center [782, 45] width 11 height 11
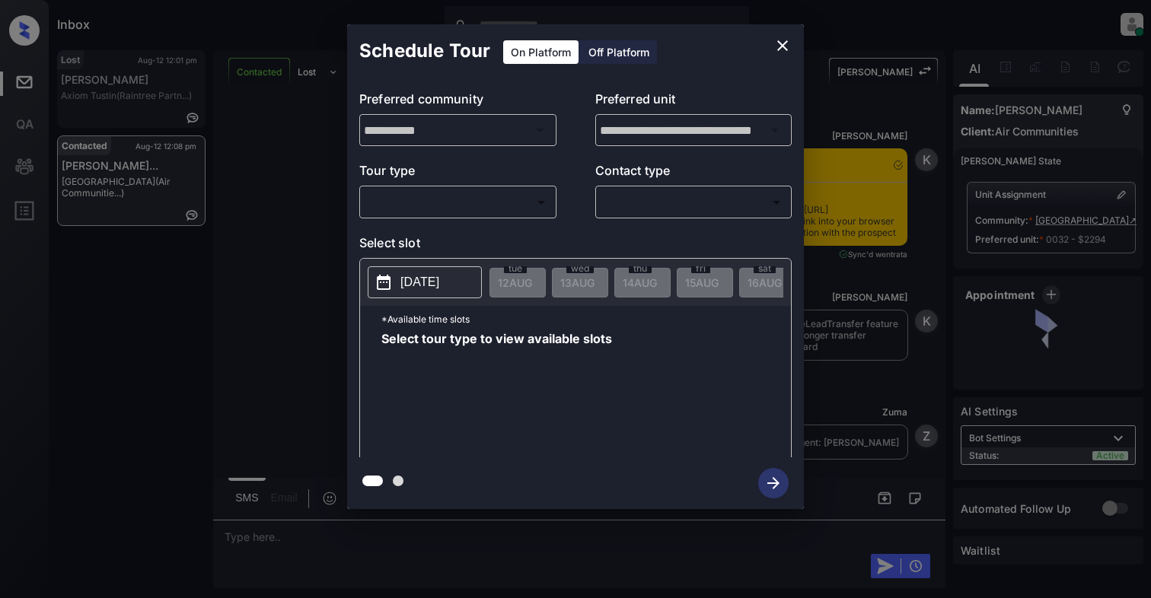
scroll to position [1973, 0]
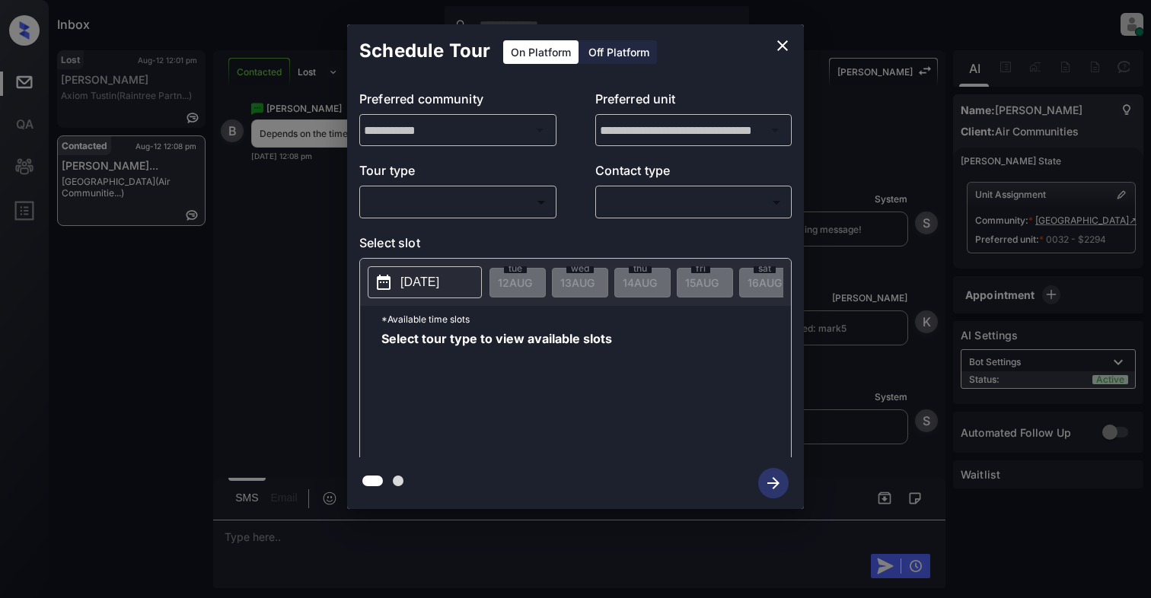
click at [428, 206] on body "Inbox Cynthia Montañez Online Set yourself offline Set yourself on break Profil…" at bounding box center [575, 299] width 1151 height 598
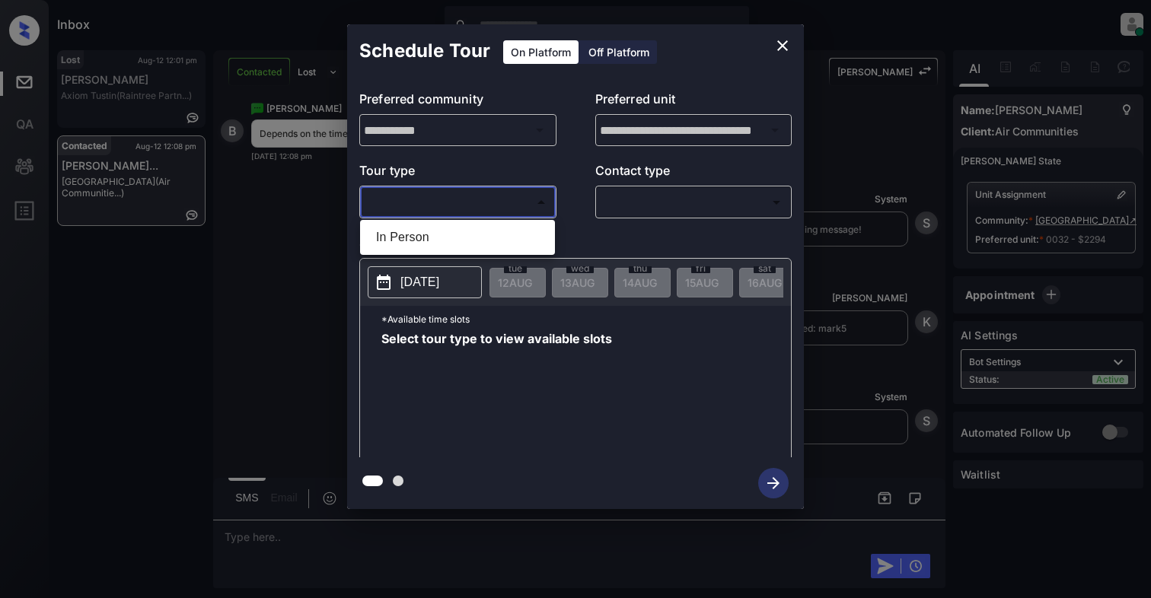
click at [431, 236] on li "In Person" at bounding box center [457, 237] width 187 height 27
type input "********"
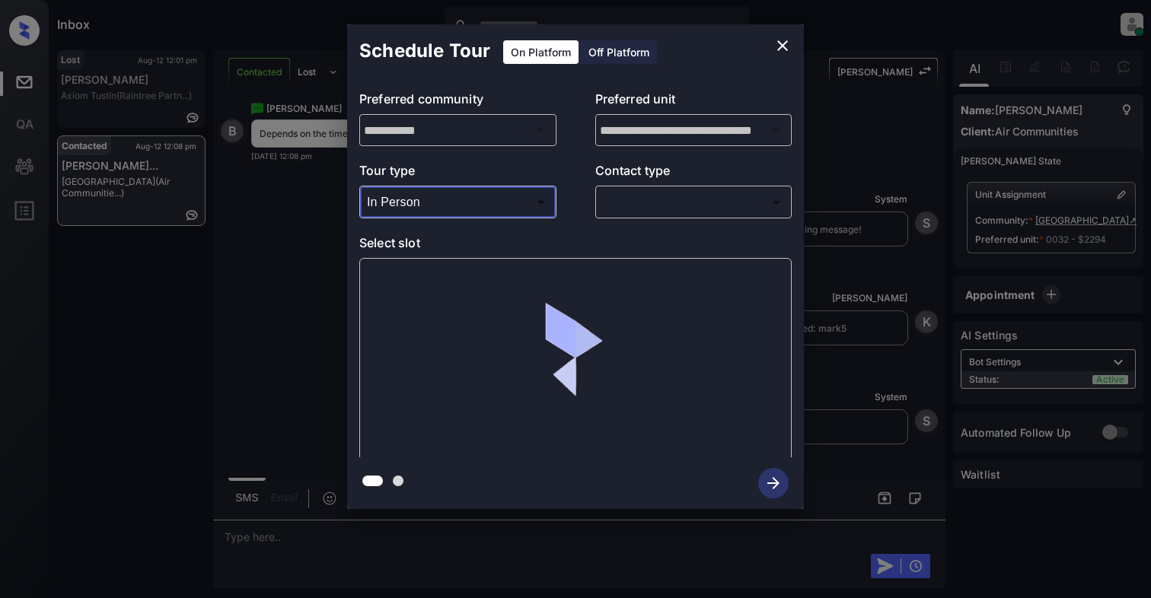
click at [696, 209] on body "Inbox Cynthia Montañez Online Set yourself offline Set yourself on break Profil…" at bounding box center [575, 299] width 1151 height 598
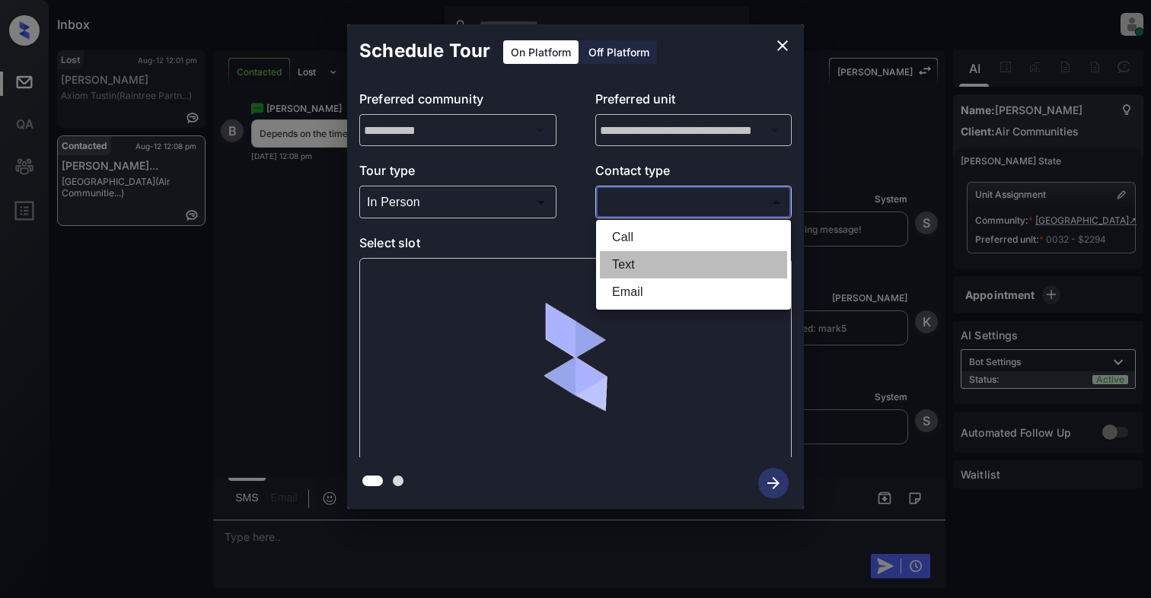
click at [656, 269] on li "Text" at bounding box center [693, 264] width 187 height 27
type input "****"
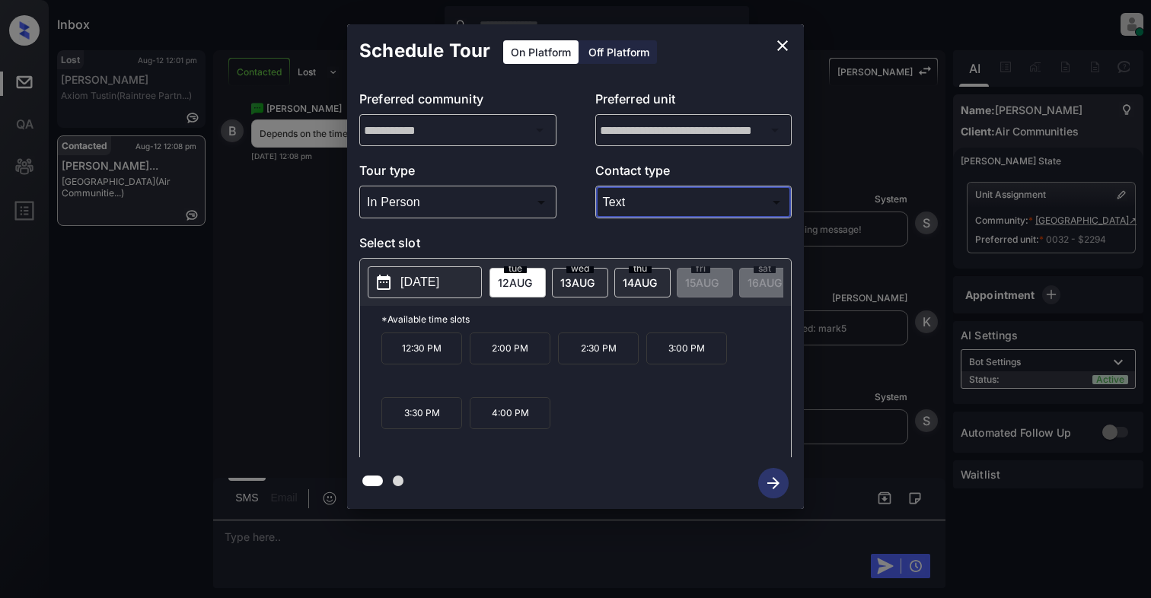
click at [439, 282] on p "[DATE]" at bounding box center [419, 282] width 39 height 18
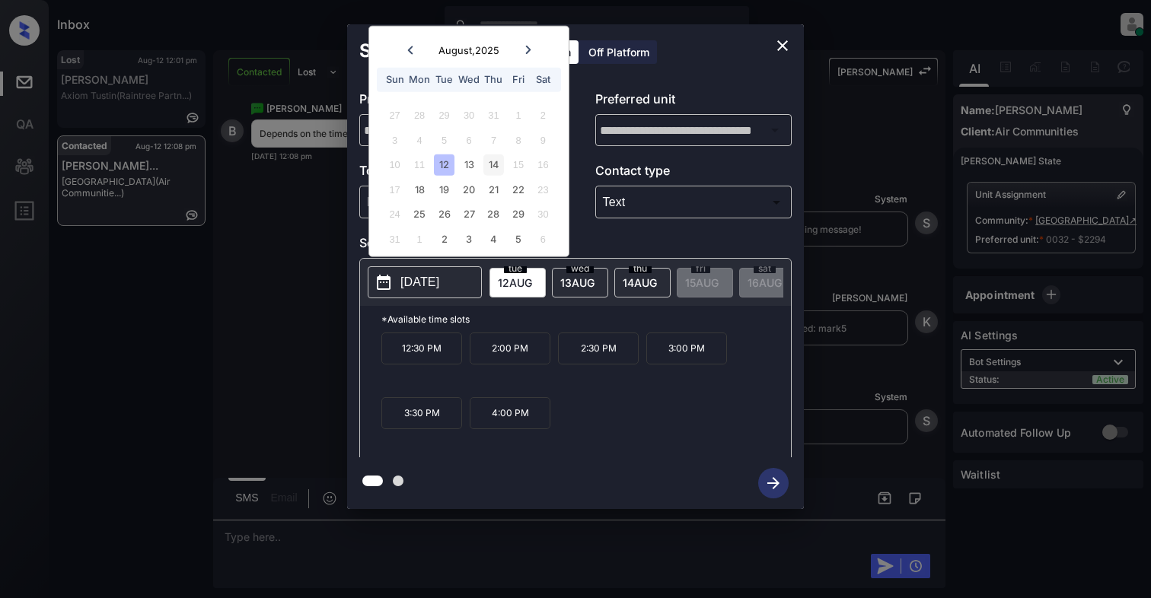
click at [491, 159] on div "14" at bounding box center [493, 165] width 21 height 21
click at [421, 186] on div "18" at bounding box center [419, 189] width 21 height 21
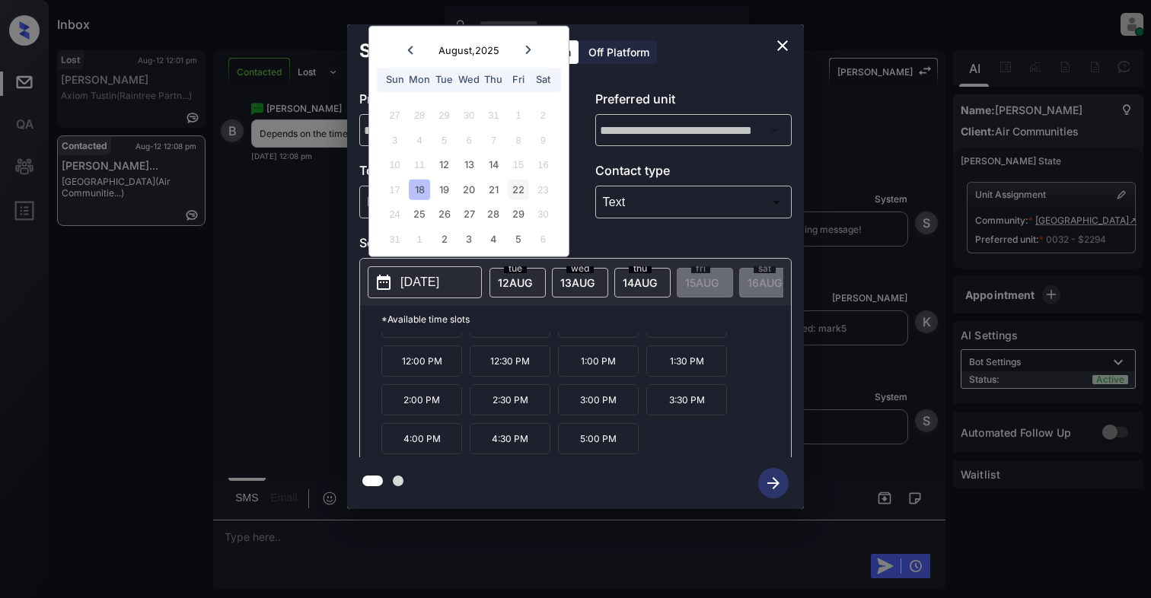
click at [521, 183] on div "22" at bounding box center [518, 189] width 21 height 21
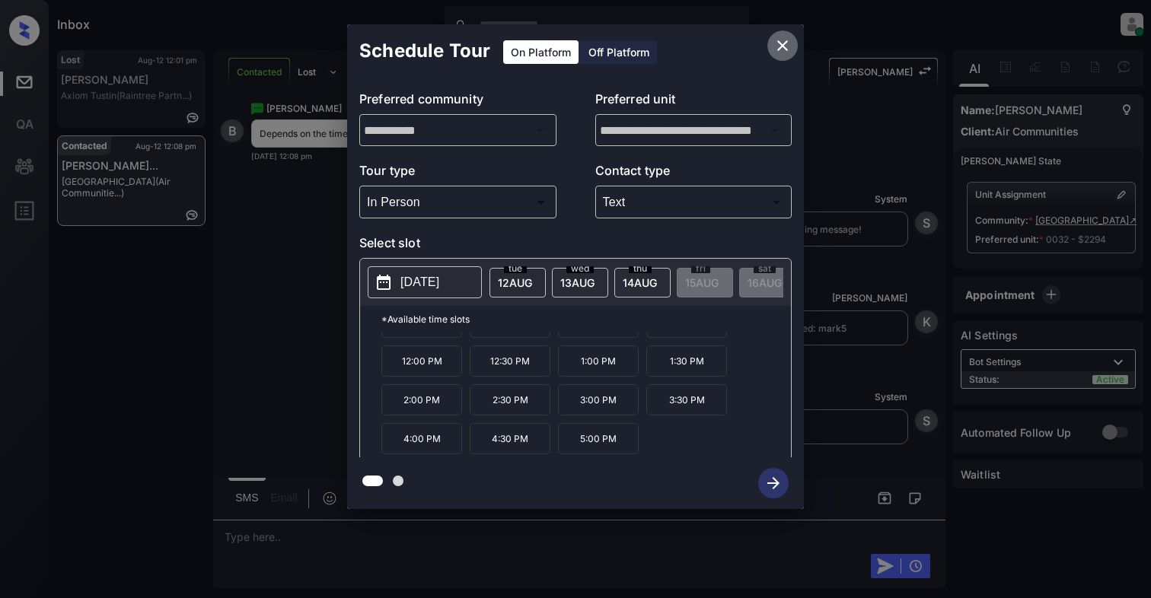
click at [787, 47] on icon "close" at bounding box center [782, 46] width 18 height 18
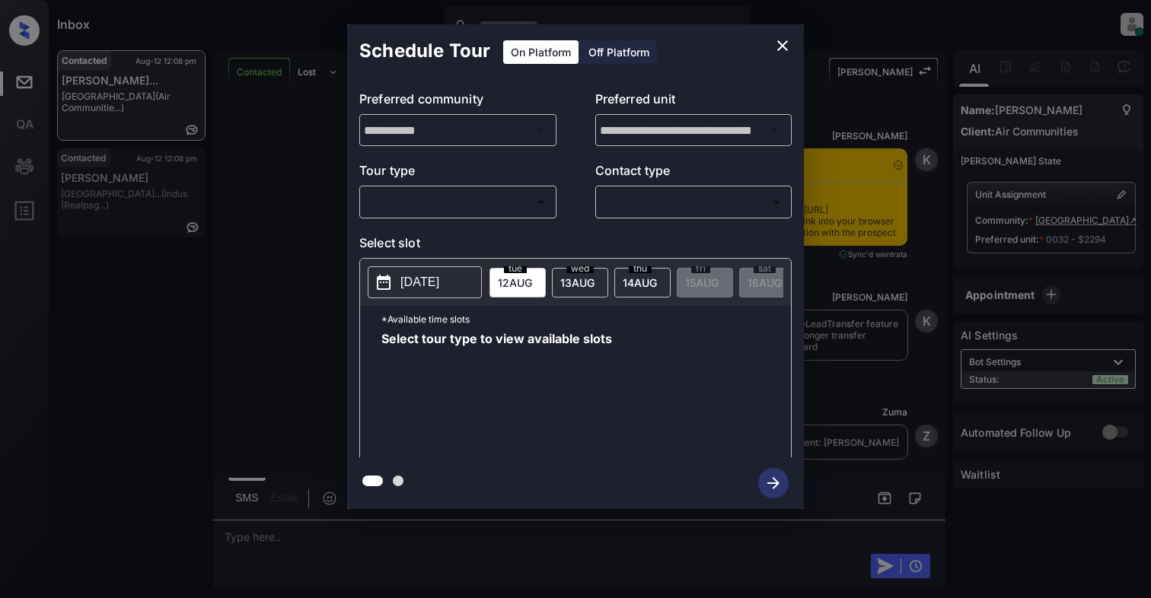
scroll to position [1973, 0]
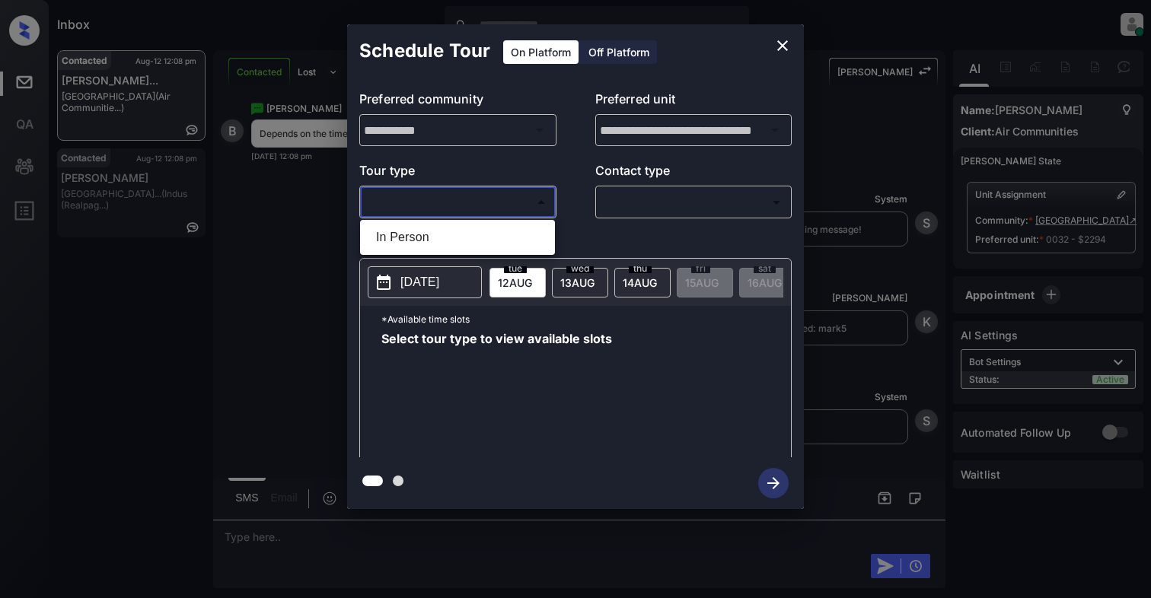
click at [412, 201] on body "Inbox [PERSON_NAME] Online Set yourself offline Set yourself on break Profile S…" at bounding box center [575, 299] width 1151 height 598
click at [777, 46] on div at bounding box center [575, 299] width 1151 height 598
click at [789, 40] on icon "close" at bounding box center [782, 46] width 18 height 18
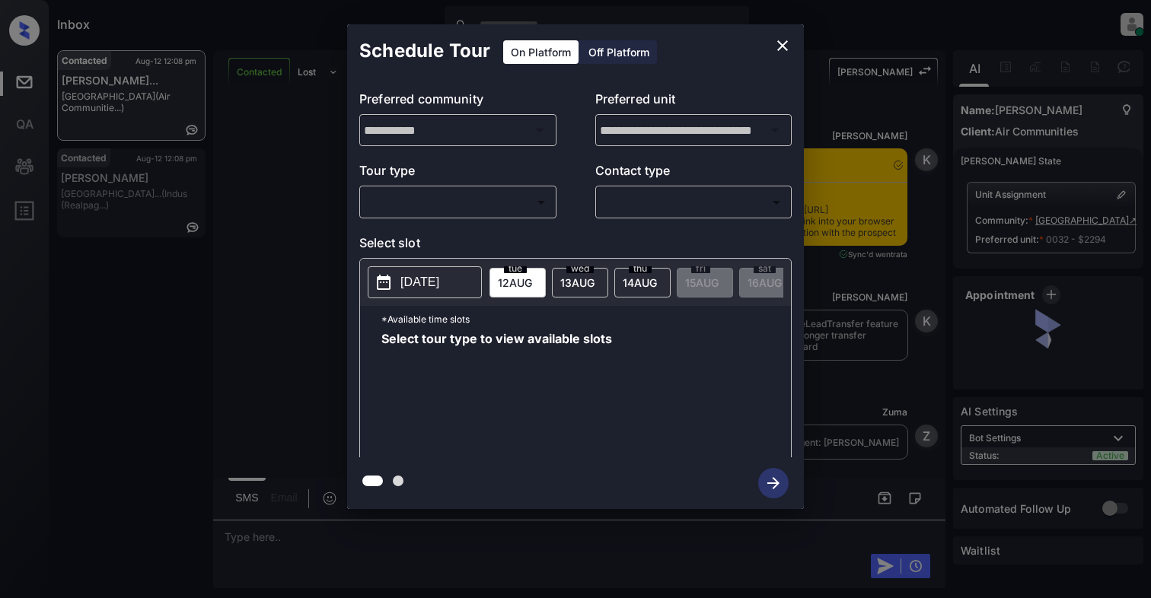
scroll to position [1973, 0]
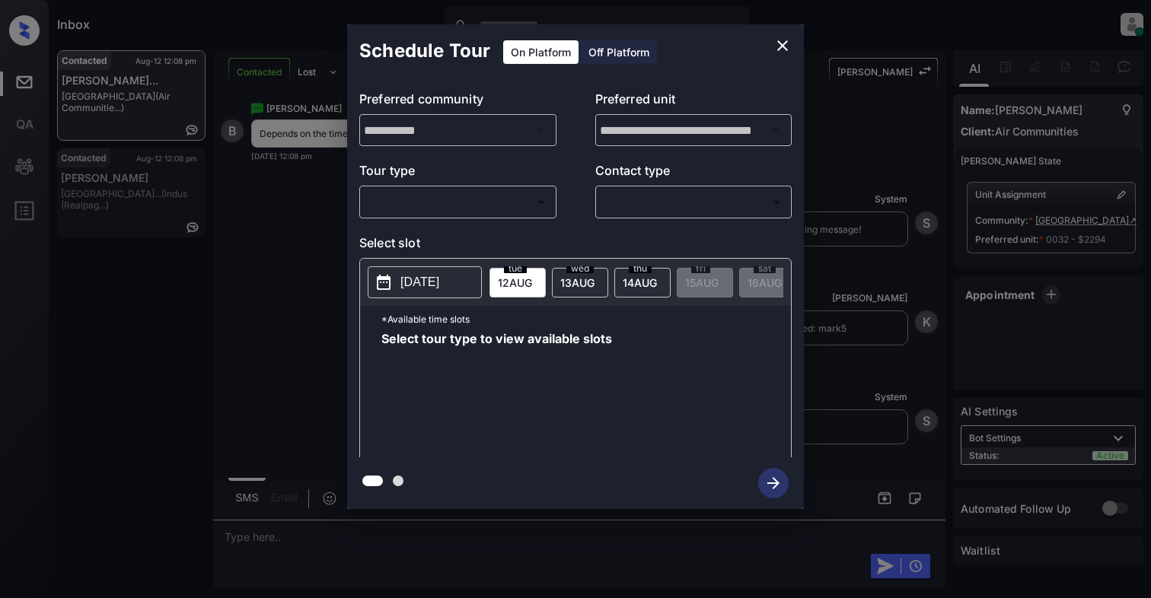
click at [439, 198] on body "Inbox [PERSON_NAME] Online Set yourself offline Set yourself on break Profile S…" at bounding box center [575, 299] width 1151 height 598
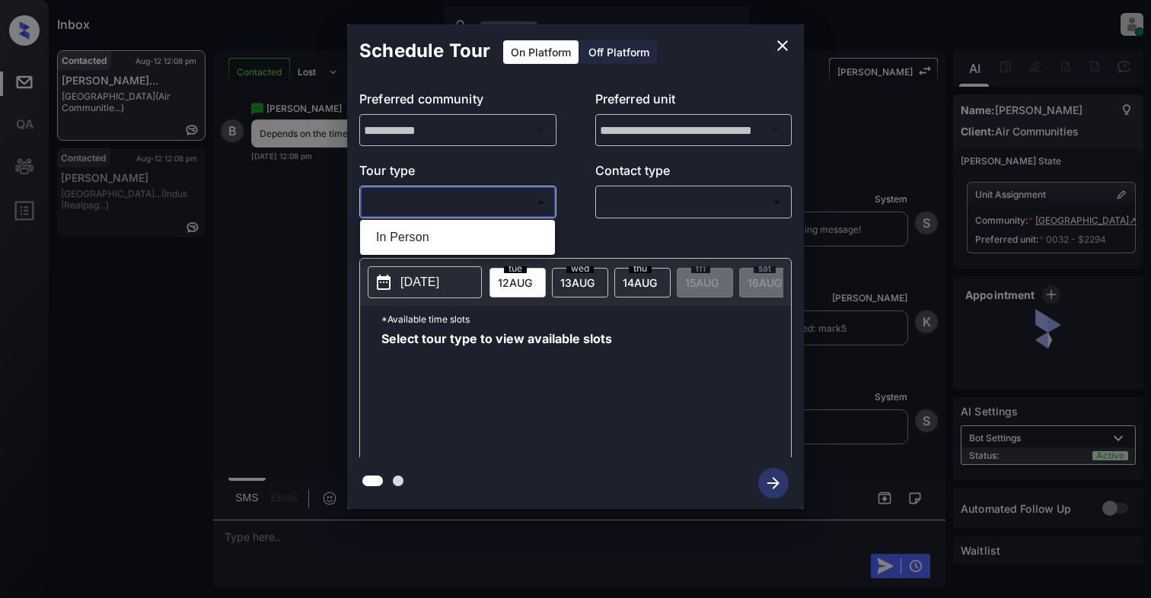
click at [439, 228] on li "In Person" at bounding box center [457, 237] width 187 height 27
type input "********"
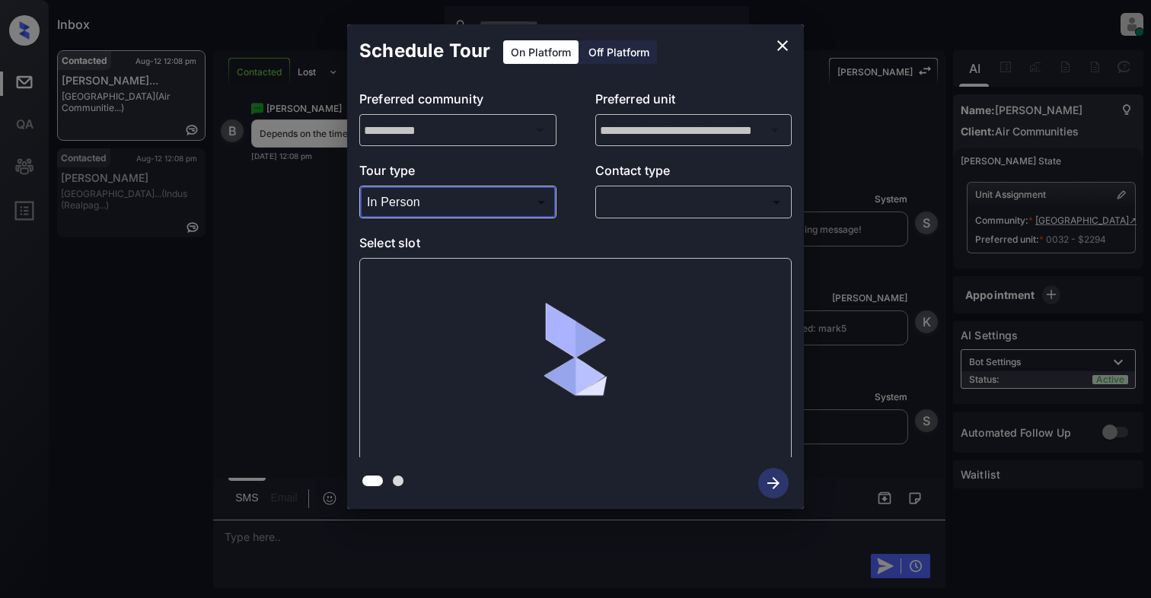
click at [658, 187] on div "​ ​" at bounding box center [693, 202] width 197 height 33
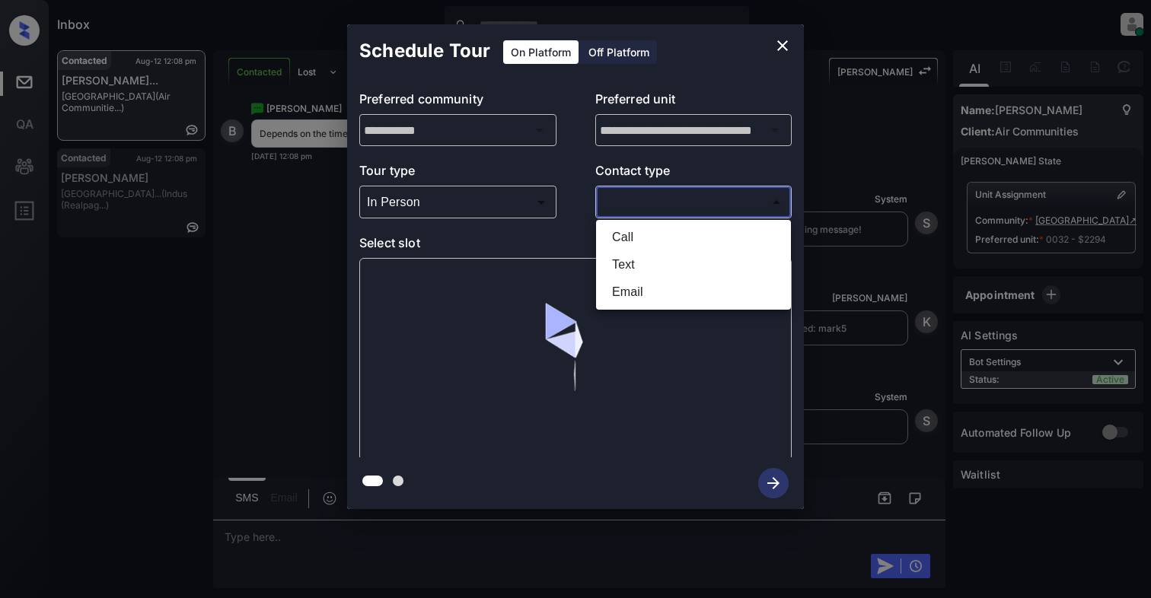
click at [658, 196] on body "Inbox Cynthia Montañez Online Set yourself offline Set yourself on break Profil…" at bounding box center [575, 299] width 1151 height 598
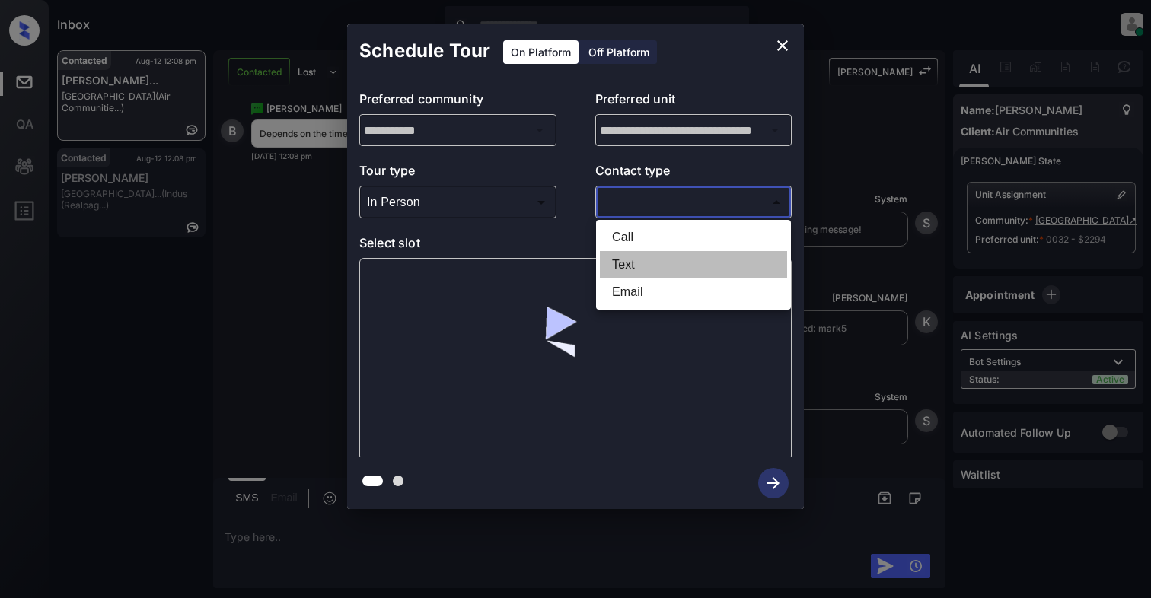
click at [632, 259] on li "Text" at bounding box center [693, 264] width 187 height 27
type input "****"
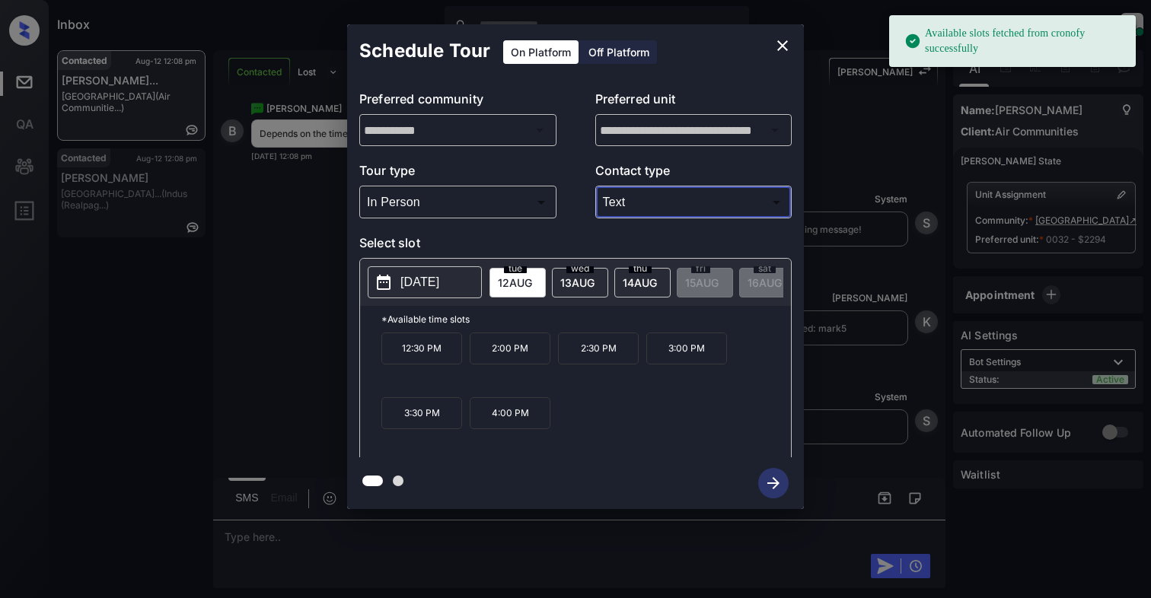
click at [424, 292] on p "[DATE]" at bounding box center [419, 282] width 39 height 18
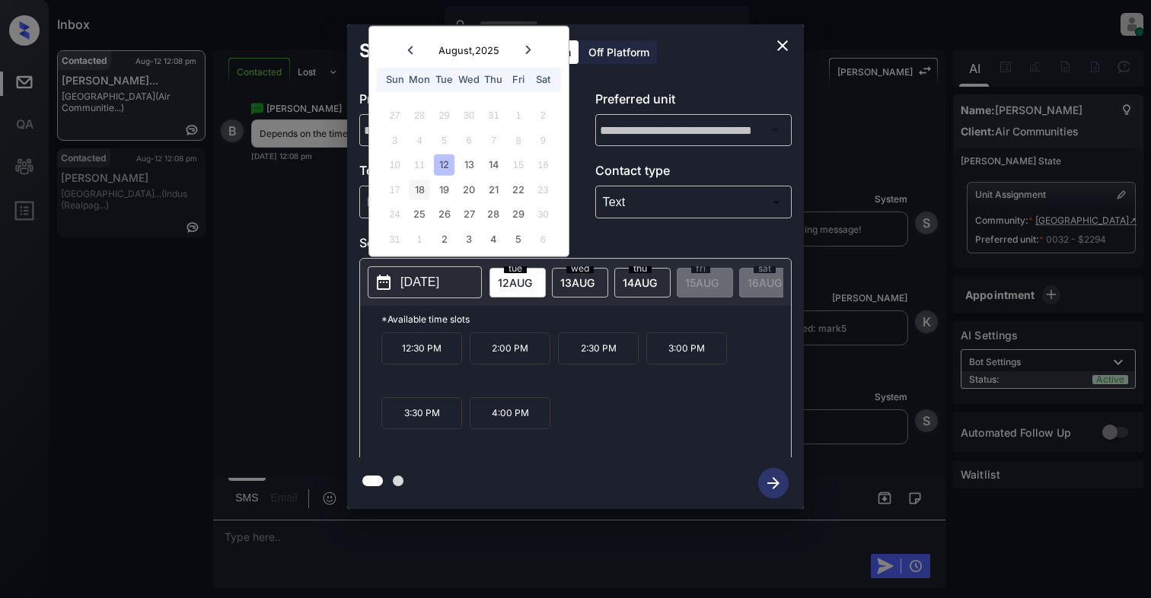
click at [428, 180] on div "18" at bounding box center [419, 189] width 21 height 21
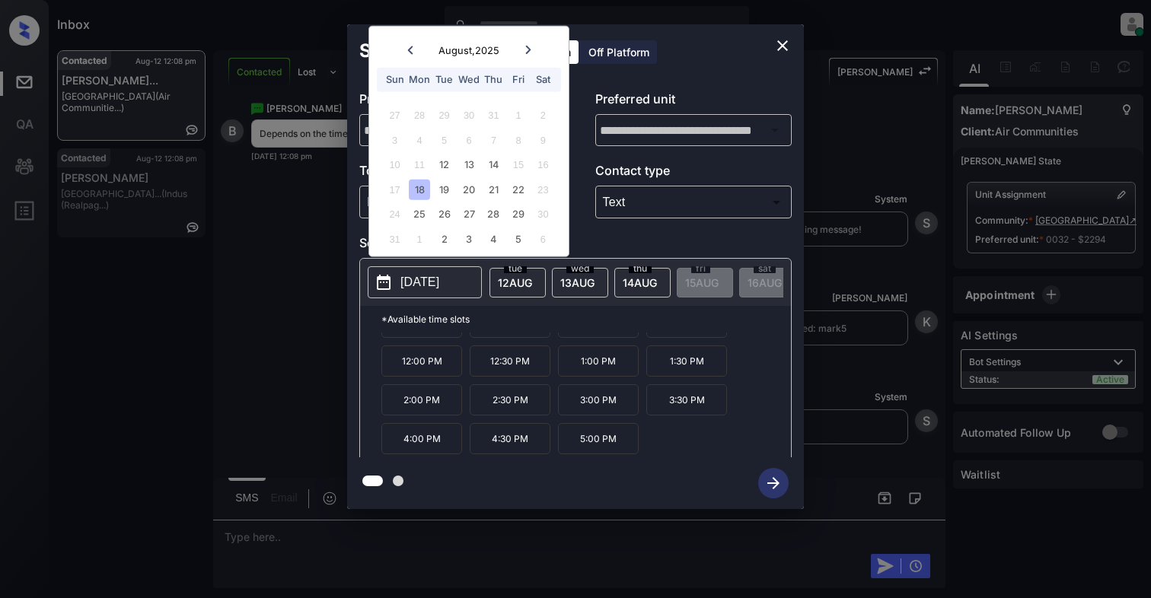
scroll to position [27, 0]
click at [777, 49] on icon "close" at bounding box center [782, 46] width 18 height 18
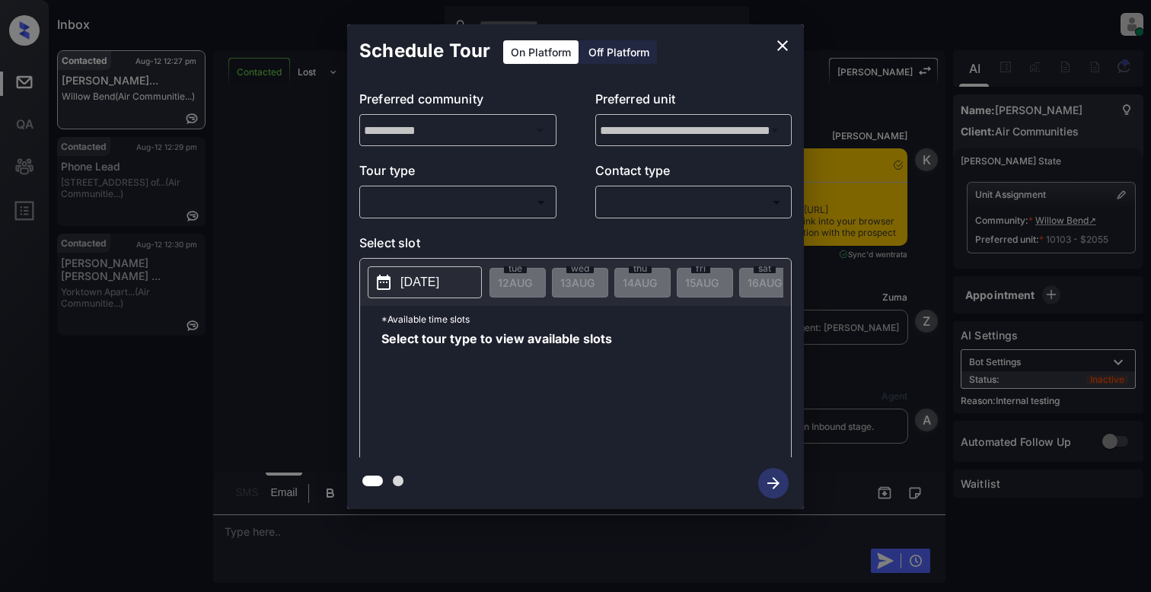
scroll to position [9450, 0]
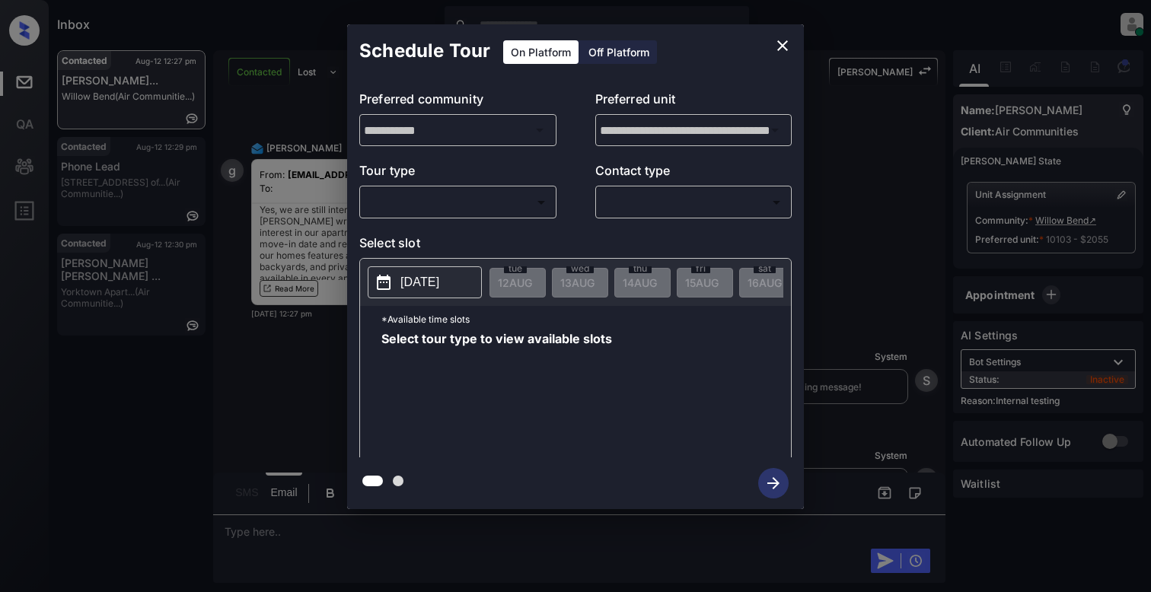
click at [406, 202] on body "Inbox [PERSON_NAME] Online Set yourself offline Set yourself on break Profile S…" at bounding box center [575, 296] width 1151 height 592
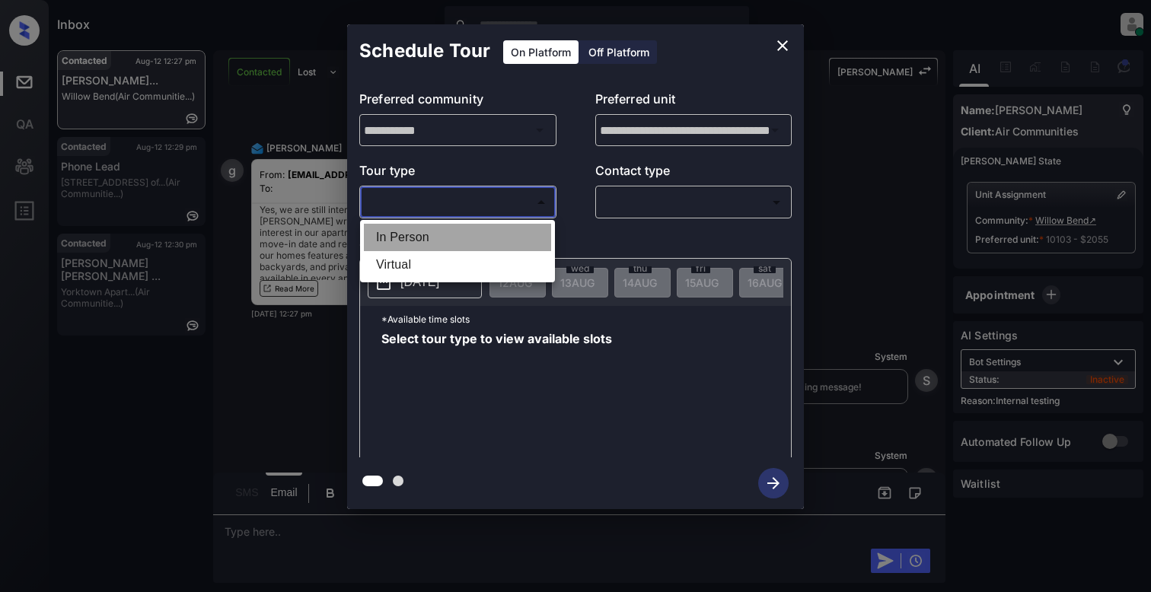
click at [433, 239] on li "In Person" at bounding box center [457, 237] width 187 height 27
type input "********"
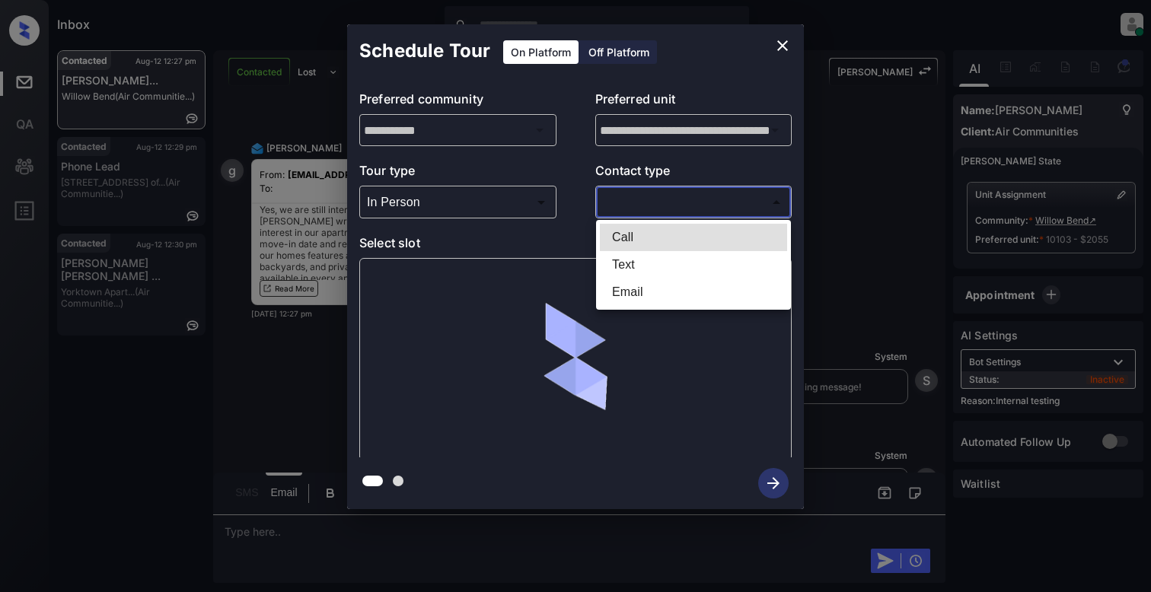
click at [696, 202] on body "Inbox [PERSON_NAME] Online Set yourself offline Set yourself on break Profile S…" at bounding box center [575, 296] width 1151 height 592
click at [659, 257] on li "Text" at bounding box center [693, 264] width 187 height 27
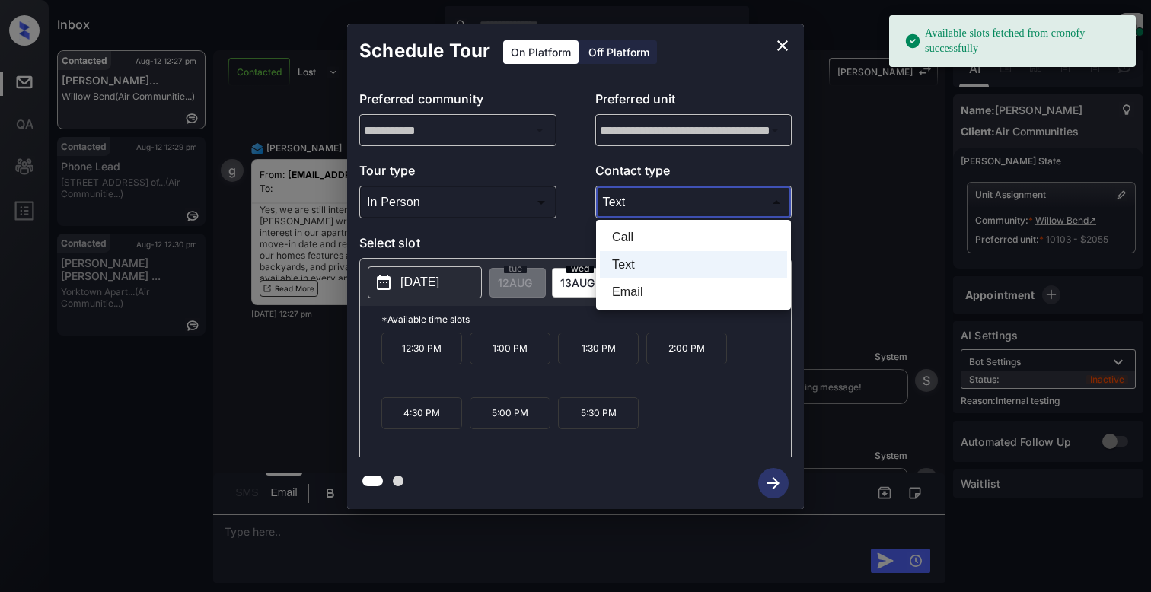
click at [655, 212] on body "Available slots fetched from cronofy successfully Inbox Cynthia Montañez Online…" at bounding box center [575, 296] width 1151 height 592
click at [632, 287] on li "Email" at bounding box center [693, 292] width 187 height 27
type input "*****"
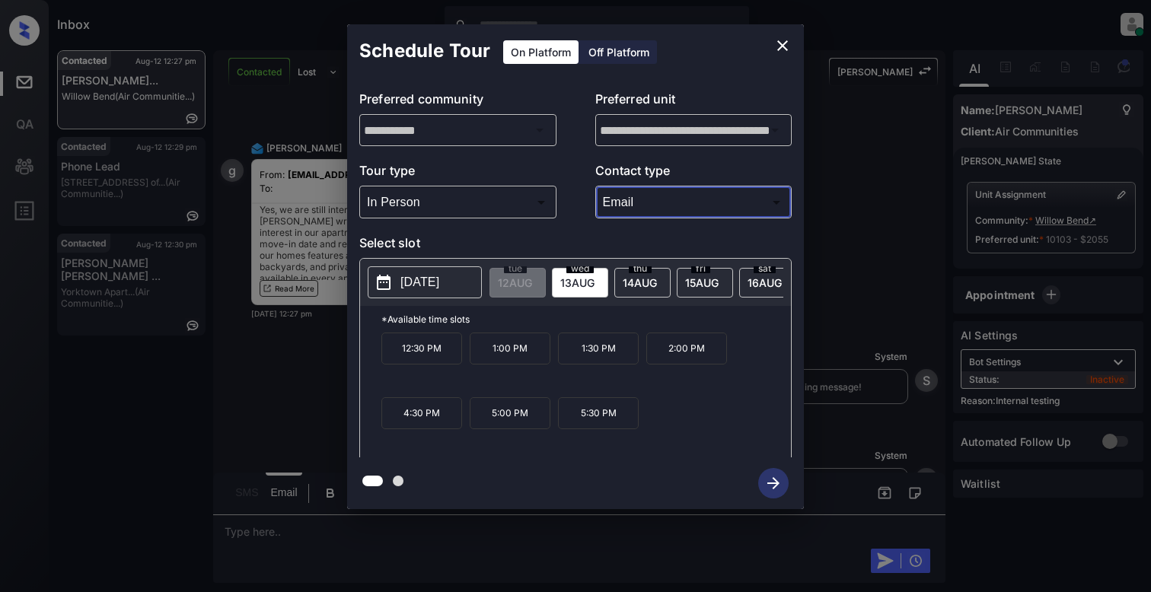
click at [403, 295] on button "2025-08-13" at bounding box center [425, 282] width 114 height 32
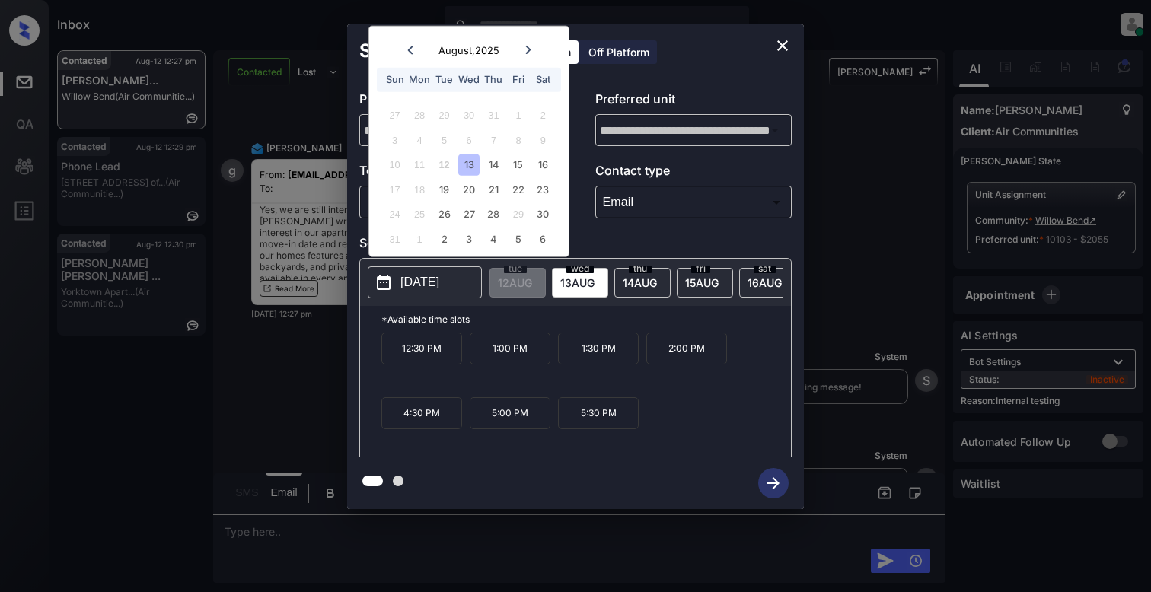
click at [785, 40] on icon "close" at bounding box center [782, 46] width 18 height 18
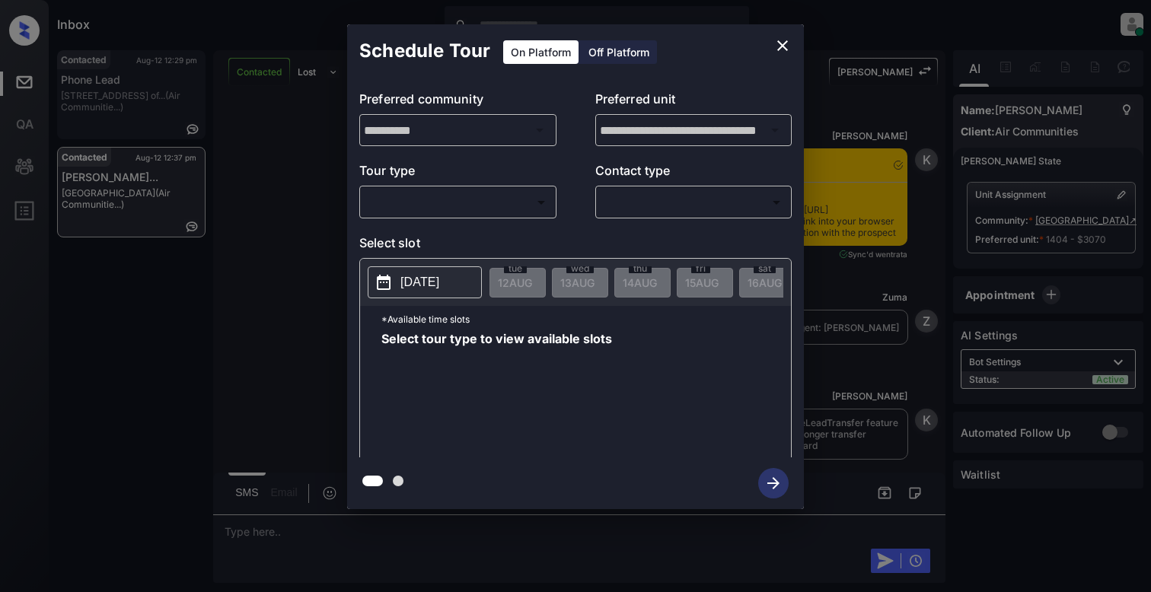
scroll to position [4868, 0]
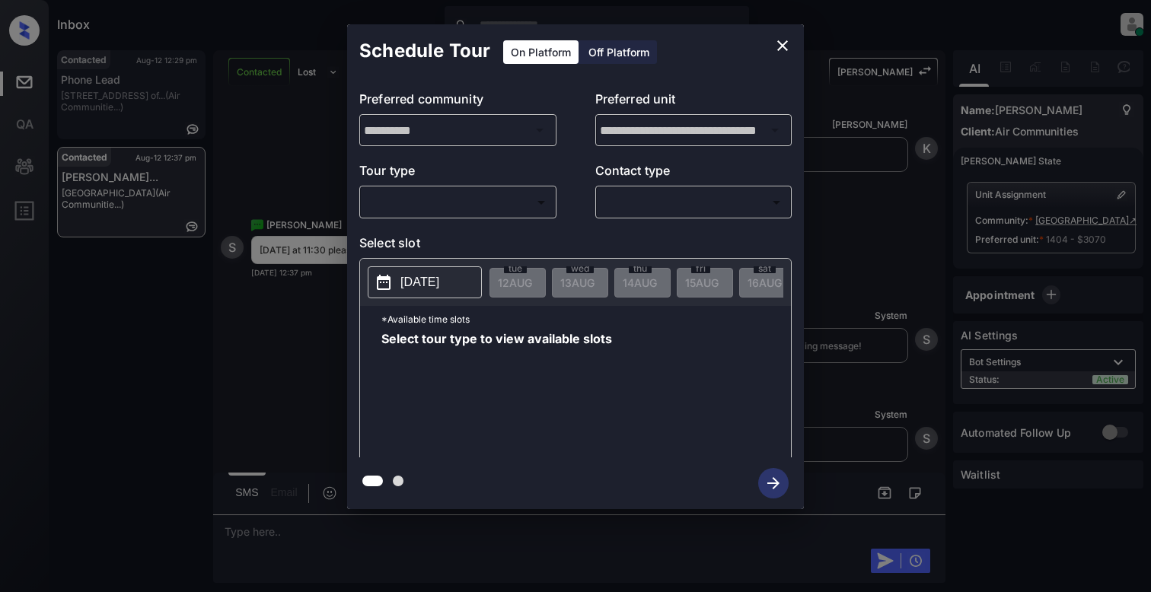
click at [483, 190] on body "Inbox Cynthia Montañez Online Set yourself offline Set yourself on break Profil…" at bounding box center [575, 296] width 1151 height 592
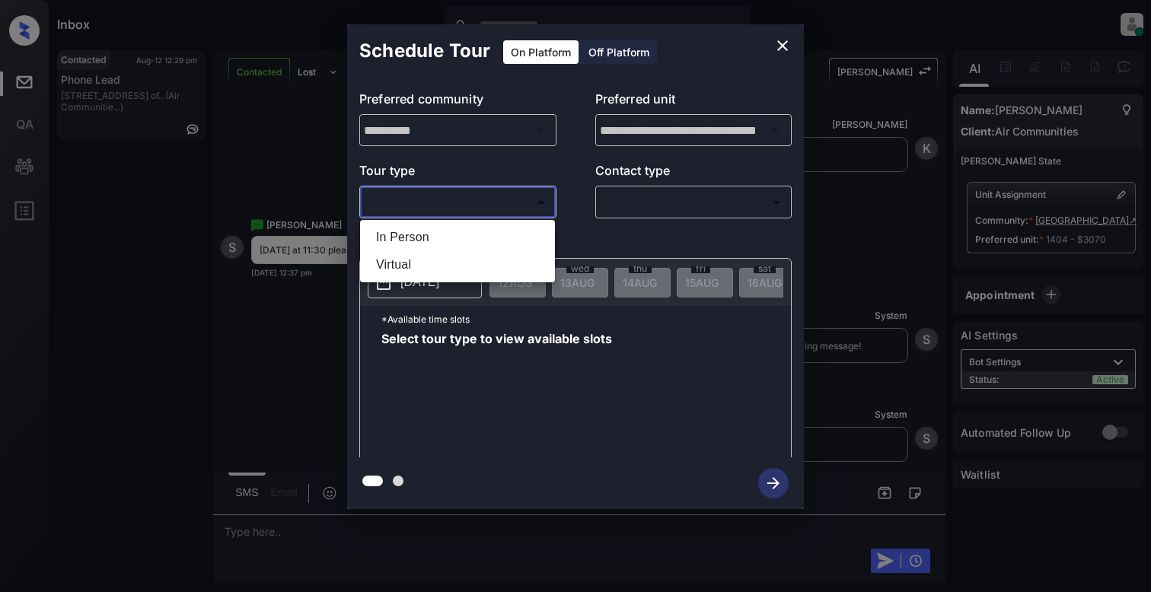
click at [467, 221] on ul "In Person Virtual" at bounding box center [457, 251] width 195 height 62
click at [467, 229] on li "In Person" at bounding box center [457, 237] width 187 height 27
type input "********"
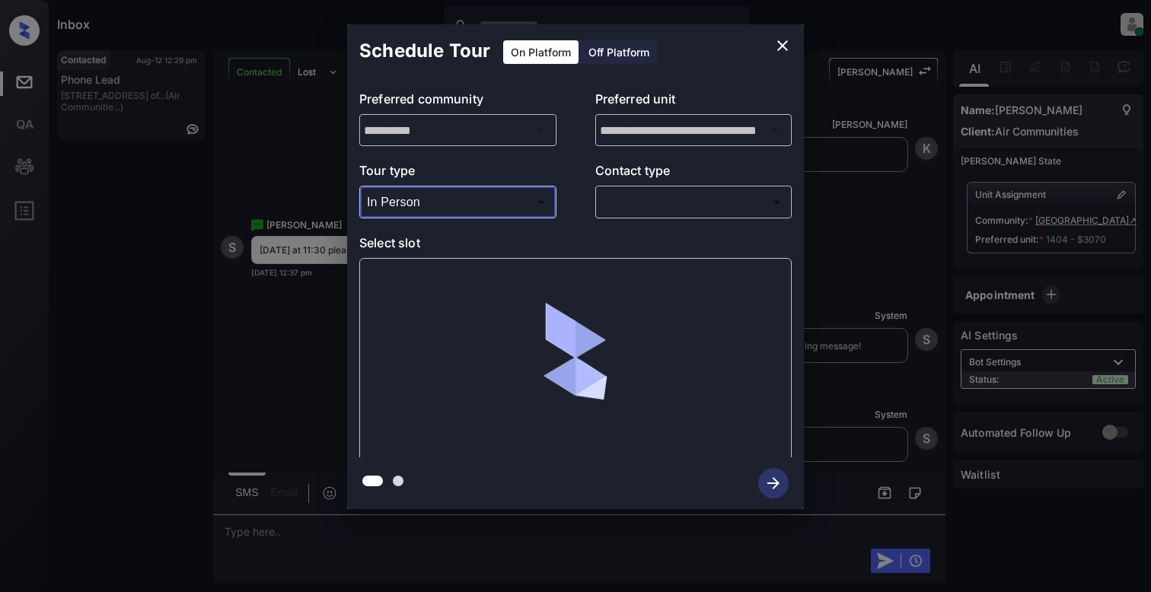
click at [783, 46] on icon "close" at bounding box center [782, 45] width 11 height 11
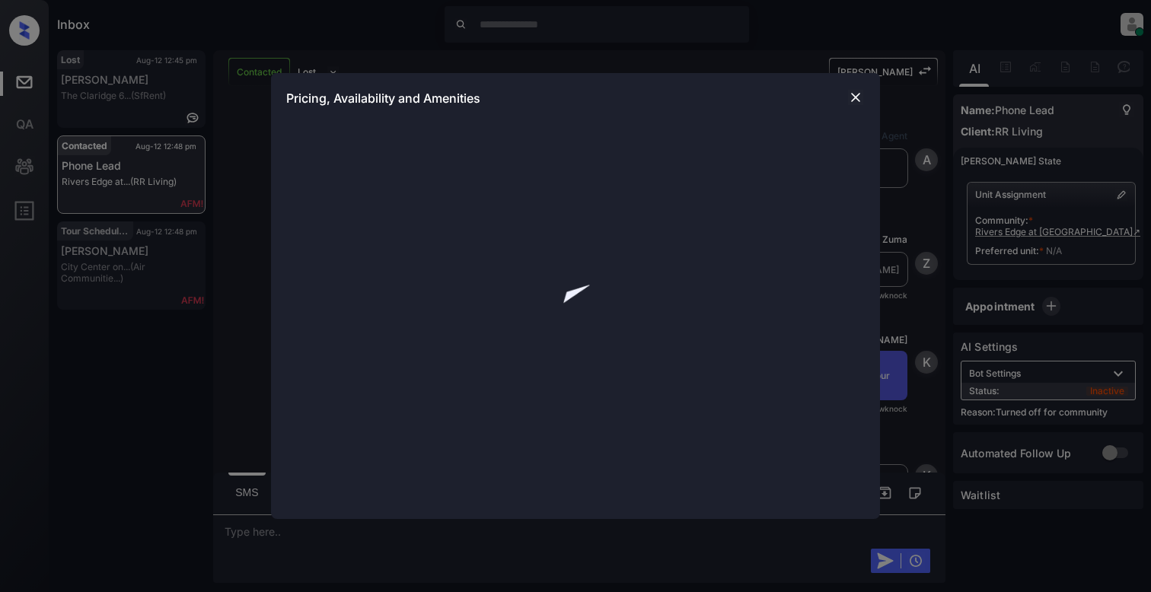
scroll to position [365, 0]
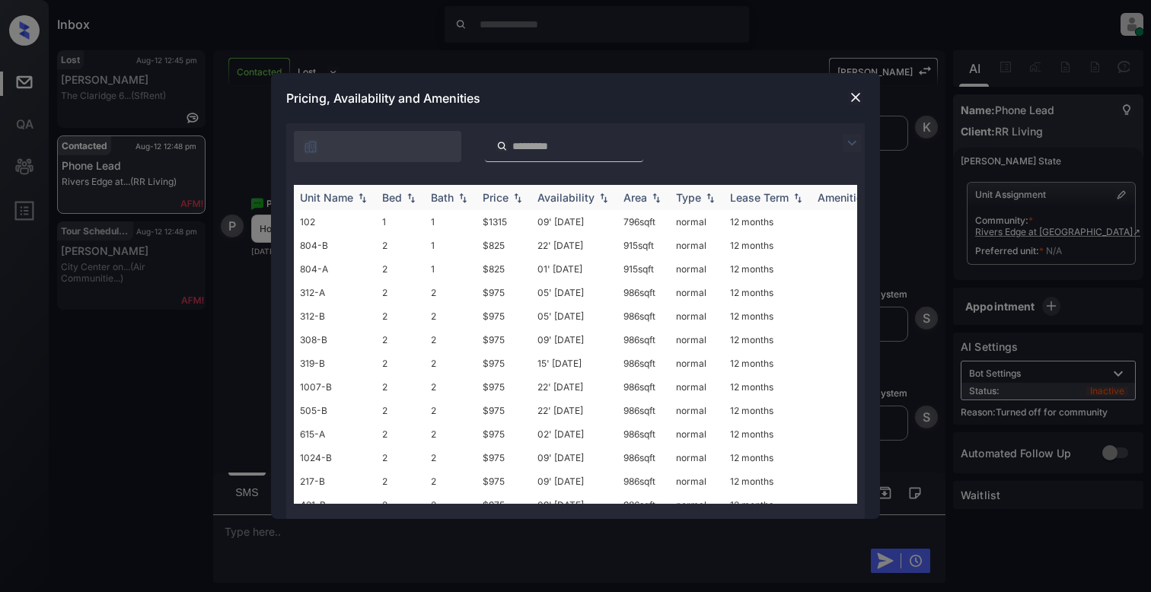
click at [408, 201] on img at bounding box center [410, 198] width 15 height 11
click at [411, 199] on img at bounding box center [410, 197] width 15 height 11
click at [409, 196] on img at bounding box center [410, 198] width 15 height 11
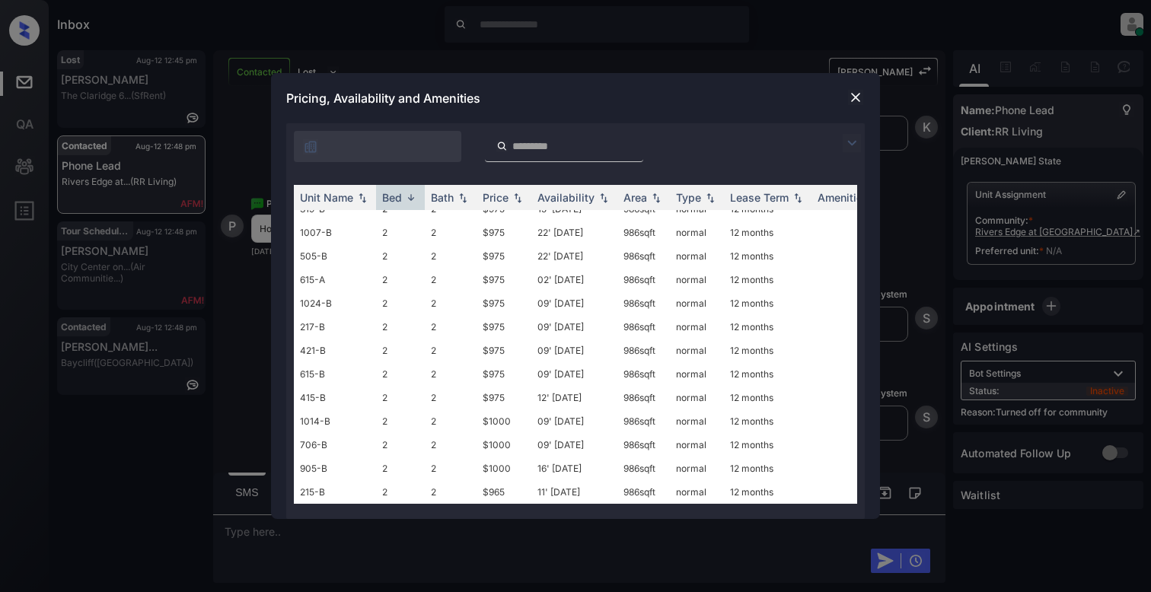
scroll to position [1636, 0]
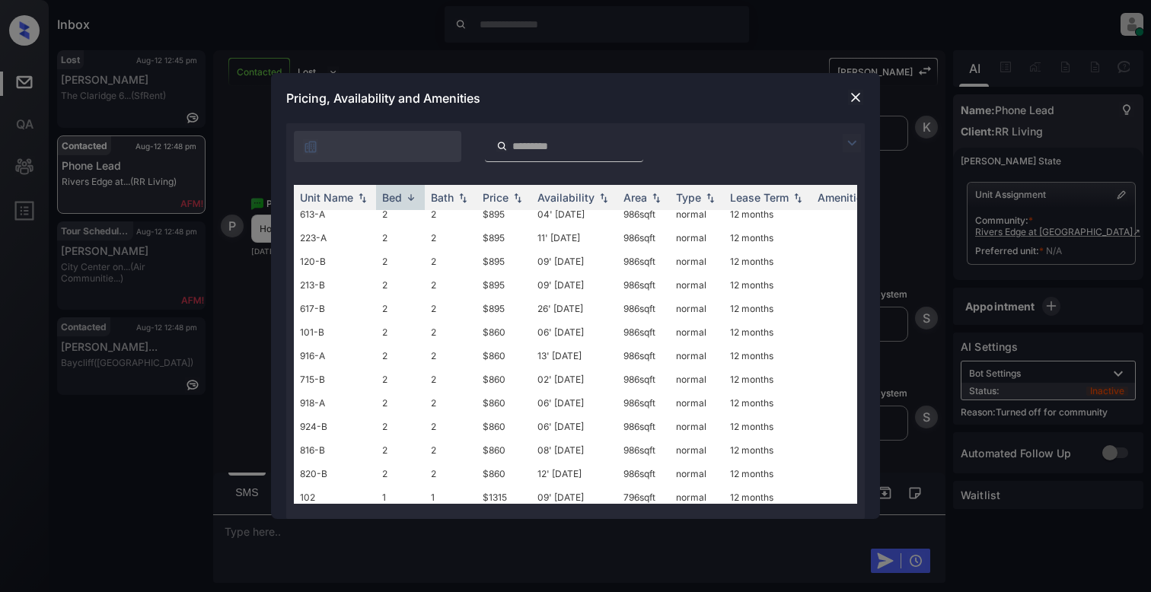
click at [853, 87] on div "Pricing, Availability and Amenities" at bounding box center [575, 98] width 609 height 50
click at [856, 96] on img at bounding box center [855, 97] width 15 height 15
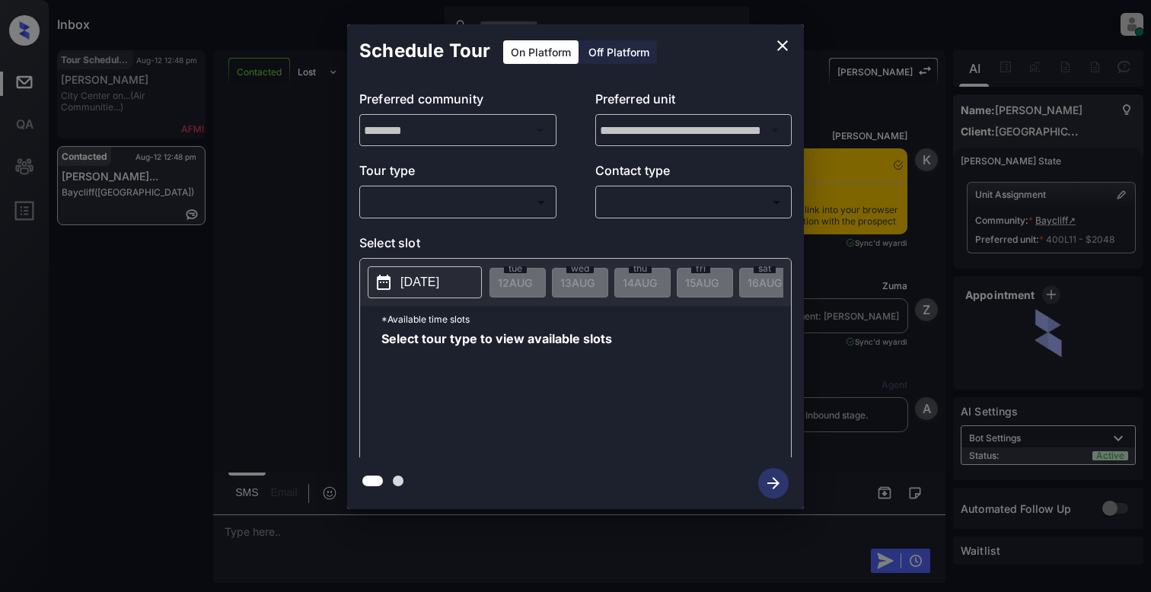
scroll to position [4858, 0]
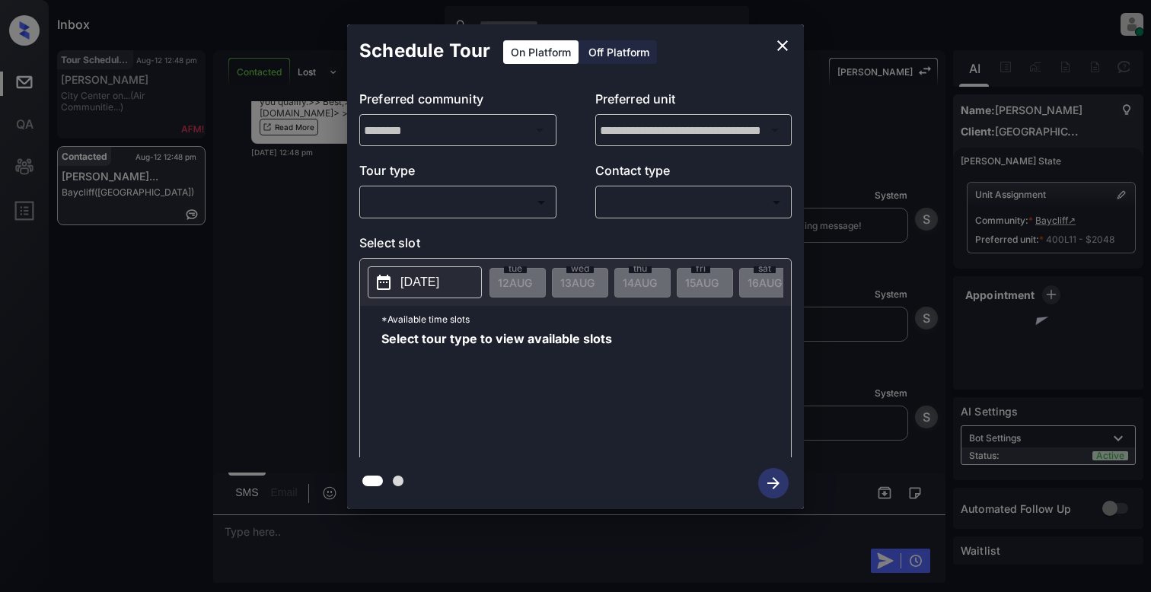
click at [463, 195] on body "Inbox [PERSON_NAME] Online Set yourself offline Set yourself on break Profile S…" at bounding box center [575, 296] width 1151 height 592
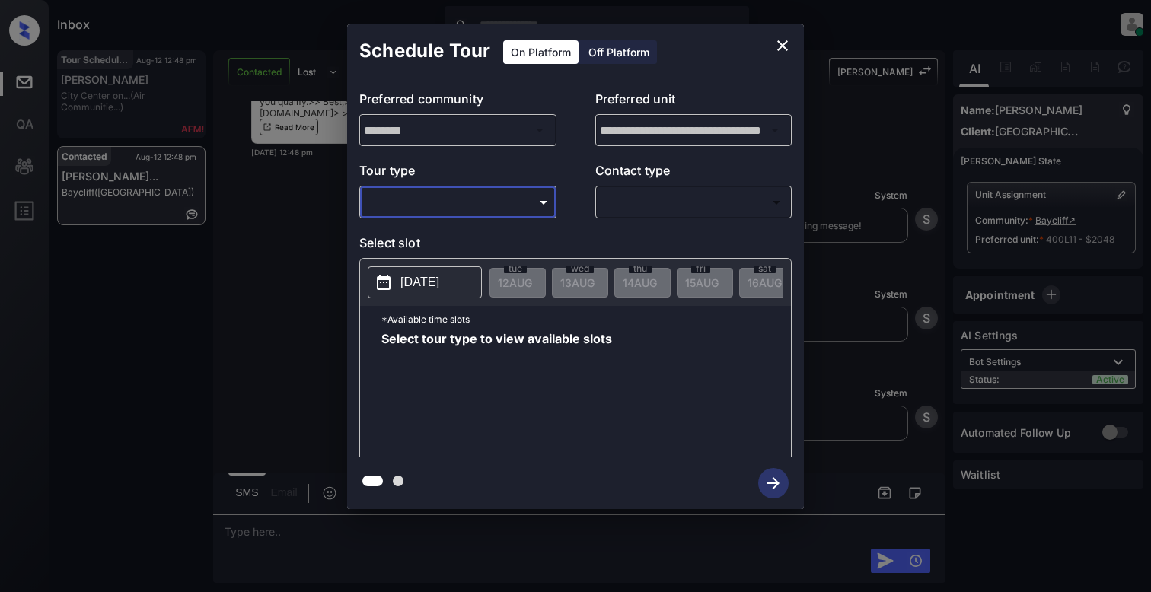
type input "********"
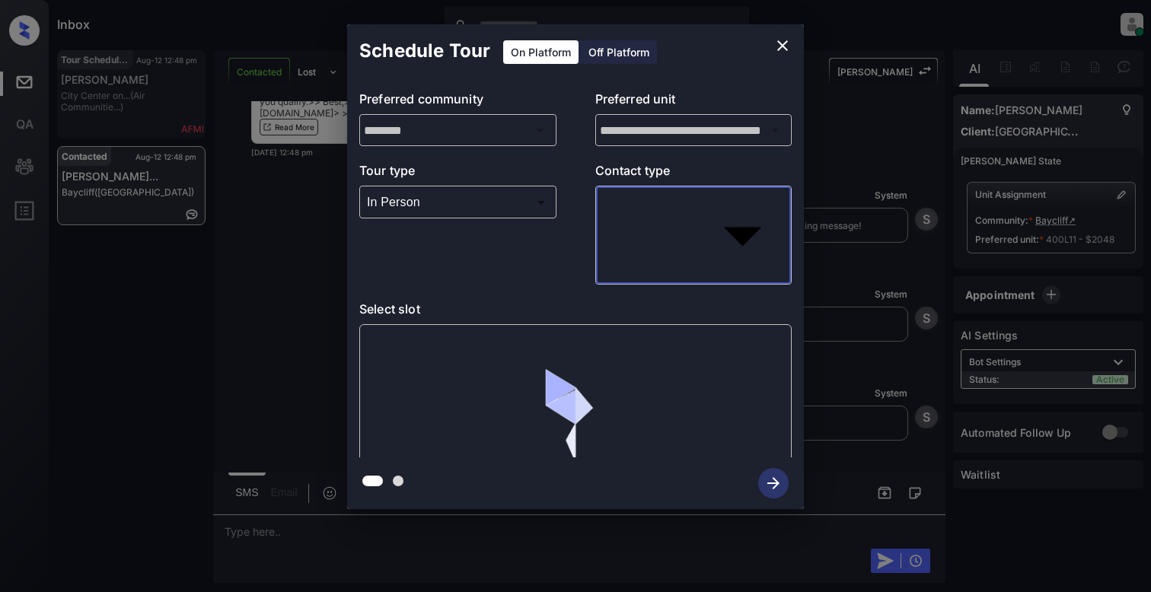
click at [627, 207] on body "Inbox [PERSON_NAME] Online Set yourself offline Set yourself on break Profile S…" at bounding box center [575, 296] width 1151 height 592
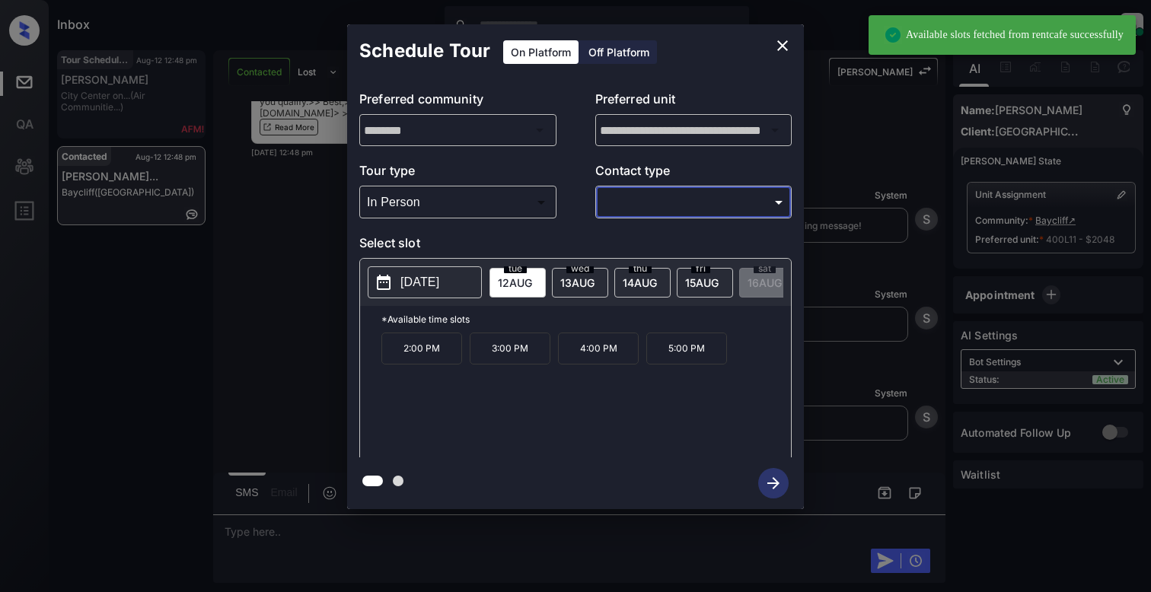
type input "*****"
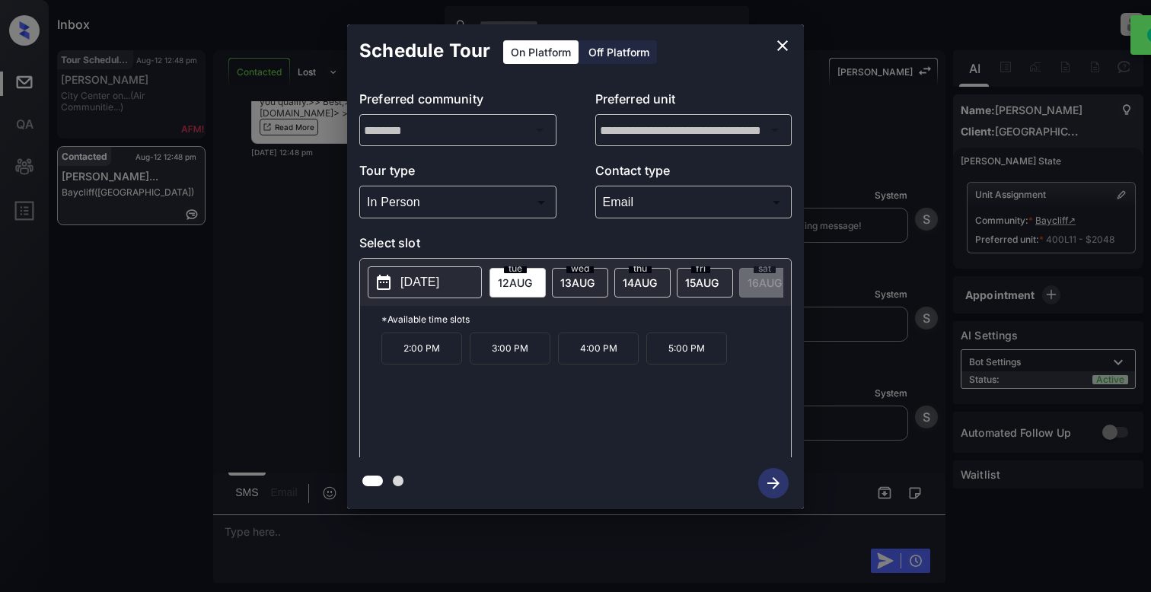
click at [534, 359] on p "3:00 PM" at bounding box center [510, 349] width 81 height 32
click at [776, 482] on icon "button" at bounding box center [773, 483] width 12 height 12
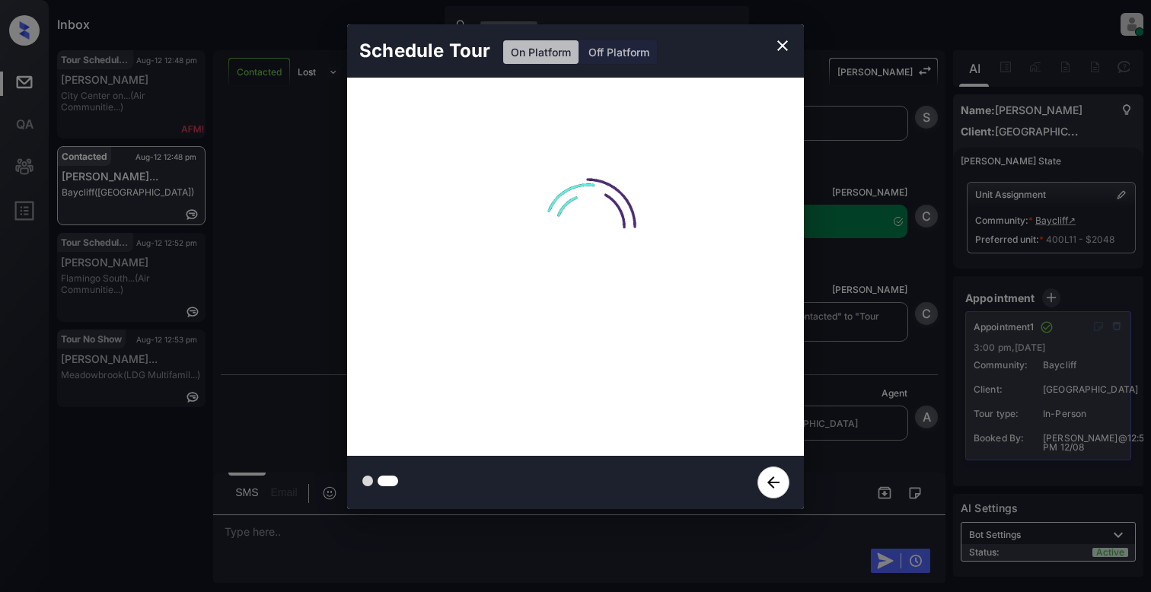
scroll to position [5158, 0]
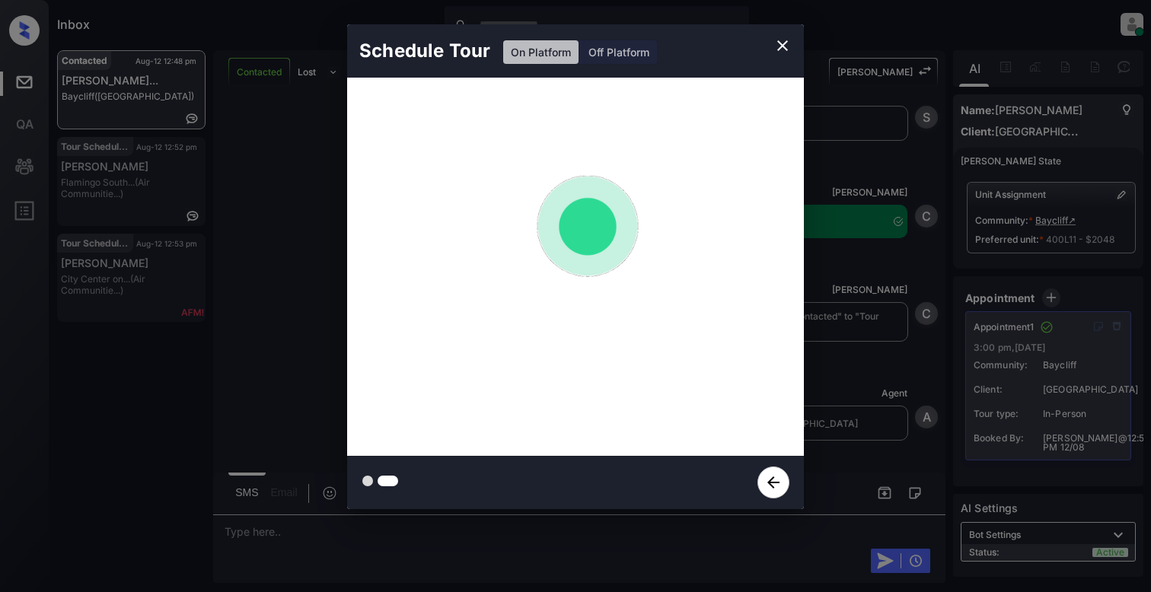
click at [782, 53] on icon "close" at bounding box center [782, 46] width 18 height 18
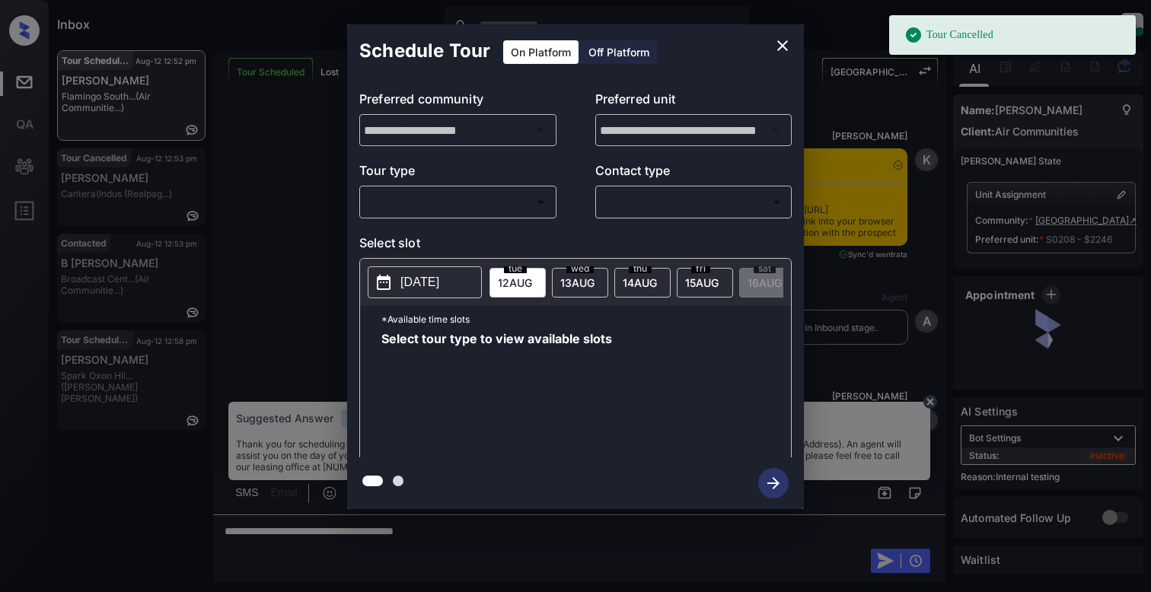
scroll to position [14704, 0]
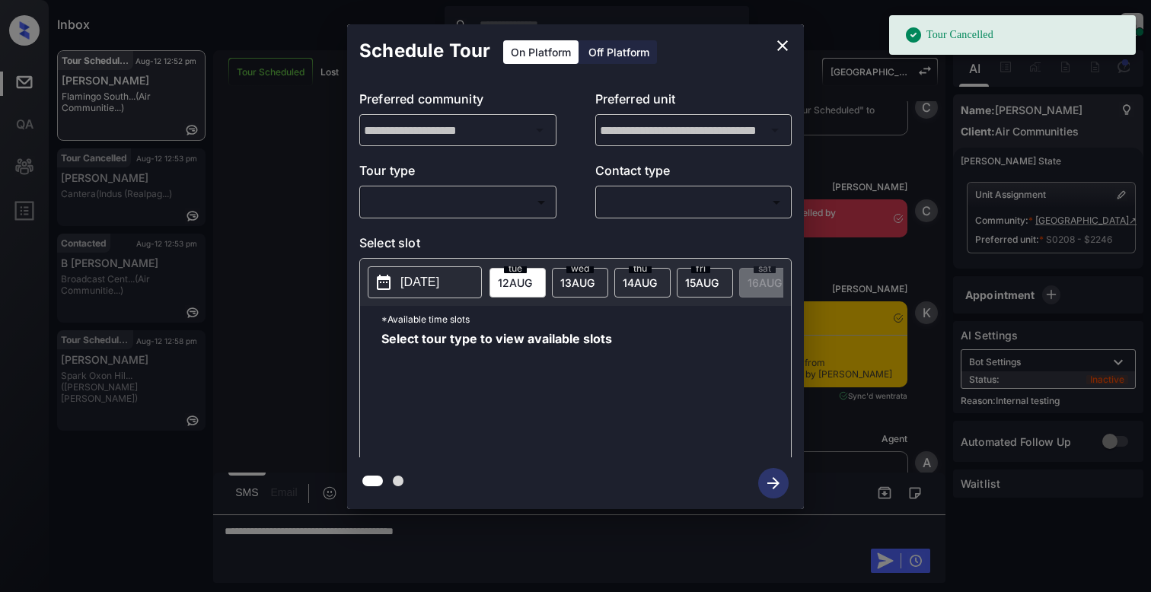
click at [482, 195] on body "Tour Cancelled Inbox [PERSON_NAME] Online Set yourself offline Set yourself on …" at bounding box center [575, 296] width 1151 height 592
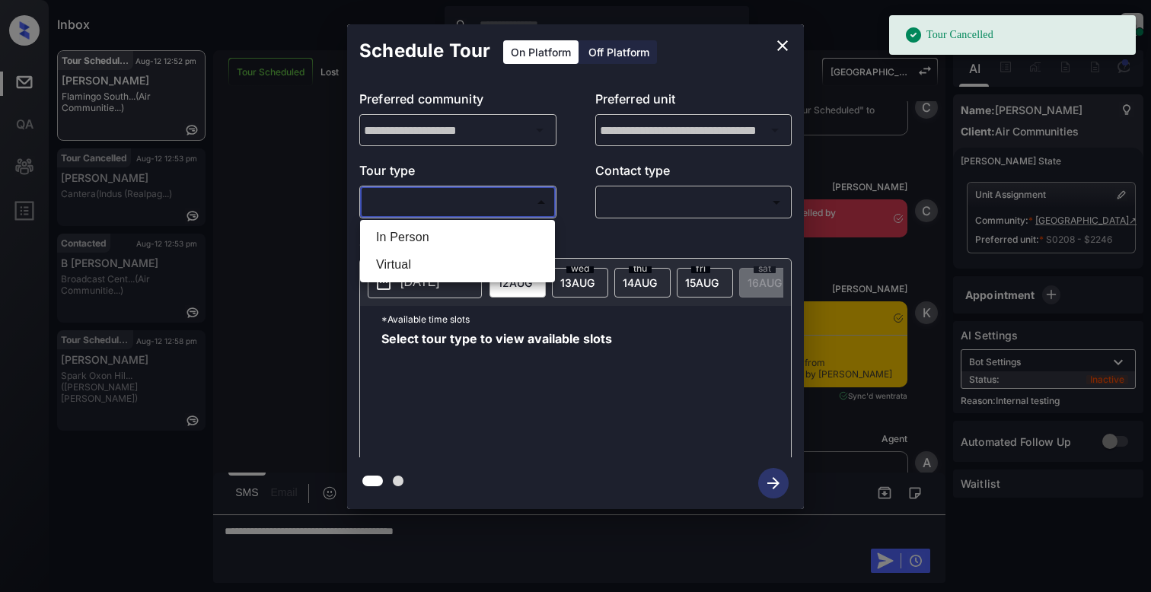
click at [427, 266] on li "Virtual" at bounding box center [457, 264] width 187 height 27
type input "*******"
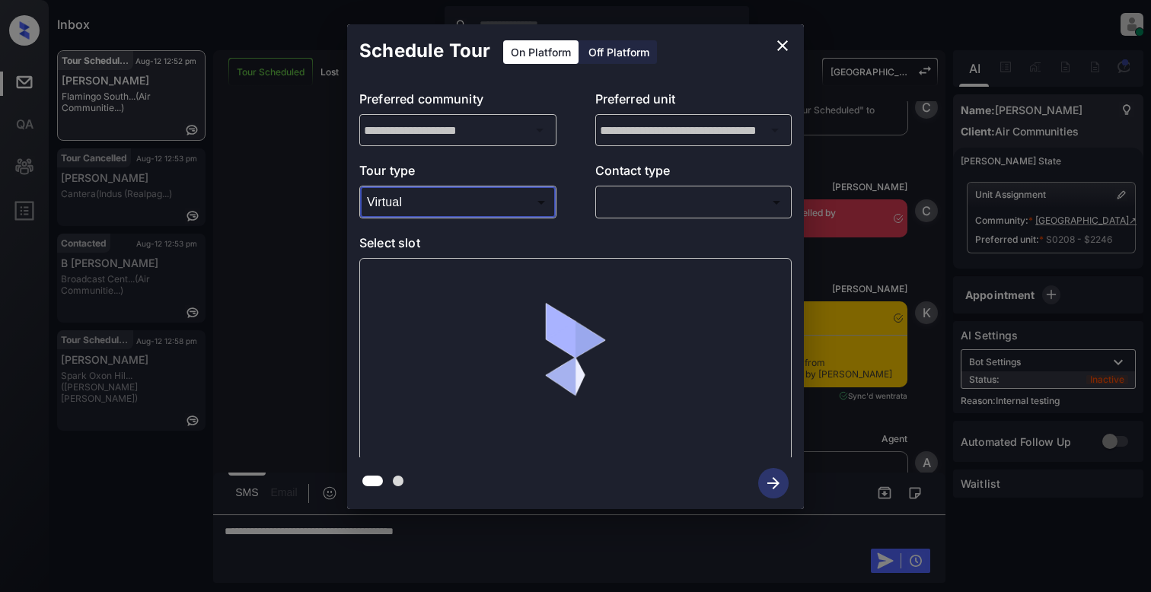
click at [695, 201] on body "Tour Cancelled Inbox [PERSON_NAME] Online Set yourself offline Set yourself on …" at bounding box center [575, 296] width 1151 height 592
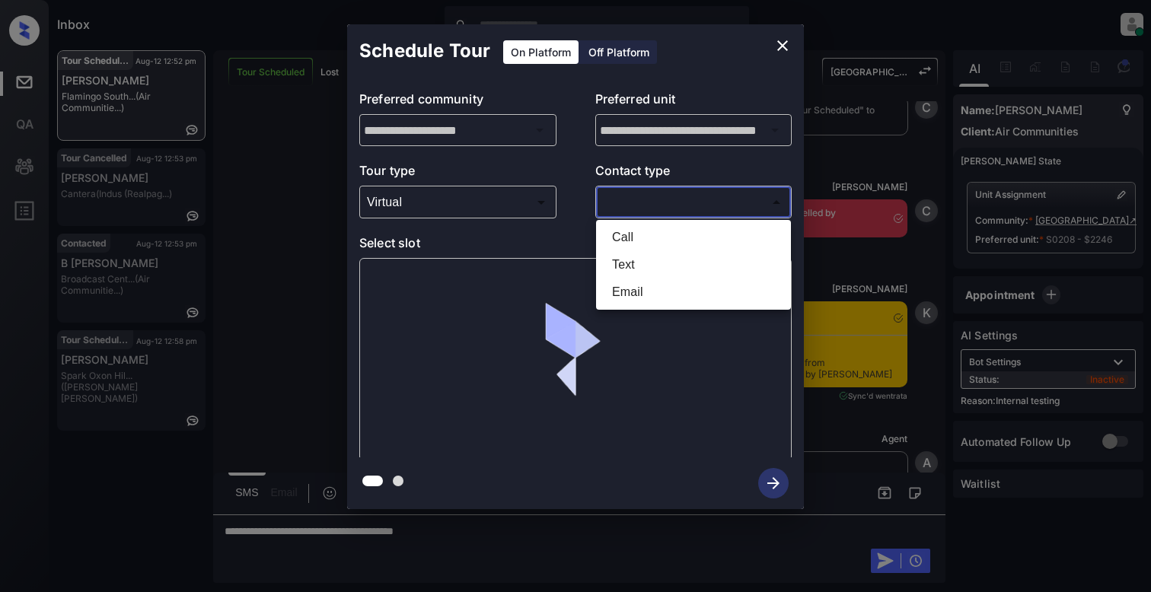
click at [613, 263] on li "Text" at bounding box center [693, 264] width 187 height 27
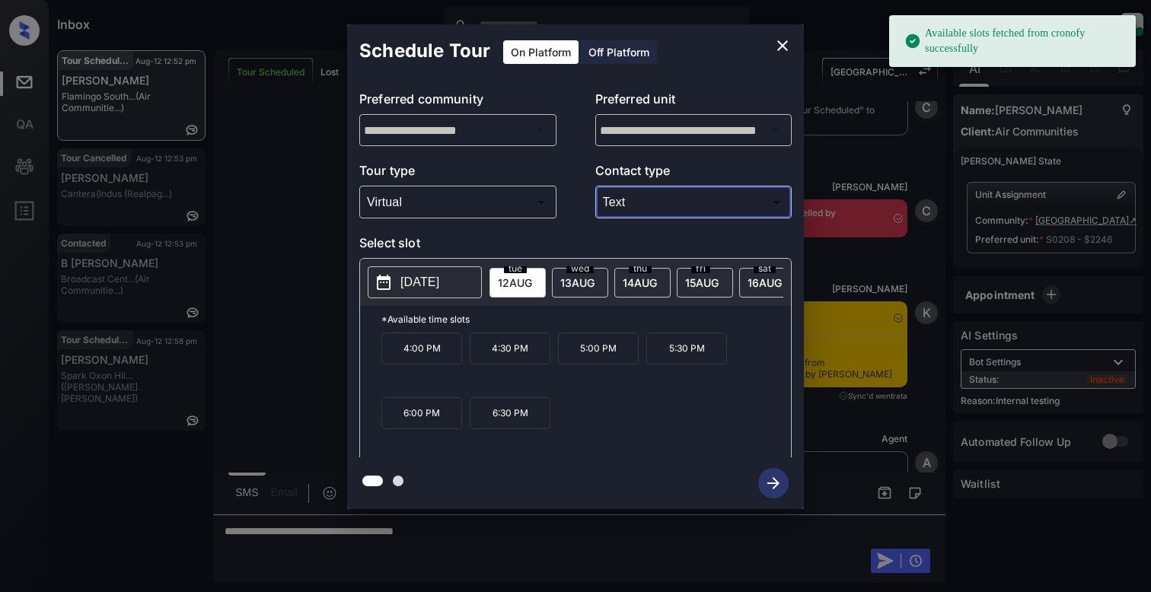
type input "****"
click at [438, 282] on p "[DATE]" at bounding box center [419, 282] width 39 height 18
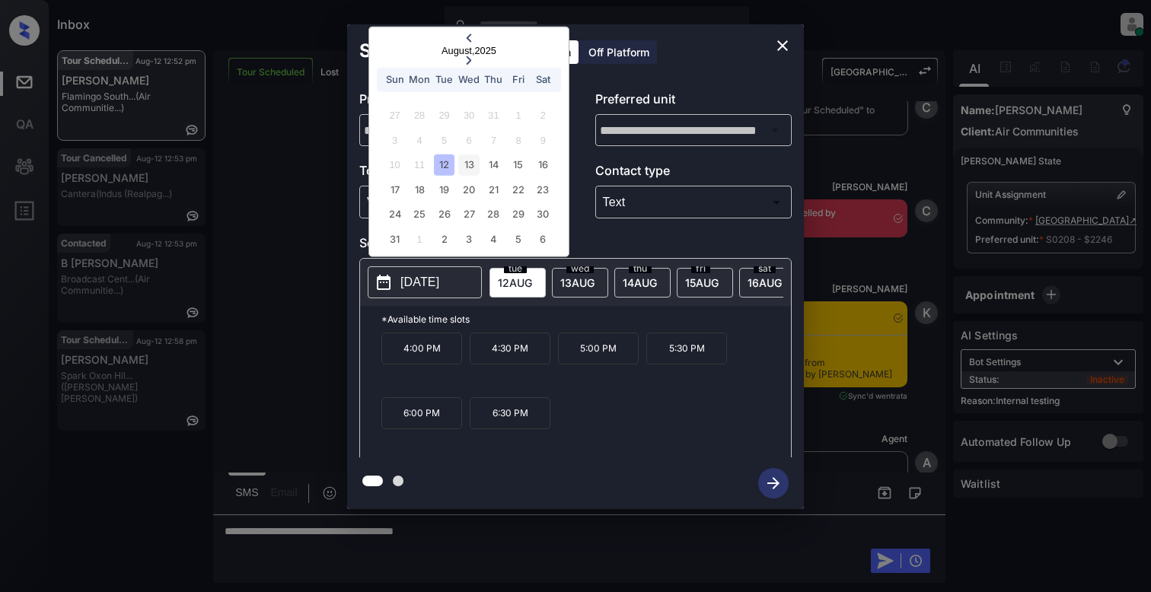
click at [464, 168] on div "13" at bounding box center [468, 165] width 21 height 21
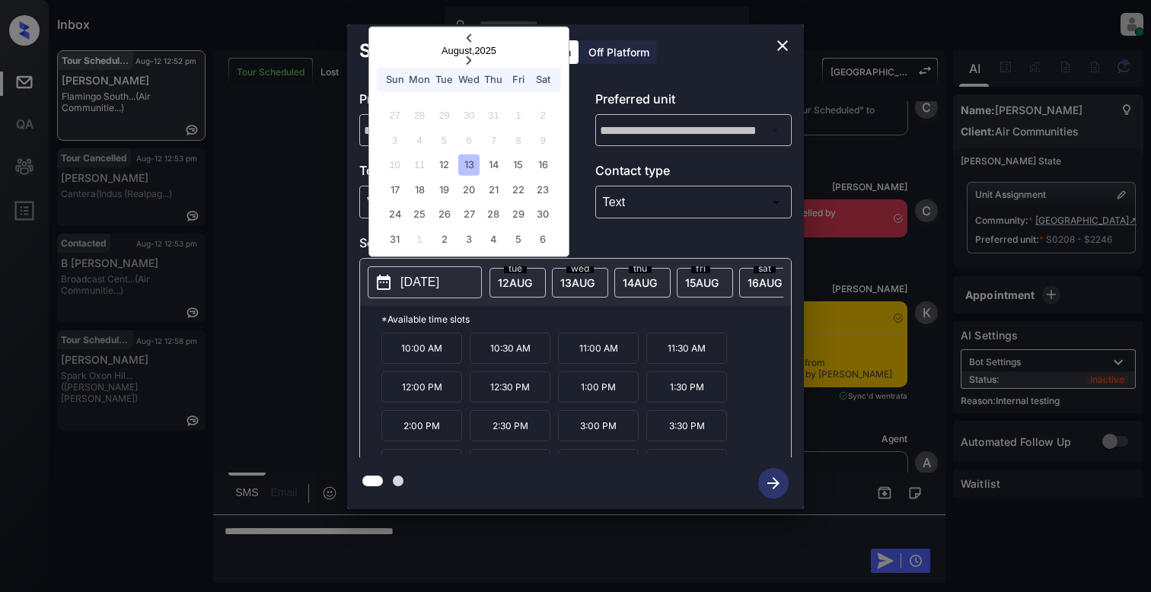
click at [434, 359] on p "10:00 AM" at bounding box center [421, 348] width 81 height 31
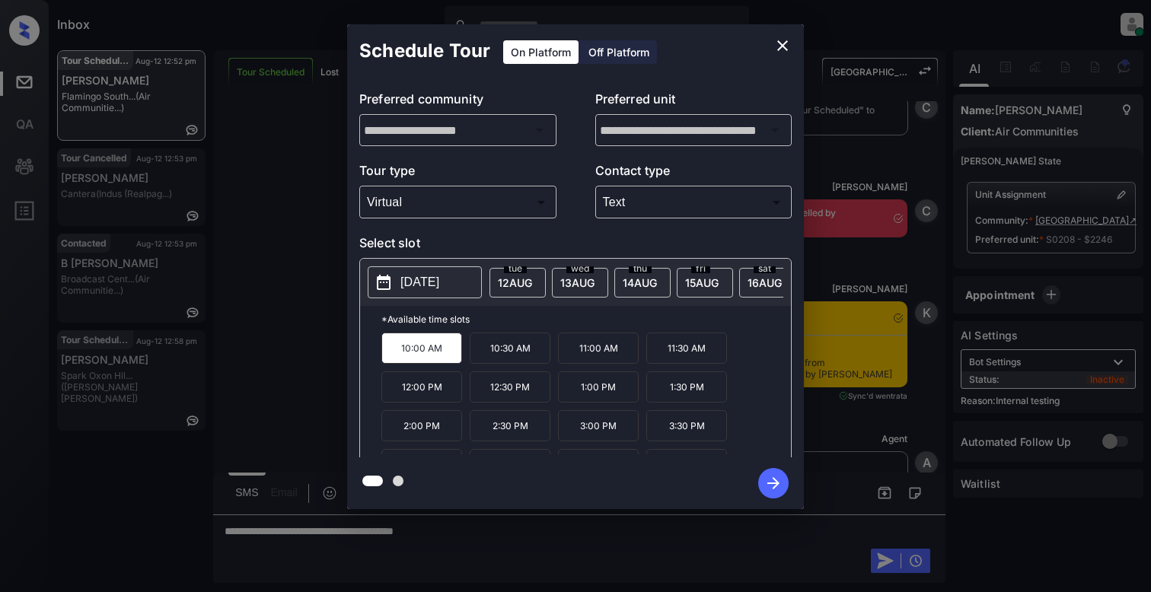
click at [775, 476] on icon "button" at bounding box center [773, 483] width 30 height 30
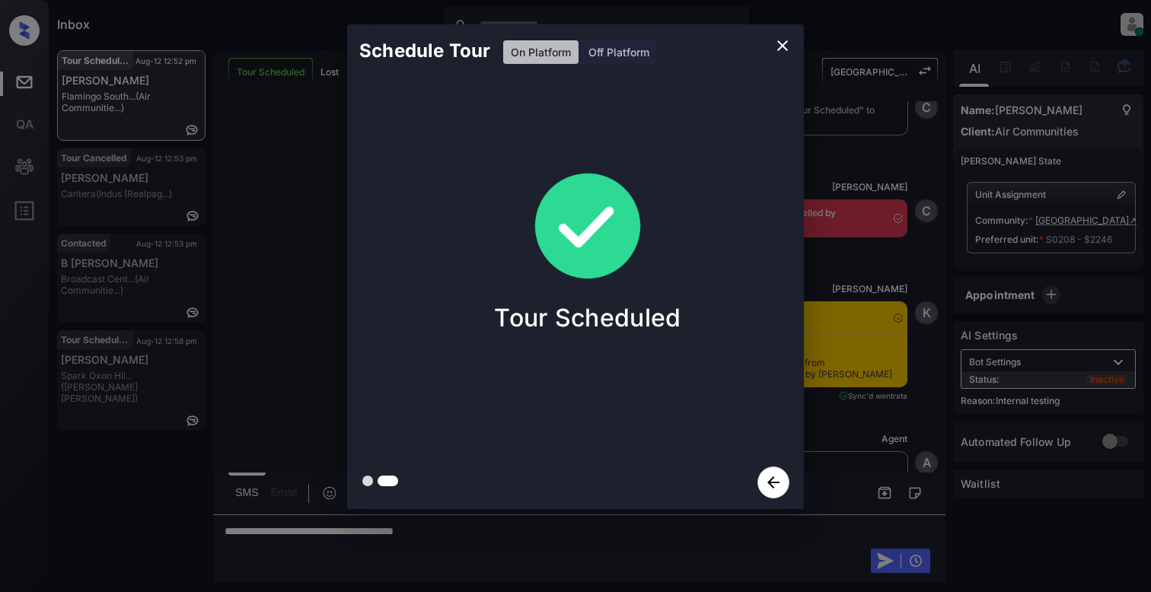
click at [778, 50] on icon "close" at bounding box center [782, 45] width 11 height 11
